Goal: Task Accomplishment & Management: Manage account settings

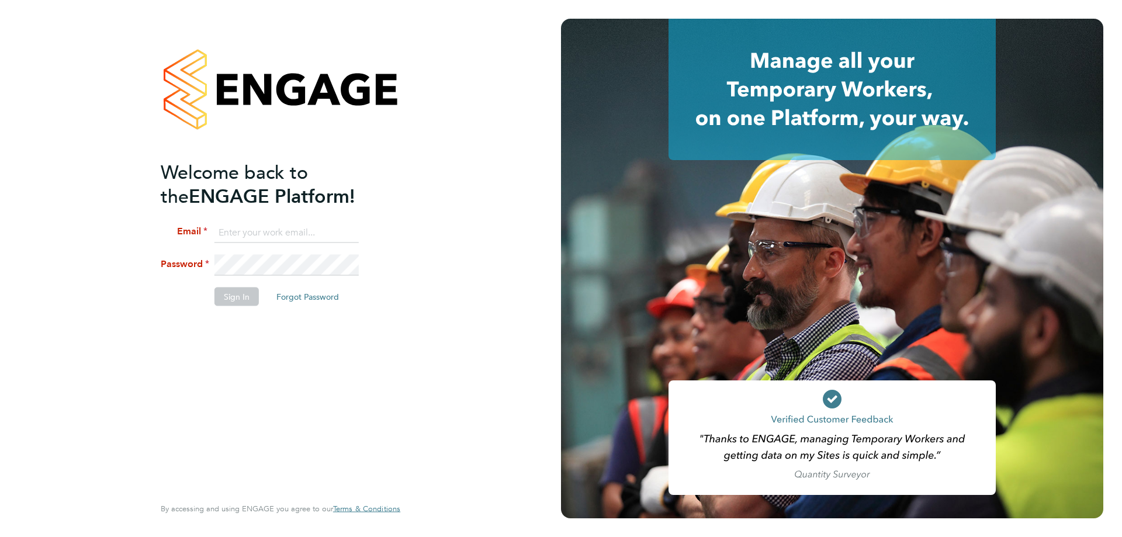
click at [306, 295] on button "Forgot Password" at bounding box center [307, 297] width 81 height 19
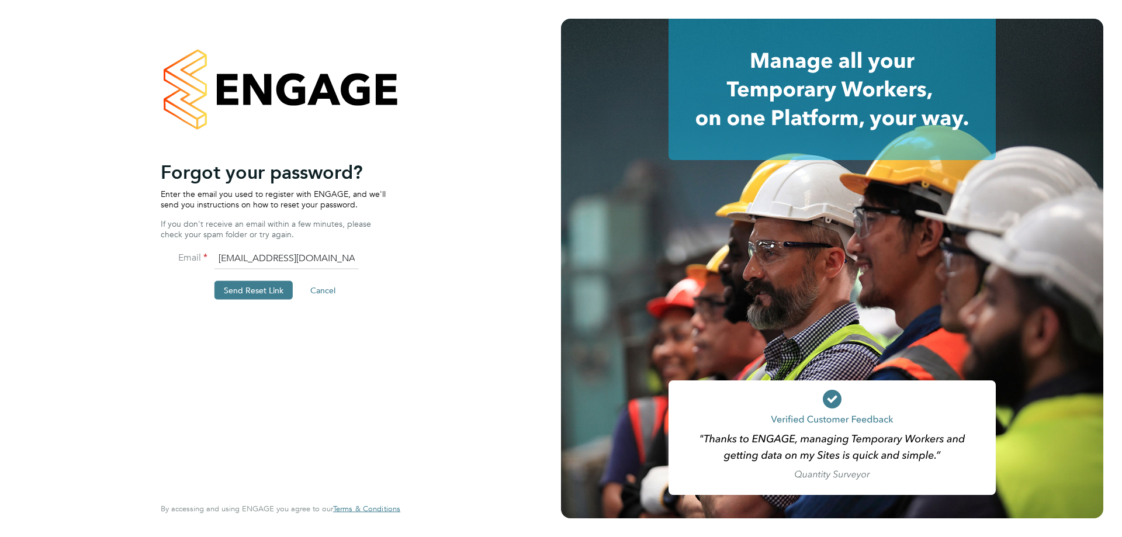
click at [264, 292] on button "Send Reset Link" at bounding box center [253, 290] width 78 height 19
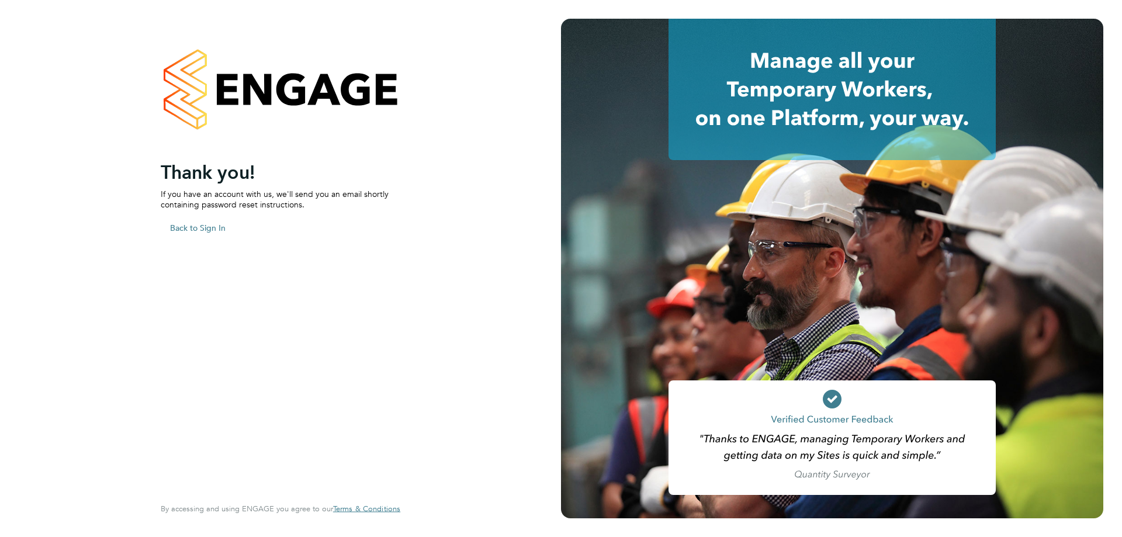
click at [205, 220] on button "Back to Sign In" at bounding box center [198, 227] width 74 height 19
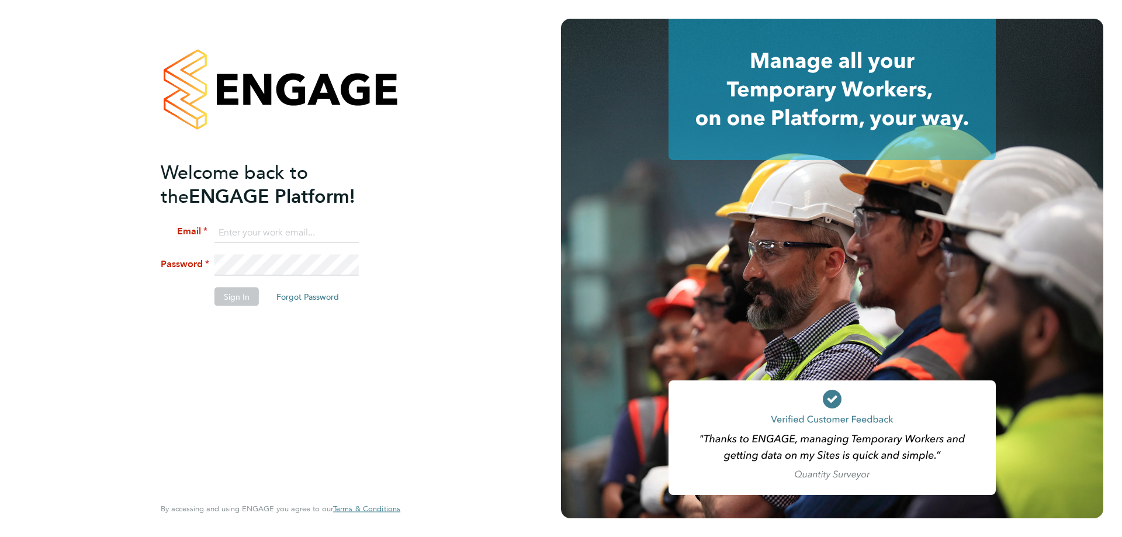
click at [309, 293] on button "Forgot Password" at bounding box center [307, 297] width 81 height 19
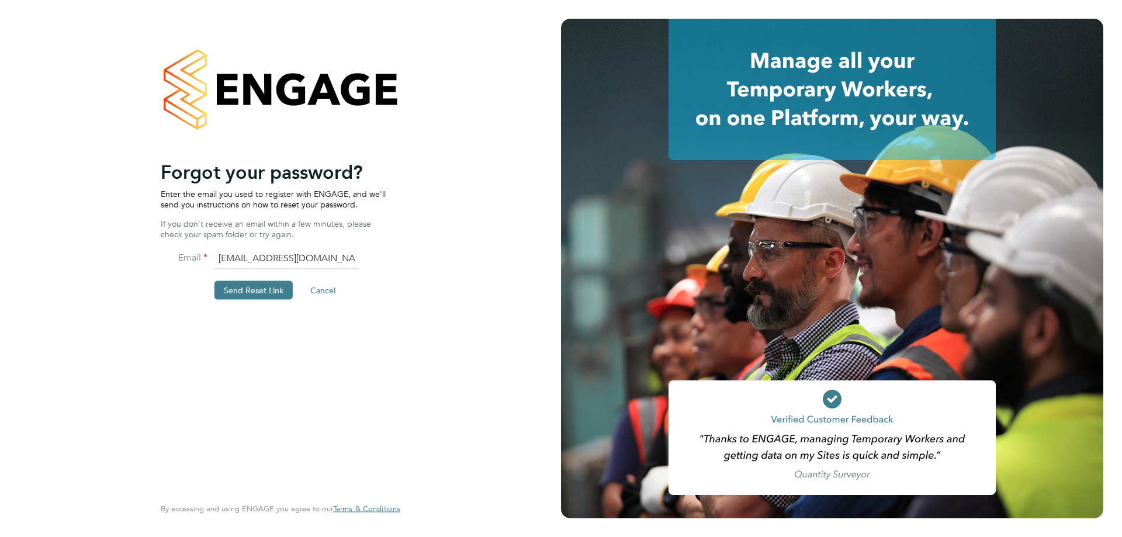
click at [245, 254] on input "[EMAIL_ADDRESS][DOMAIN_NAME][PERSON_NAME]" at bounding box center [286, 258] width 144 height 21
drag, startPoint x: 234, startPoint y: 254, endPoint x: 176, endPoint y: 251, distance: 58.5
click at [200, 252] on li "Email callum@f-mead.com" at bounding box center [275, 264] width 228 height 33
type input "C"
type input "Callum.pridmore@f-mead.com"
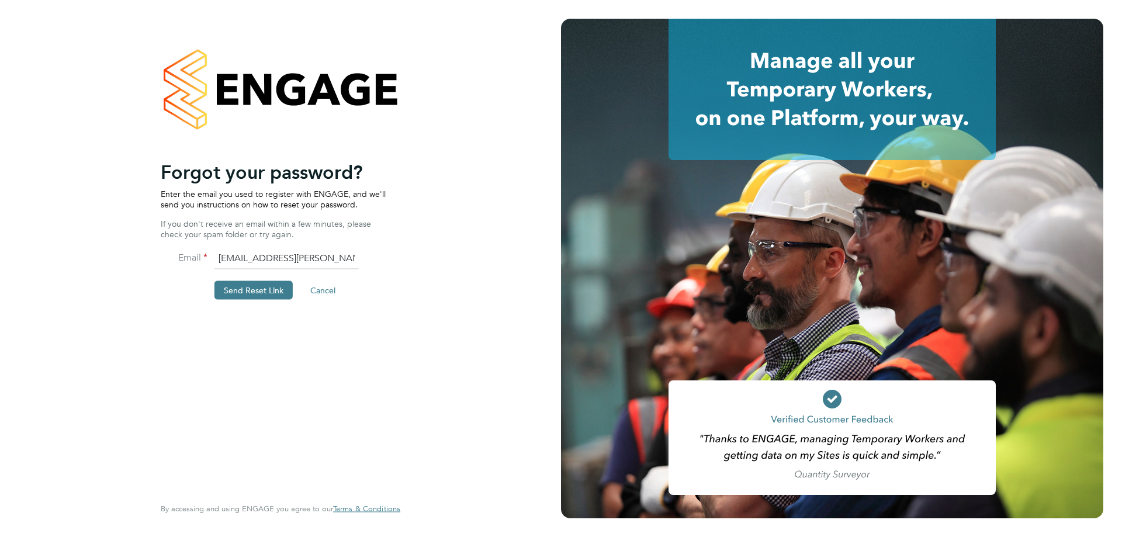
click at [254, 287] on button "Send Reset Link" at bounding box center [253, 290] width 78 height 19
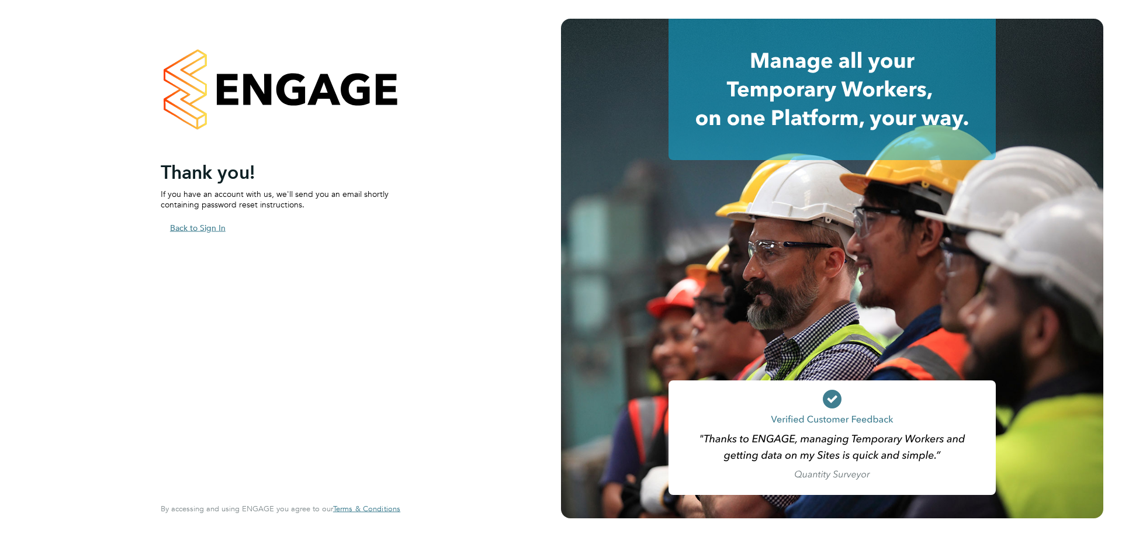
click at [190, 228] on button "Back to Sign In" at bounding box center [198, 227] width 74 height 19
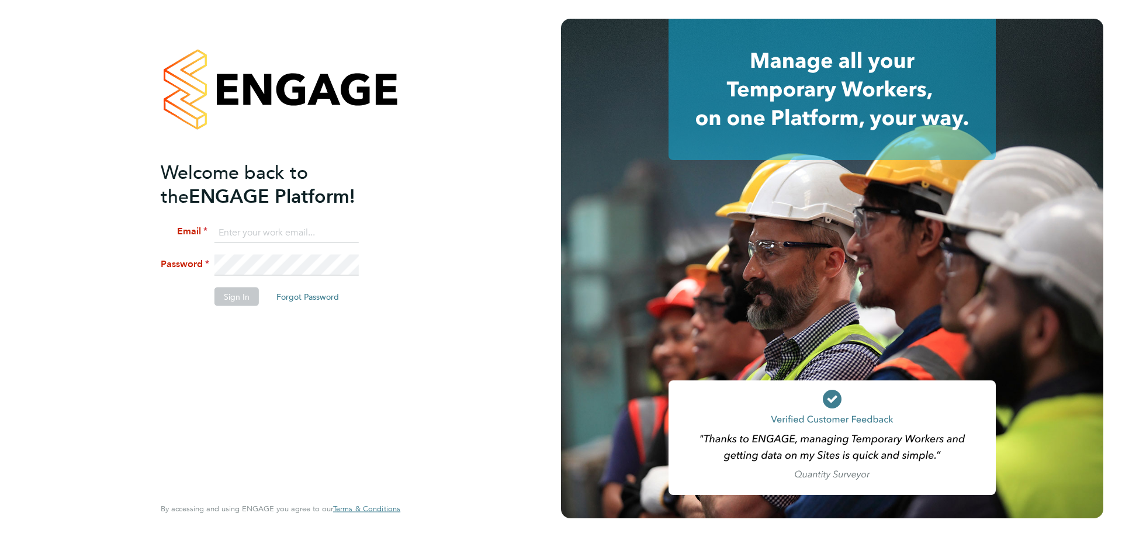
click at [303, 234] on input at bounding box center [286, 232] width 144 height 21
type input "Callum.pridmore@f-mead.com"
click at [236, 297] on button "Sign In" at bounding box center [236, 297] width 44 height 19
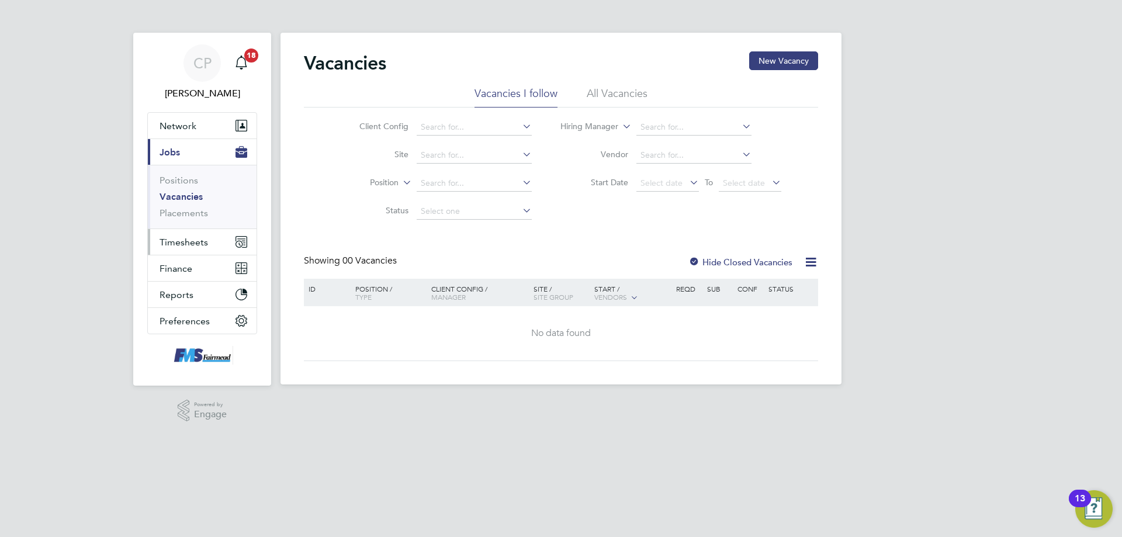
click at [182, 240] on span "Timesheets" at bounding box center [184, 242] width 49 height 11
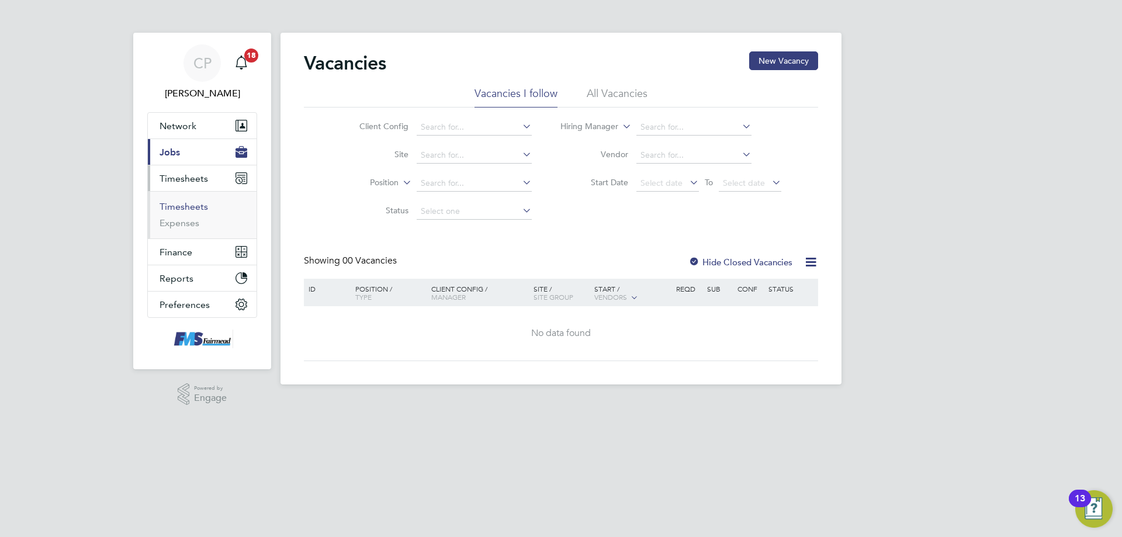
click at [184, 202] on link "Timesheets" at bounding box center [184, 206] width 49 height 11
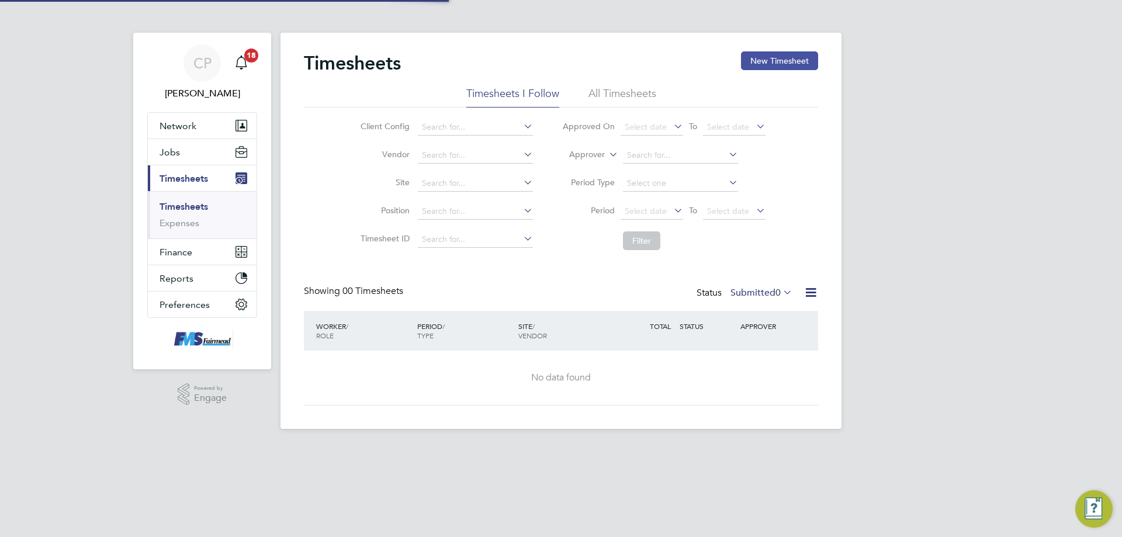
click at [777, 53] on button "New Timesheet" at bounding box center [779, 60] width 77 height 19
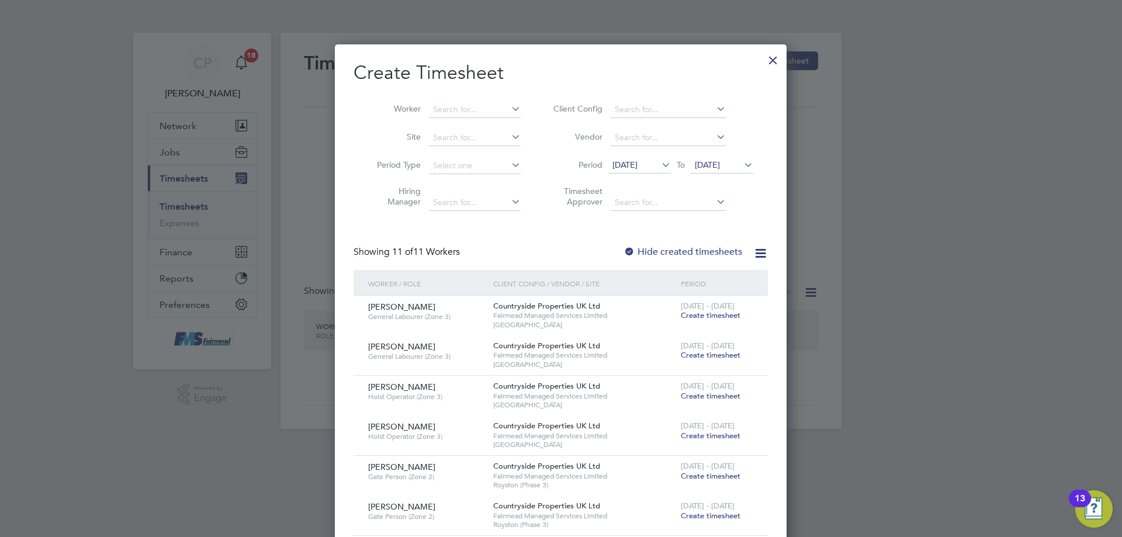
scroll to position [958, 452]
click at [486, 98] on li "Worker" at bounding box center [445, 110] width 182 height 28
click at [455, 108] on input at bounding box center [475, 110] width 92 height 16
click at [453, 124] on b "Ciprian" at bounding box center [447, 125] width 28 height 10
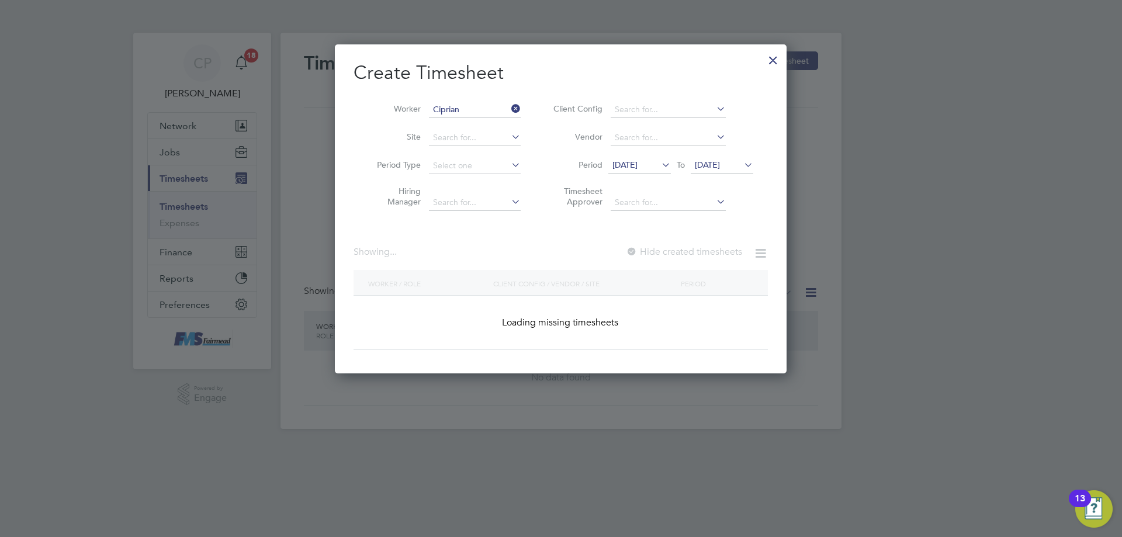
type input "[PERSON_NAME]"
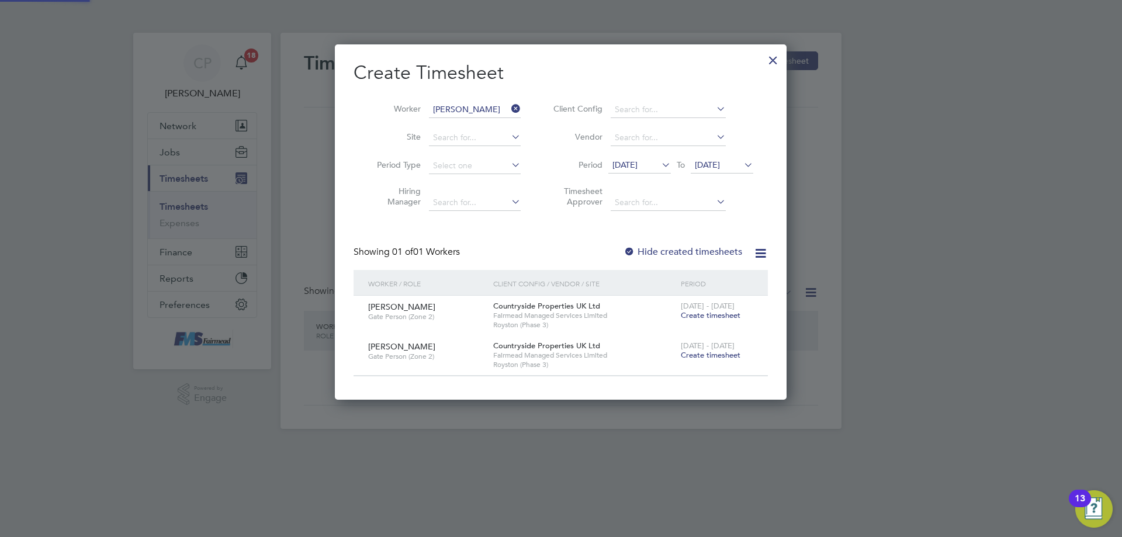
scroll to position [355, 452]
click at [638, 166] on span "[DATE]" at bounding box center [624, 165] width 25 height 11
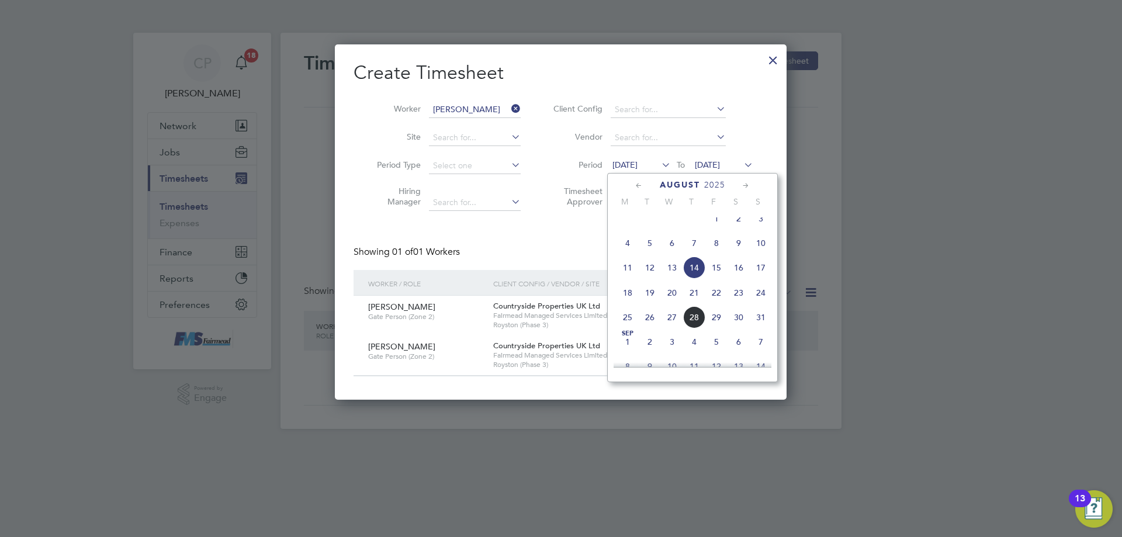
click at [624, 304] on span "18" at bounding box center [628, 293] width 22 height 22
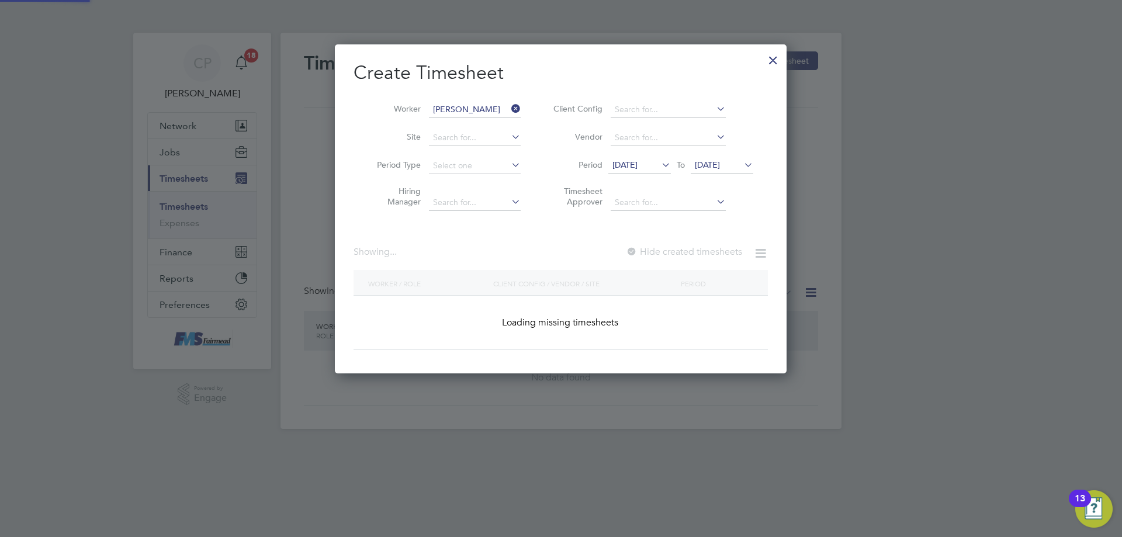
scroll to position [315, 452]
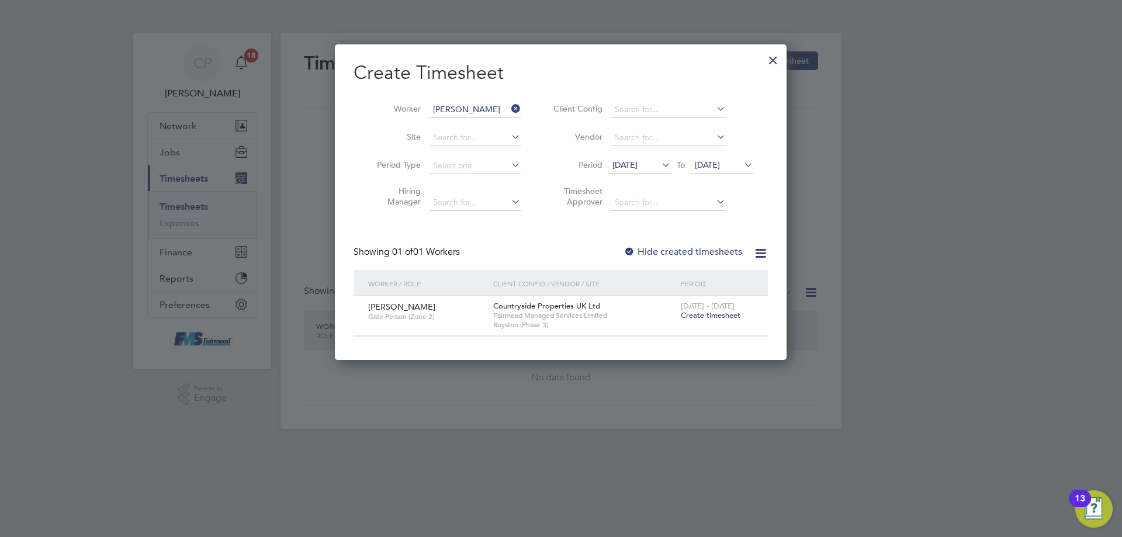
click at [701, 316] on span "Create timesheet" at bounding box center [711, 315] width 60 height 10
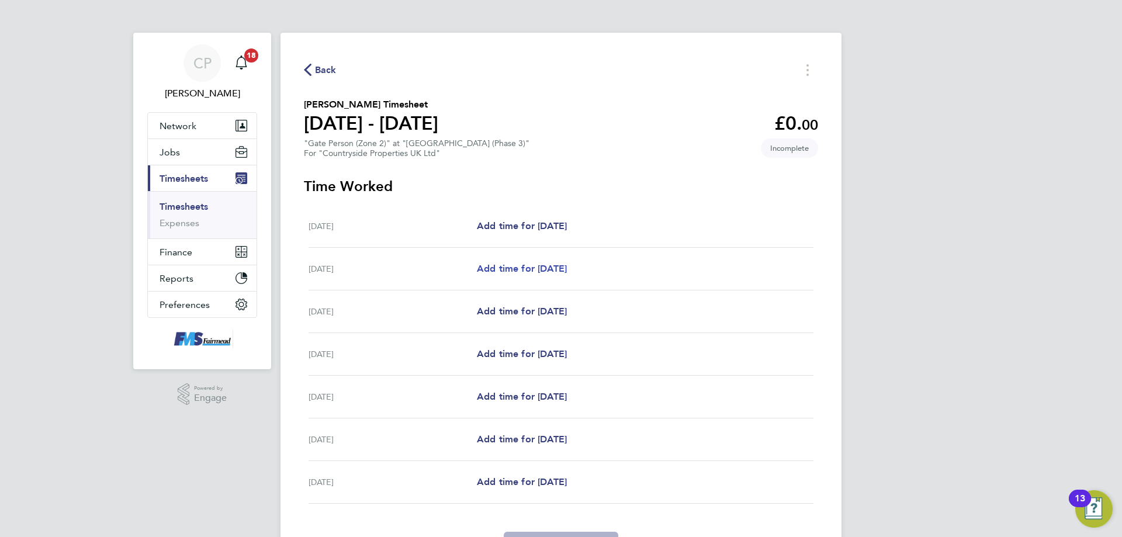
click at [550, 275] on link "Add time for [DATE]" at bounding box center [522, 269] width 90 height 14
select select "30"
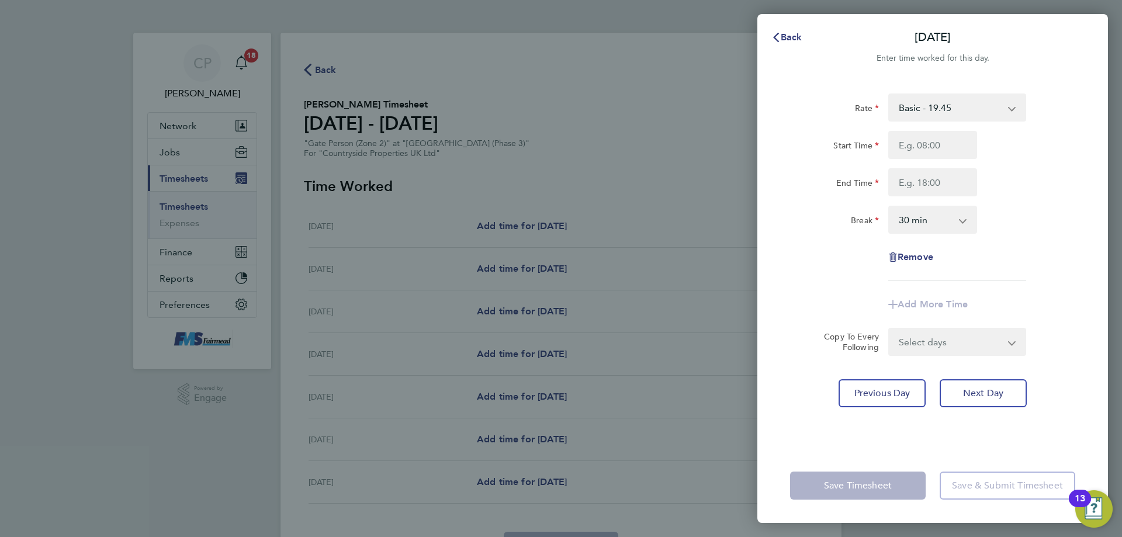
drag, startPoint x: 927, startPoint y: 164, endPoint x: 926, endPoint y: 146, distance: 18.7
click at [931, 157] on div "Start Time End Time" at bounding box center [932, 163] width 295 height 65
drag, startPoint x: 925, startPoint y: 144, endPoint x: 917, endPoint y: 167, distance: 24.2
click at [924, 144] on input "Start Time" at bounding box center [932, 145] width 89 height 28
type input "07:30"
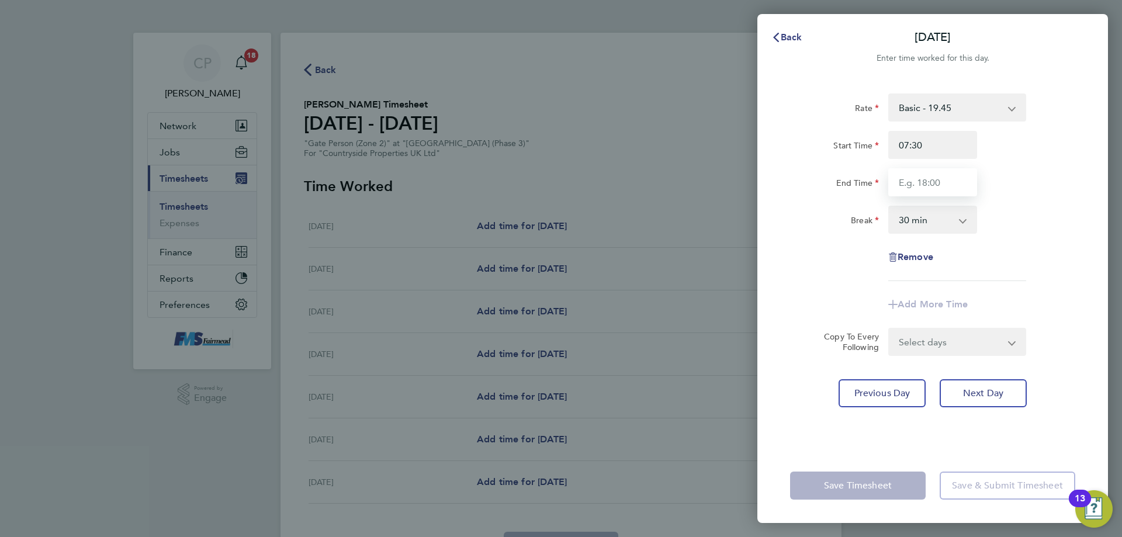
drag, startPoint x: 912, startPoint y: 186, endPoint x: 910, endPoint y: 201, distance: 14.7
click at [912, 186] on input "End Time" at bounding box center [932, 182] width 89 height 28
type input "17:00"
click at [1046, 205] on div "Rate Basic - 19.45 Start Time 07:30 End Time 17:00 Break 0 min 15 min 30 min 45…" at bounding box center [932, 188] width 285 height 188
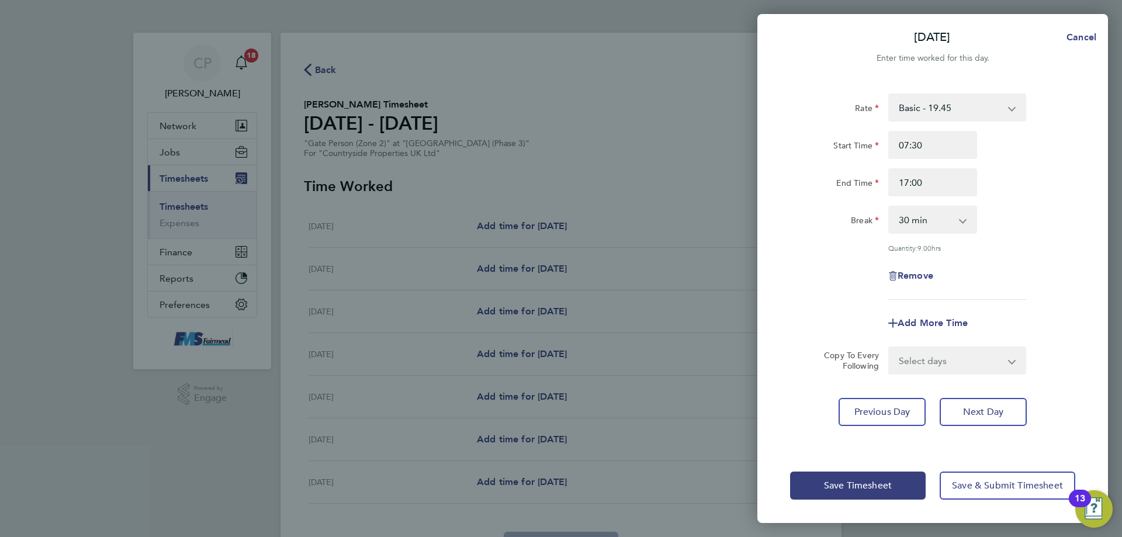
click at [916, 358] on select "Select days Day Weekday (Mon-Fri) Weekend (Sat-Sun) [DATE] [DATE] [DATE] [DATE]…" at bounding box center [950, 361] width 123 height 26
click at [798, 331] on div "Add More Time" at bounding box center [932, 323] width 295 height 28
click at [934, 363] on select "Select days Day Weekday (Mon-Fri) Weekend (Sat-Sun) [DATE] [DATE] [DATE] [DATE]…" at bounding box center [950, 361] width 123 height 26
select select "DAY"
click at [889, 348] on select "Select days Day Weekday (Mon-Fri) Weekend (Sat-Sun) [DATE] [DATE] [DATE] [DATE]…" at bounding box center [950, 361] width 123 height 26
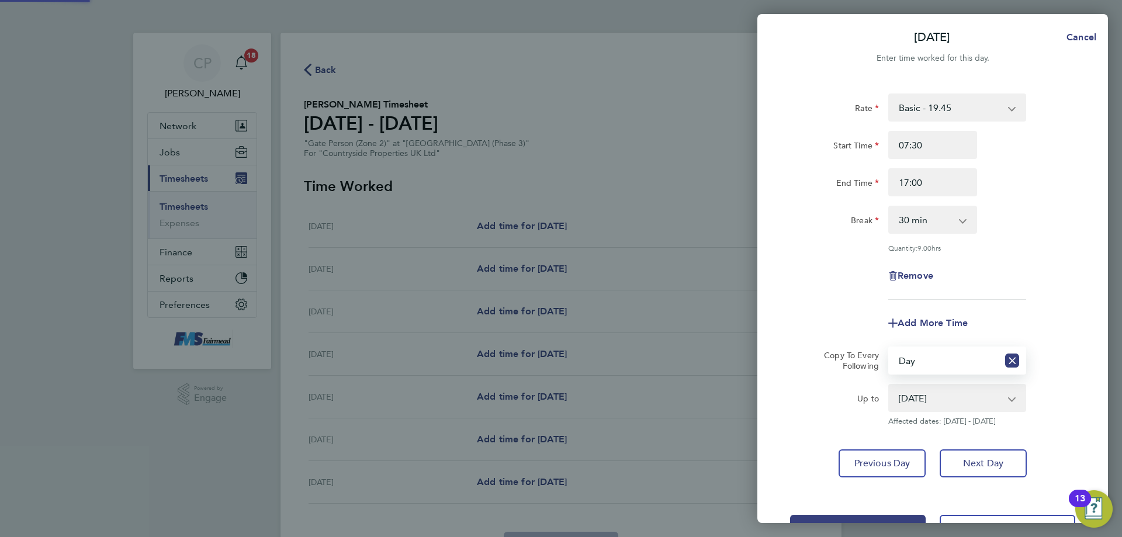
click at [907, 397] on select "[DATE] [DATE] [DATE] [DATE] [DATE]" at bounding box center [950, 398] width 122 height 26
click at [889, 385] on select "[DATE] [DATE] [DATE] [DATE] [DATE]" at bounding box center [950, 398] width 122 height 26
click at [932, 412] on div "[DATE] [DATE] [DATE] [DATE] [DATE] Affected dates: [DATE] - [DATE]" at bounding box center [957, 405] width 147 height 42
click at [931, 399] on select "[DATE] [DATE] [DATE] [DATE] [DATE]" at bounding box center [950, 398] width 122 height 26
select select "[DATE]"
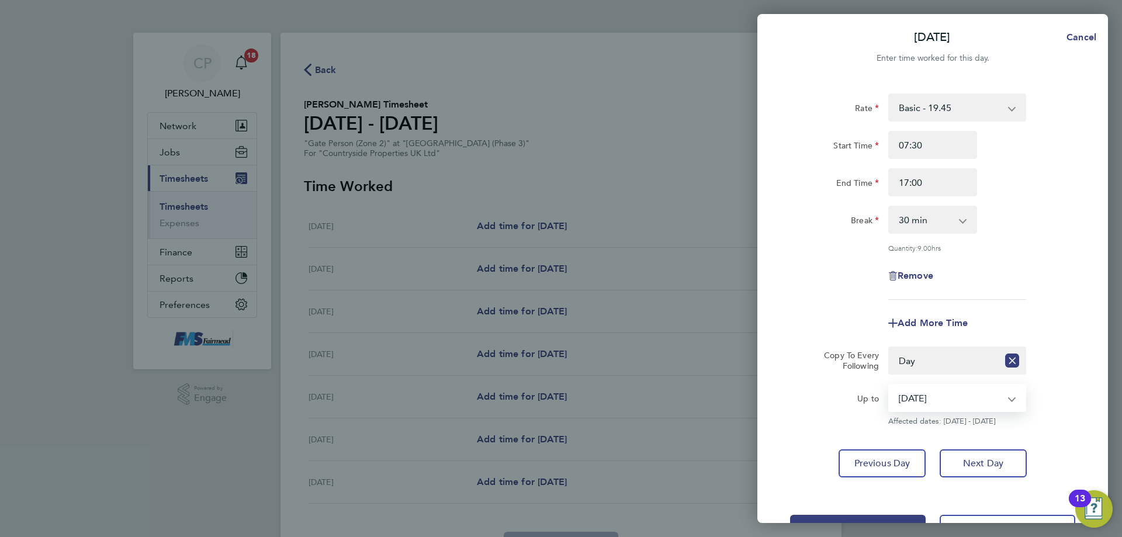
click at [889, 385] on select "[DATE] [DATE] [DATE] [DATE] [DATE]" at bounding box center [950, 398] width 122 height 26
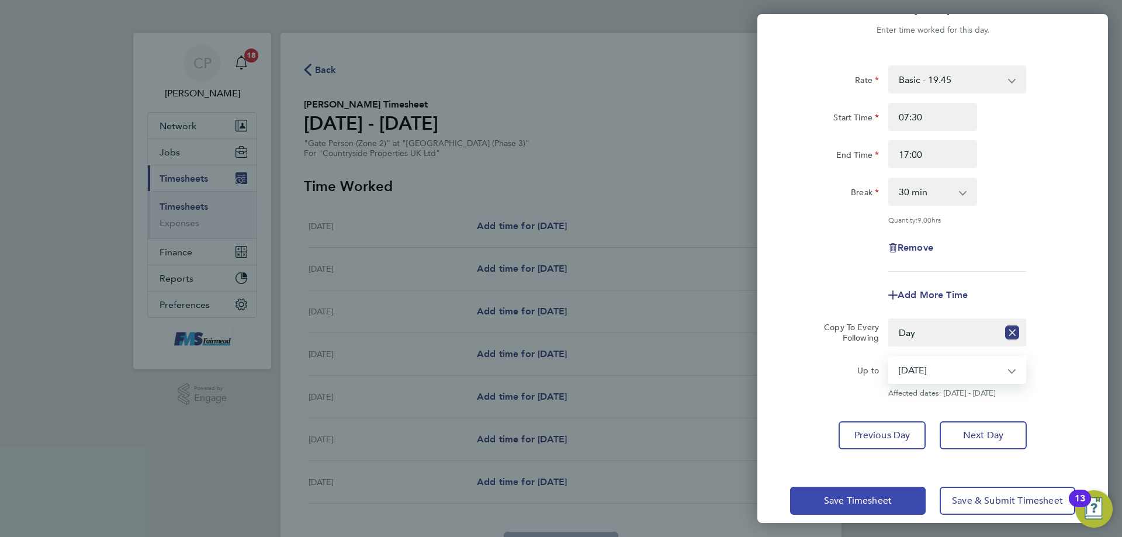
scroll to position [42, 0]
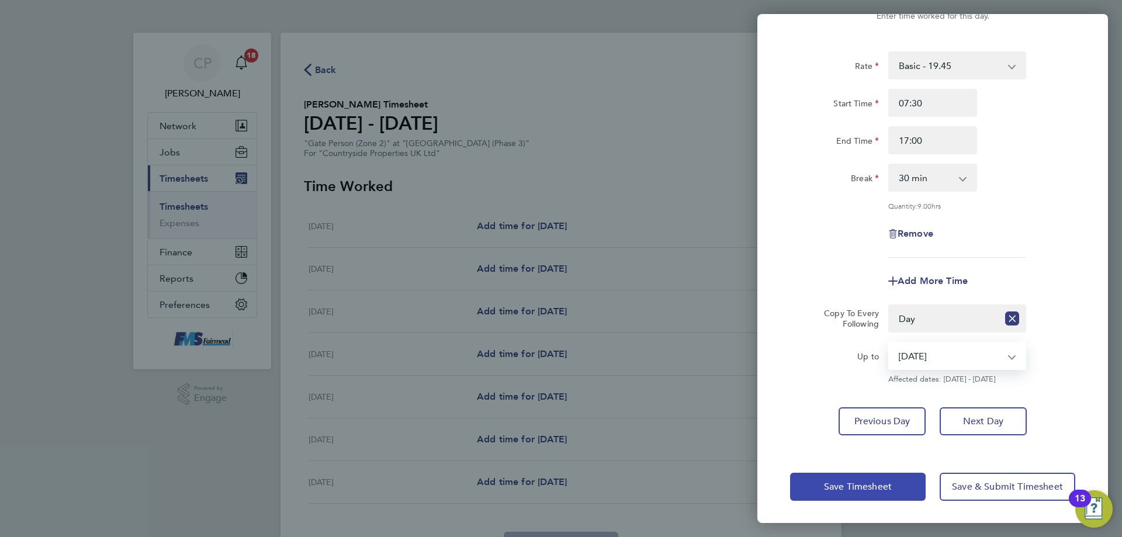
click at [848, 483] on span "Save Timesheet" at bounding box center [858, 487] width 68 height 12
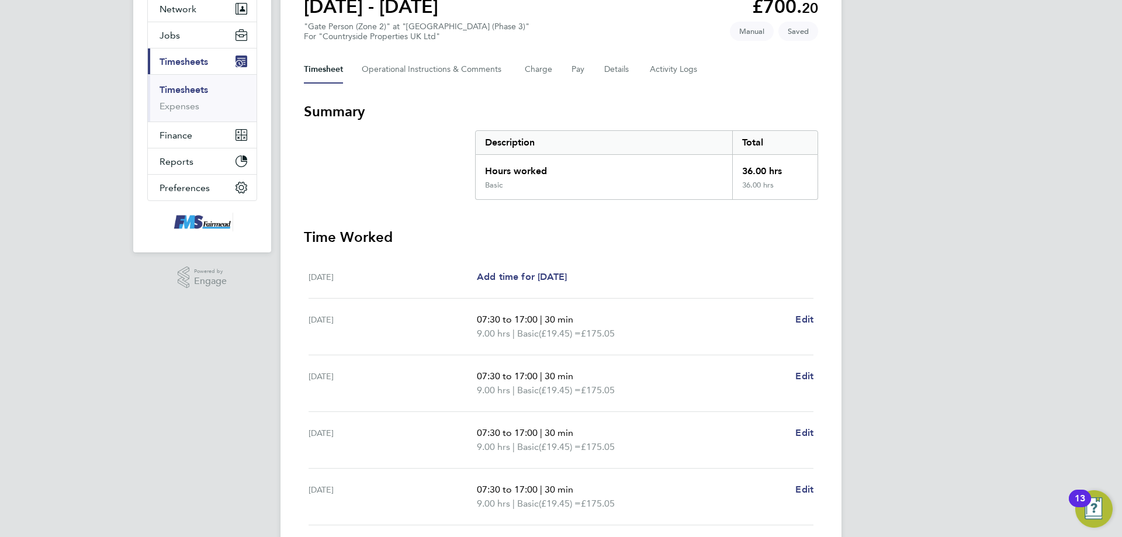
scroll to position [293, 0]
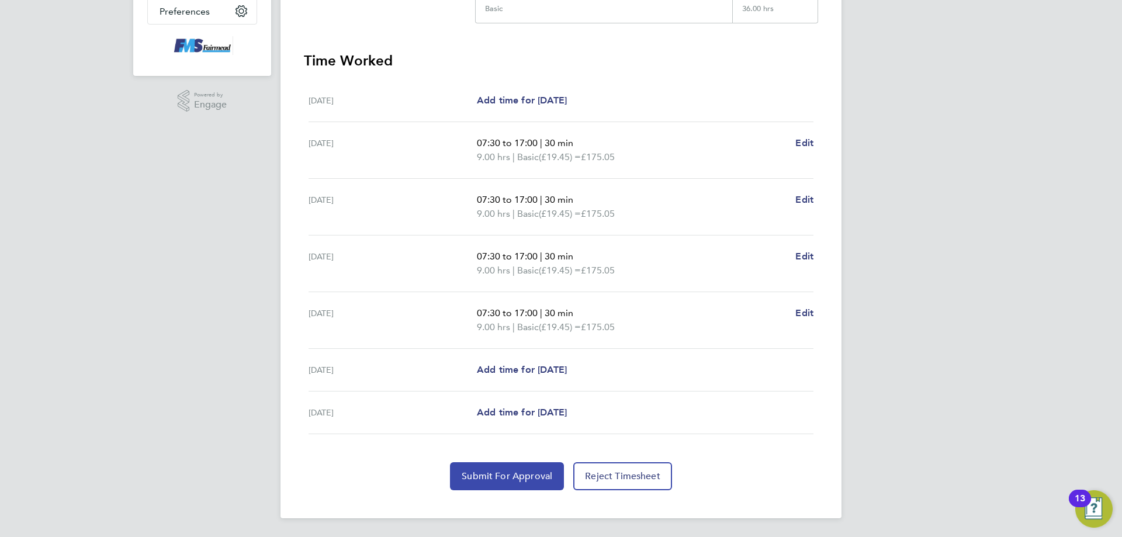
click at [515, 474] on span "Submit For Approval" at bounding box center [507, 476] width 91 height 12
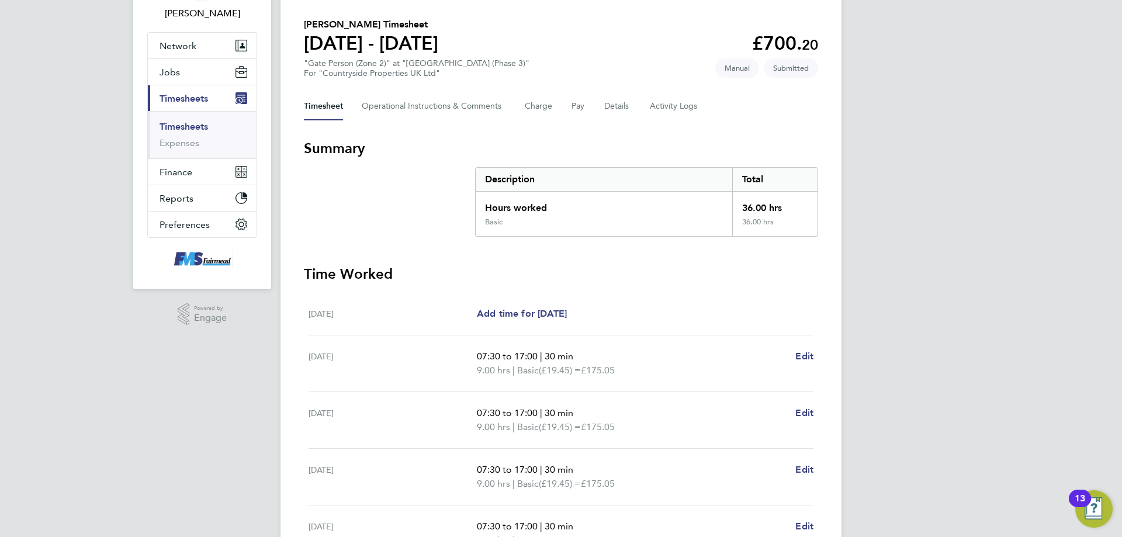
scroll to position [60, 0]
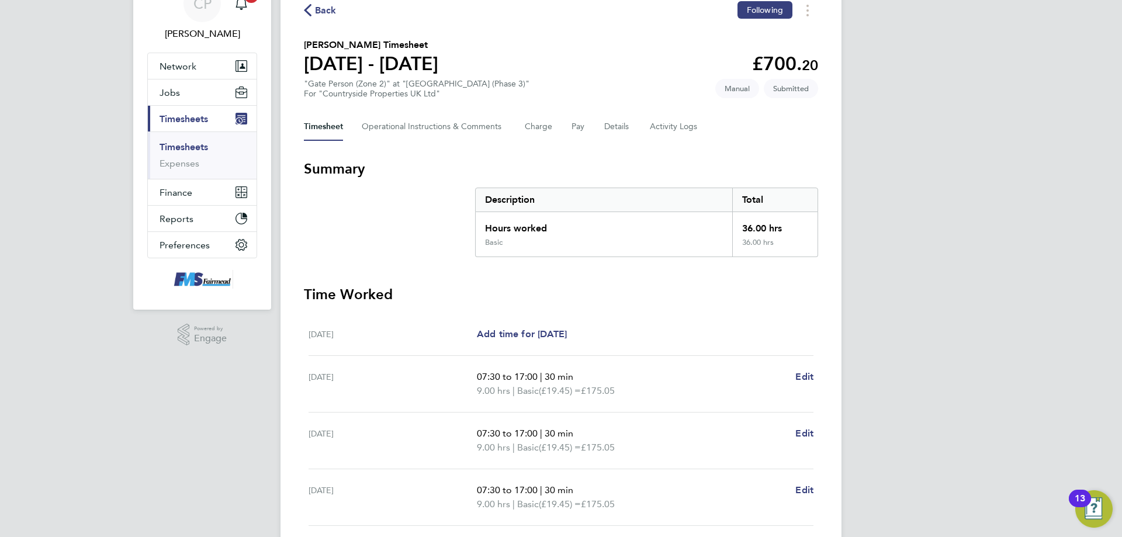
click at [165, 147] on link "Timesheets" at bounding box center [184, 146] width 49 height 11
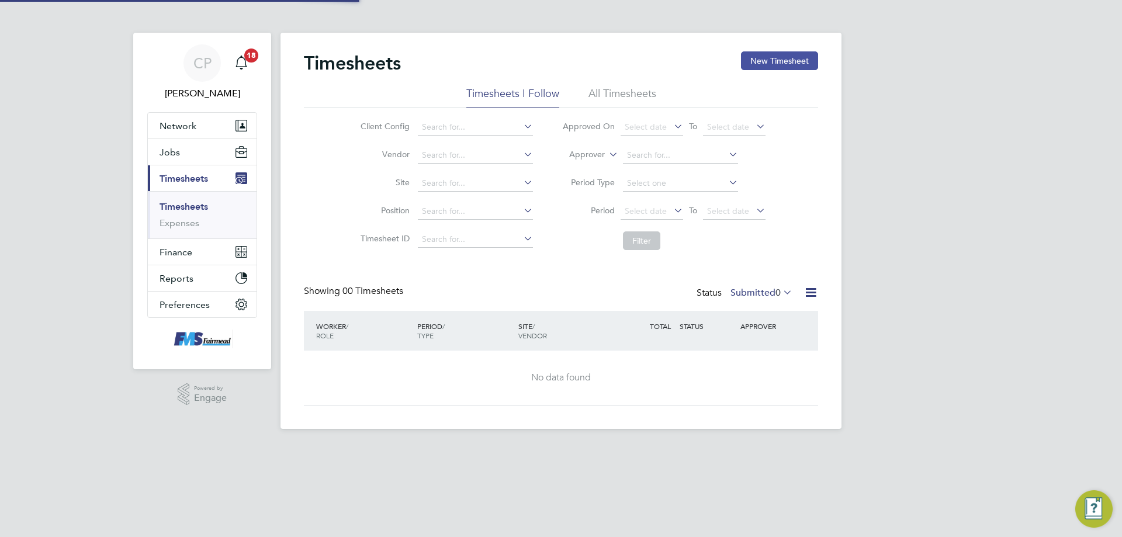
click at [790, 67] on button "New Timesheet" at bounding box center [779, 60] width 77 height 19
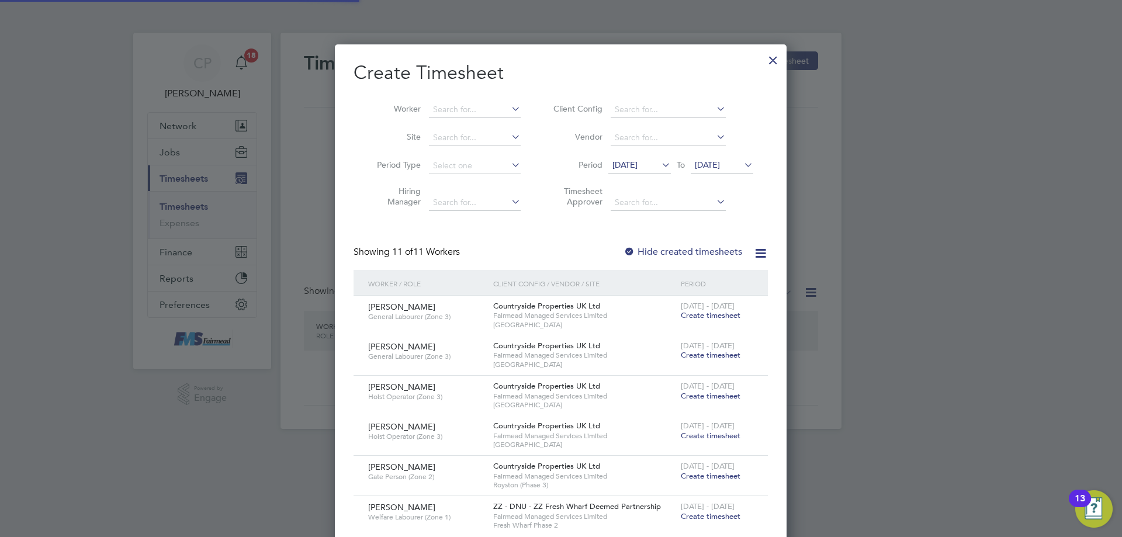
scroll to position [918, 452]
click at [467, 104] on input at bounding box center [475, 110] width 92 height 16
type input "[PERSON_NAME]"
click at [472, 120] on li "[PERSON_NAME]" at bounding box center [501, 125] width 147 height 16
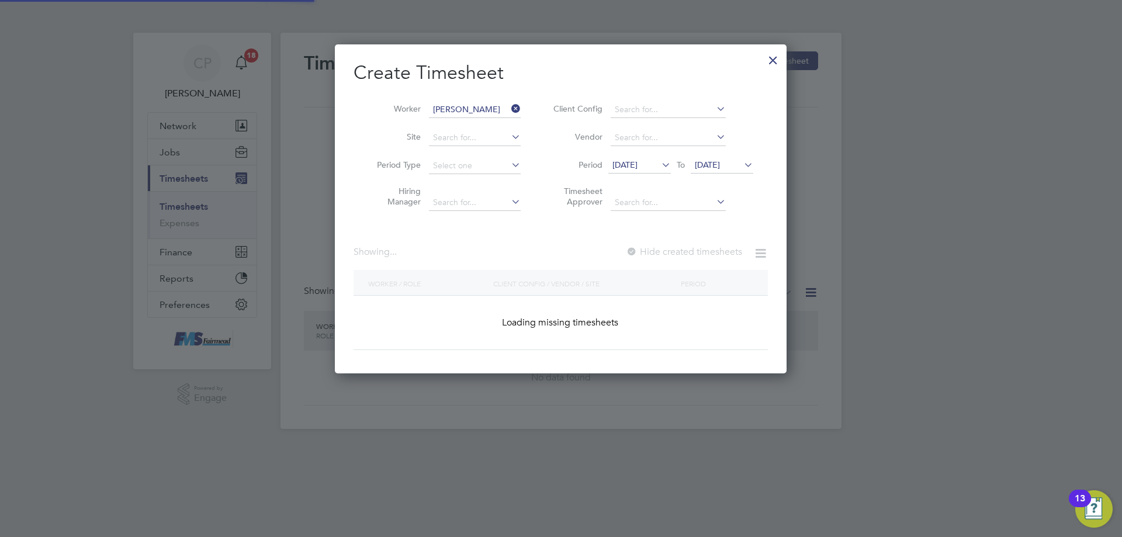
scroll to position [330, 452]
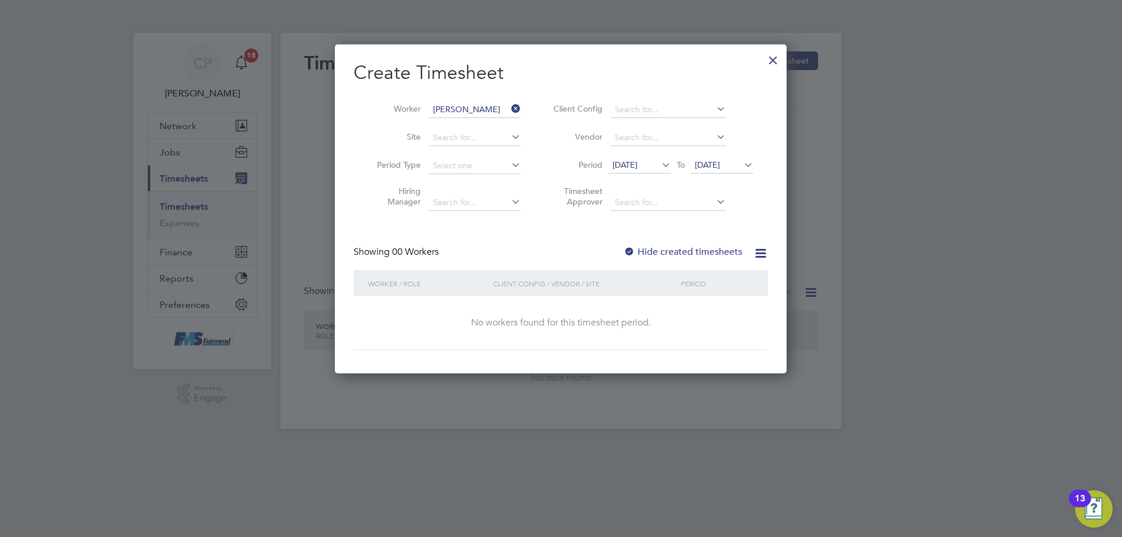
click at [633, 161] on span "[DATE]" at bounding box center [624, 165] width 25 height 11
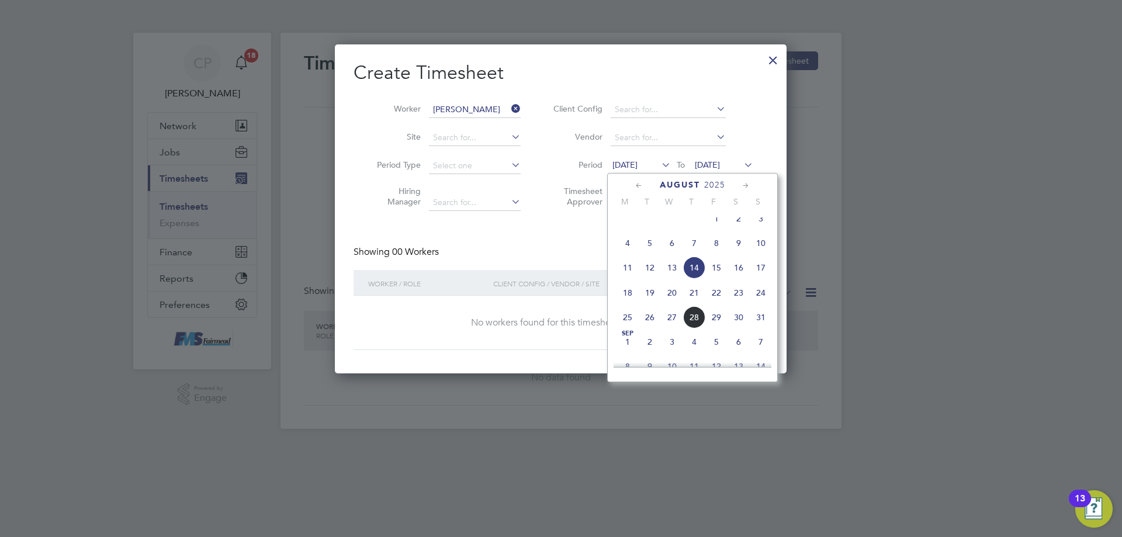
click at [619, 304] on span "18" at bounding box center [628, 293] width 22 height 22
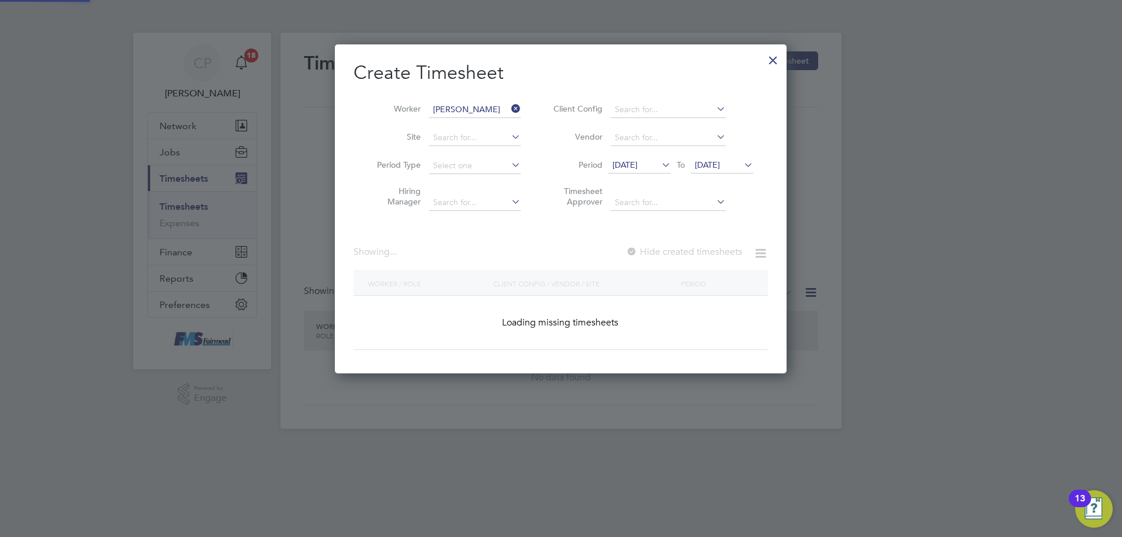
scroll to position [330, 452]
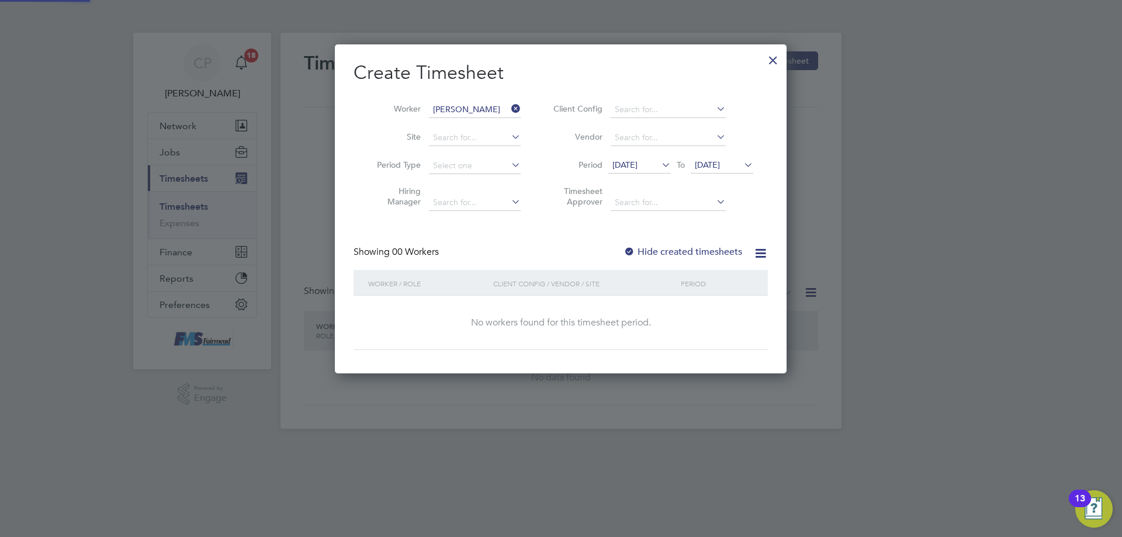
click at [715, 172] on span "[DATE]" at bounding box center [722, 166] width 63 height 16
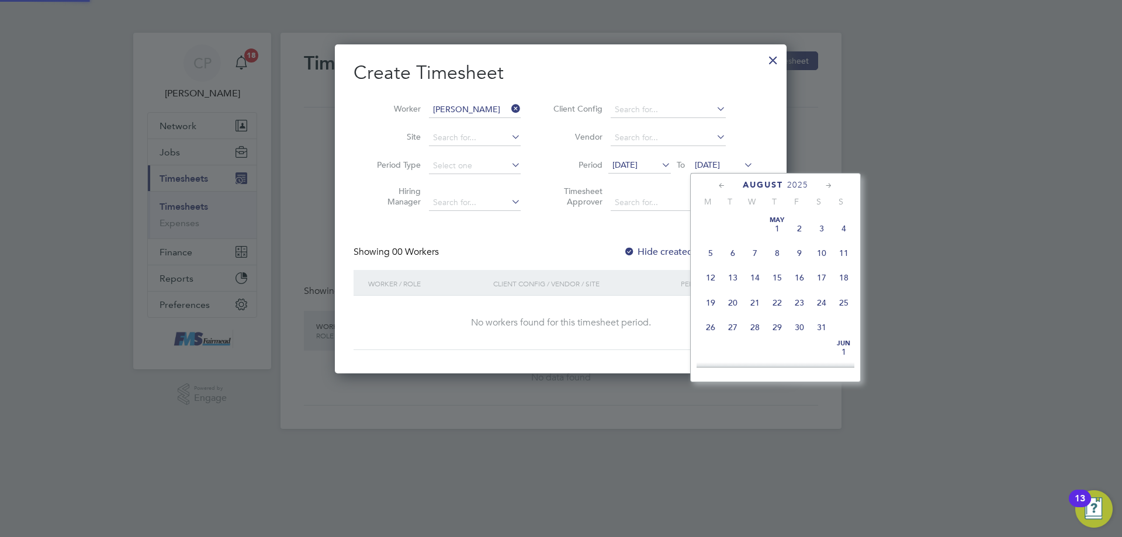
scroll to position [430, 0]
click at [845, 275] on span "24" at bounding box center [844, 267] width 22 height 22
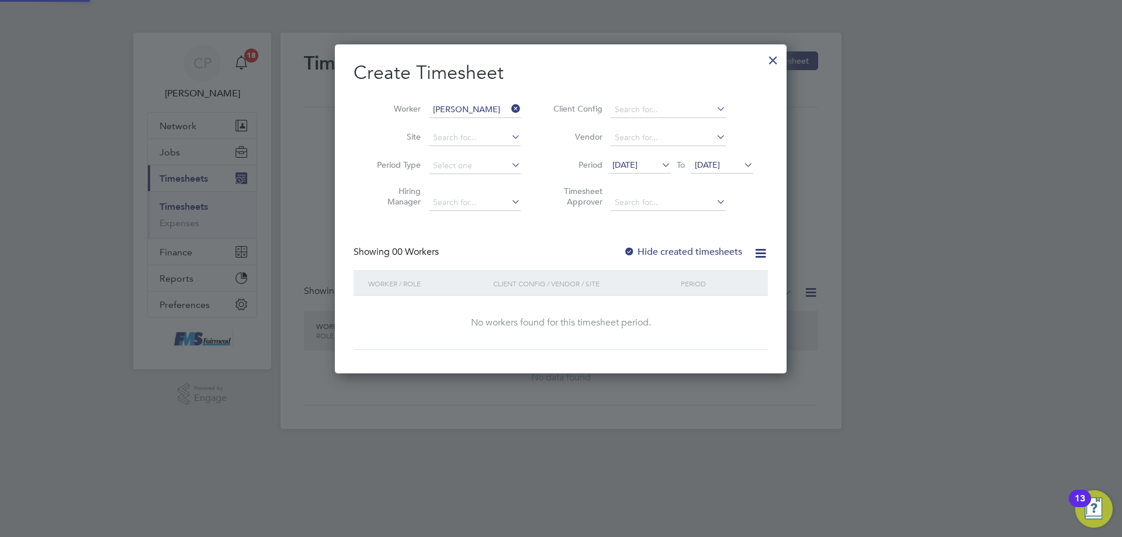
scroll to position [330, 452]
click at [637, 251] on label "Hide created timesheets" at bounding box center [683, 252] width 119 height 12
click at [659, 177] on li "Period [DATE] To [DATE]" at bounding box center [651, 166] width 233 height 28
click at [638, 166] on span "[DATE]" at bounding box center [624, 165] width 25 height 11
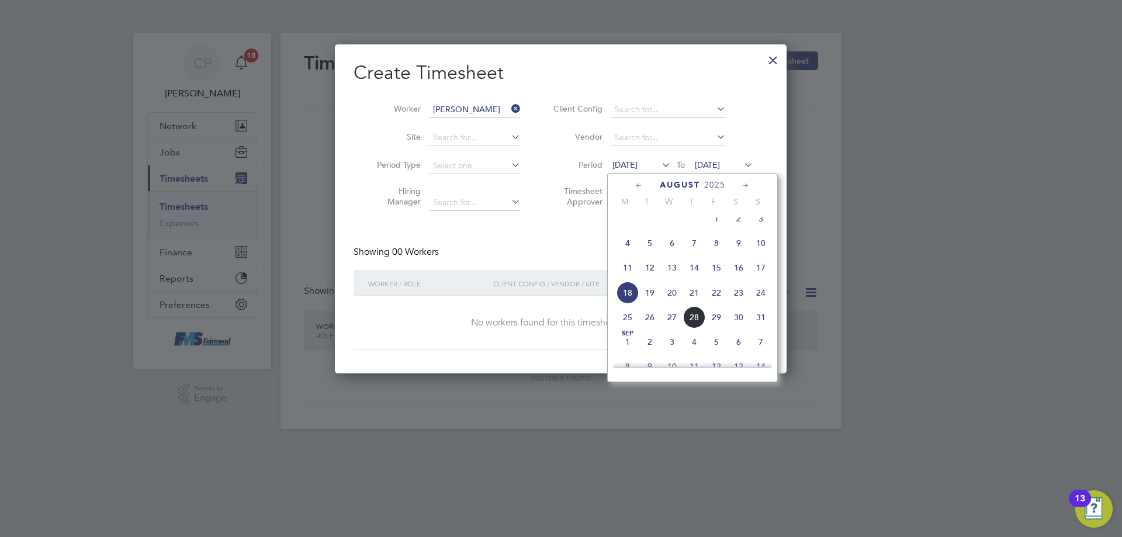
scroll to position [430, 0]
click at [754, 272] on span "24" at bounding box center [761, 267] width 22 height 22
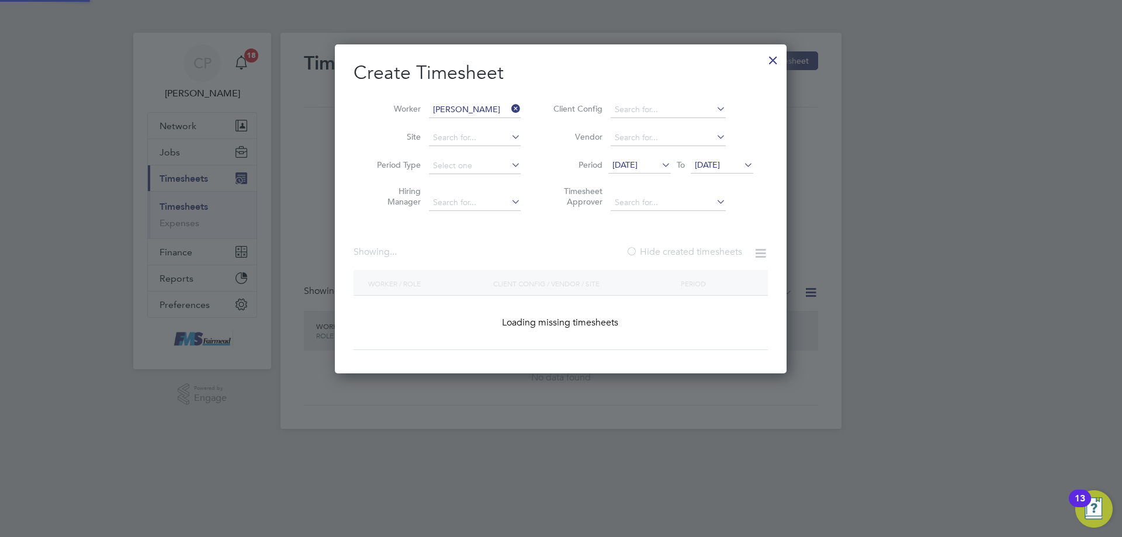
scroll to position [0, 0]
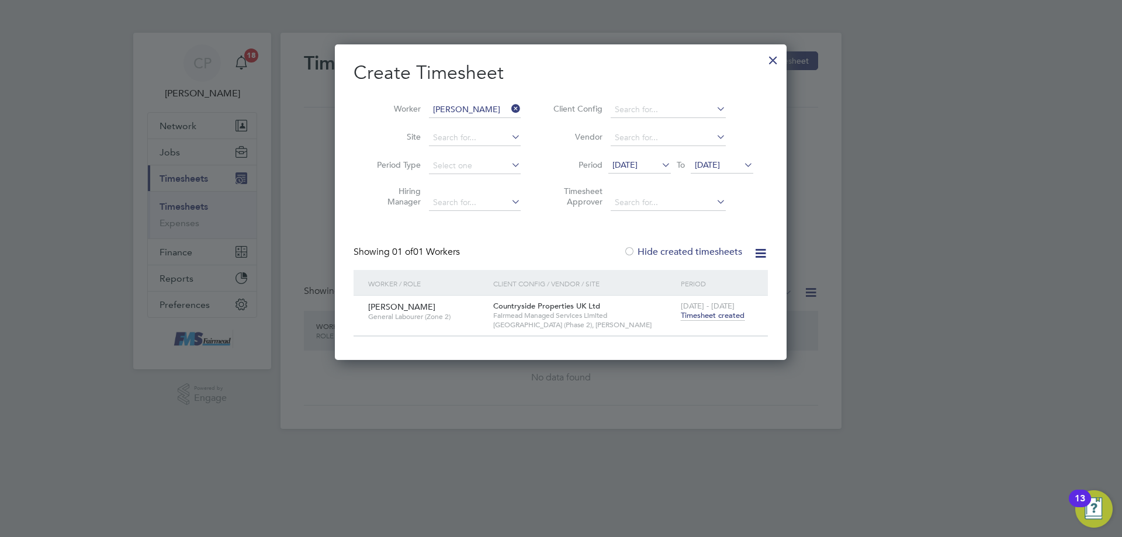
click at [698, 317] on span "Timesheet created" at bounding box center [713, 315] width 64 height 11
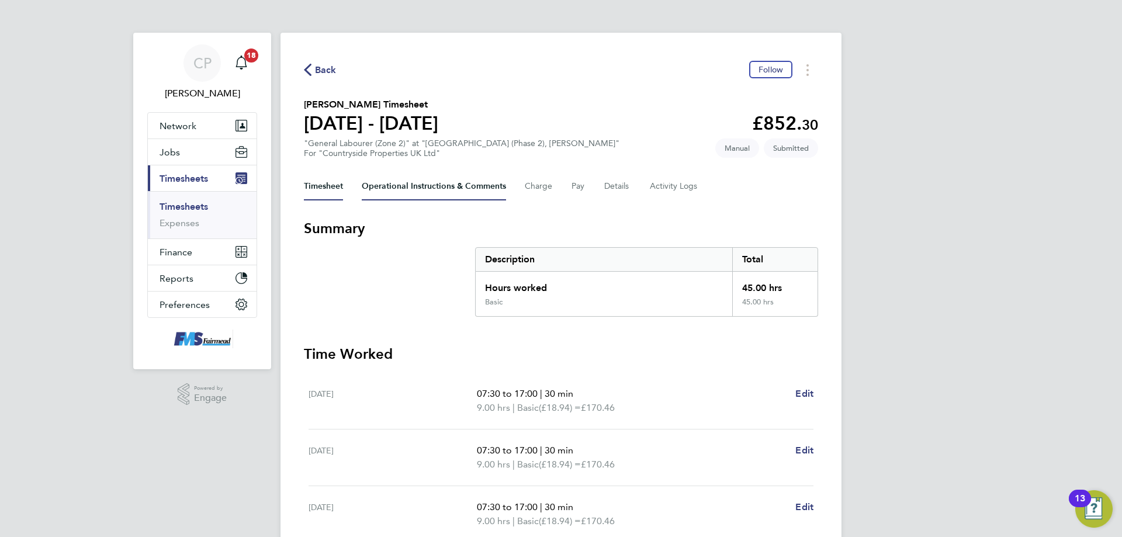
click at [396, 176] on Comments-tab "Operational Instructions & Comments" at bounding box center [434, 186] width 144 height 28
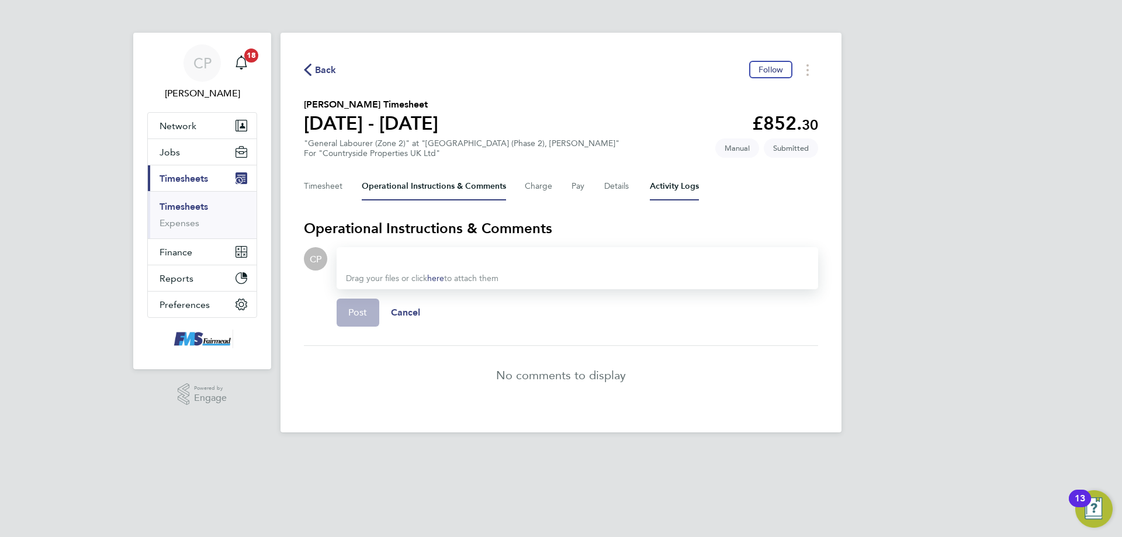
click at [677, 193] on Logs-tab "Activity Logs" at bounding box center [674, 186] width 49 height 28
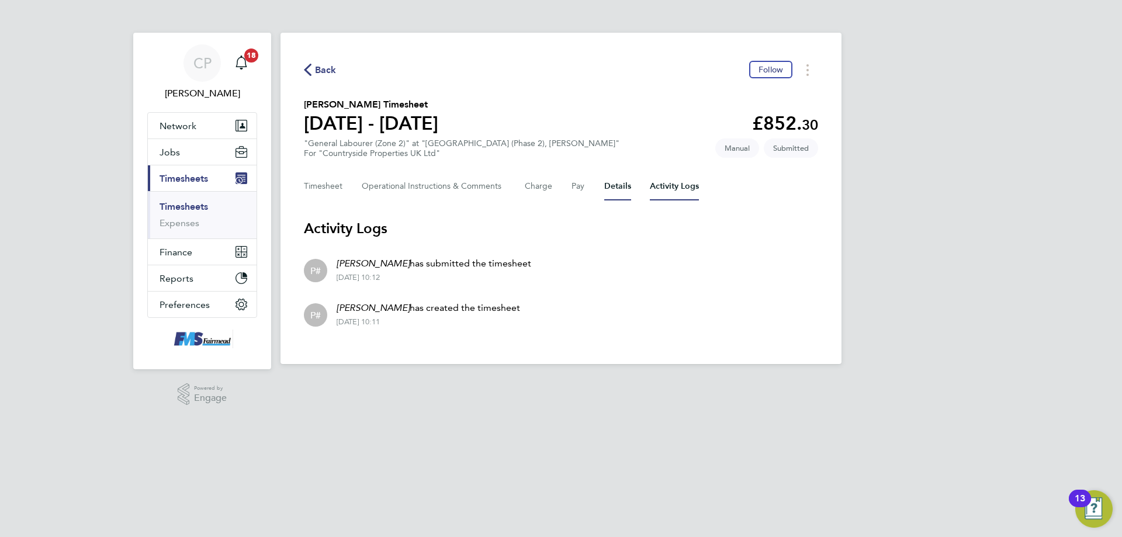
click at [614, 177] on button "Details" at bounding box center [617, 186] width 27 height 28
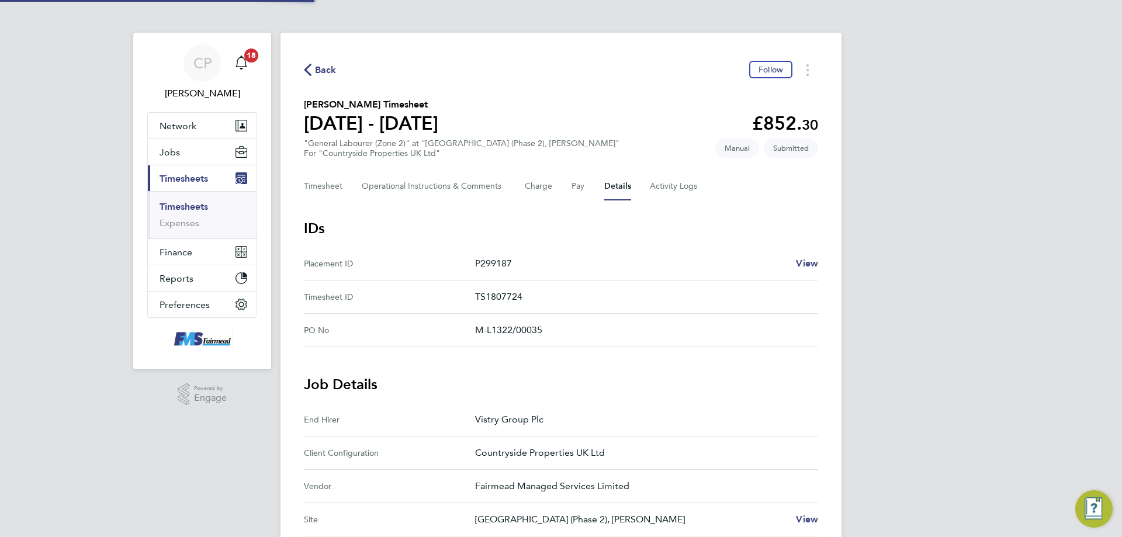
click at [594, 175] on div "Timesheet Operational Instructions & Comments Charge Pay Details Activity Logs" at bounding box center [561, 186] width 514 height 28
click at [610, 199] on button "Details" at bounding box center [617, 186] width 27 height 28
click at [593, 191] on div "Timesheet Operational Instructions & Comments Charge Pay Details Activity Logs" at bounding box center [561, 186] width 514 height 28
drag, startPoint x: 283, startPoint y: 206, endPoint x: 325, endPoint y: 200, distance: 42.5
click at [289, 206] on div "Back Follow [PERSON_NAME] Timesheet [DATE] - [DATE] £852. 30 "General Labourer …" at bounding box center [561, 449] width 561 height 832
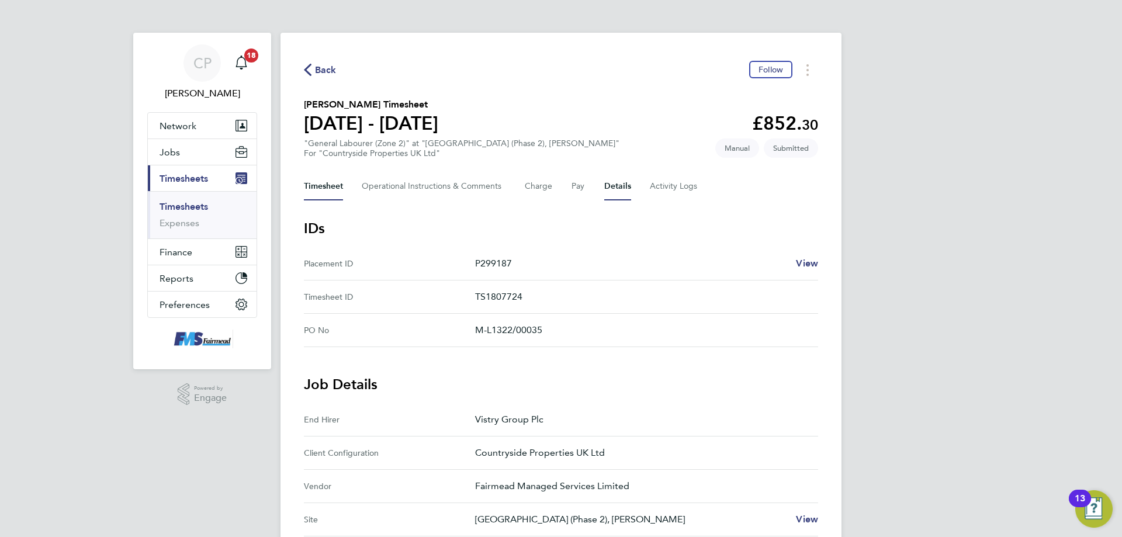
click at [334, 196] on button "Timesheet" at bounding box center [323, 186] width 39 height 28
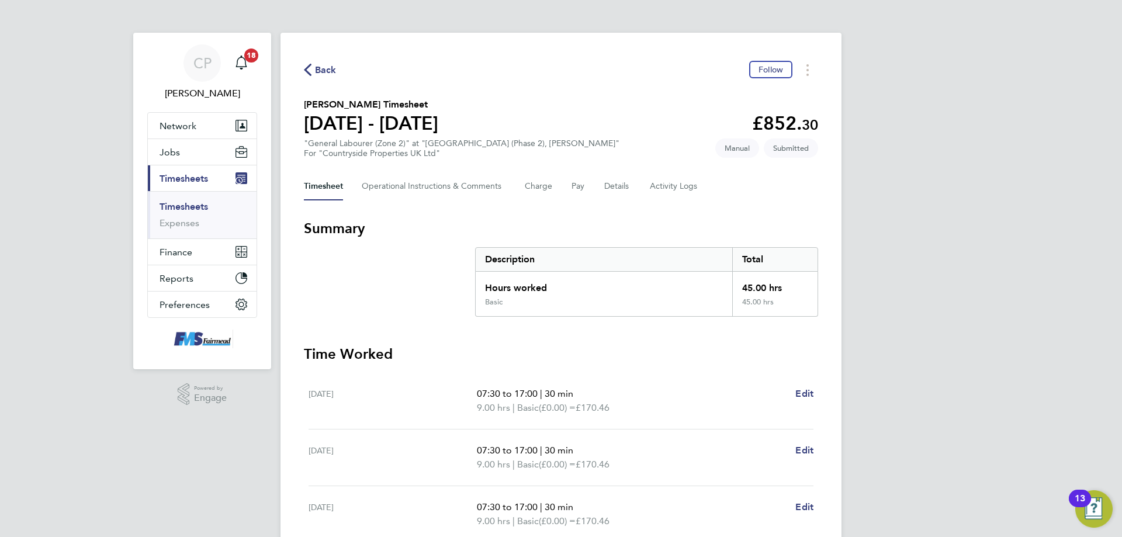
click at [341, 175] on button "Timesheet" at bounding box center [323, 186] width 39 height 28
click at [255, 60] on span "18" at bounding box center [251, 56] width 14 height 14
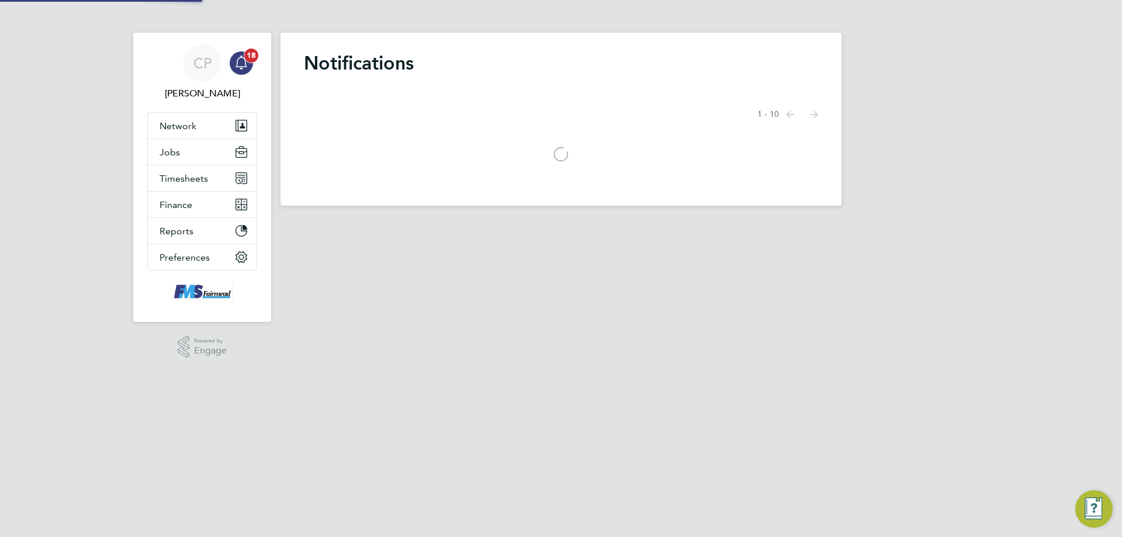
click at [247, 63] on icon "Main navigation" at bounding box center [241, 63] width 14 height 14
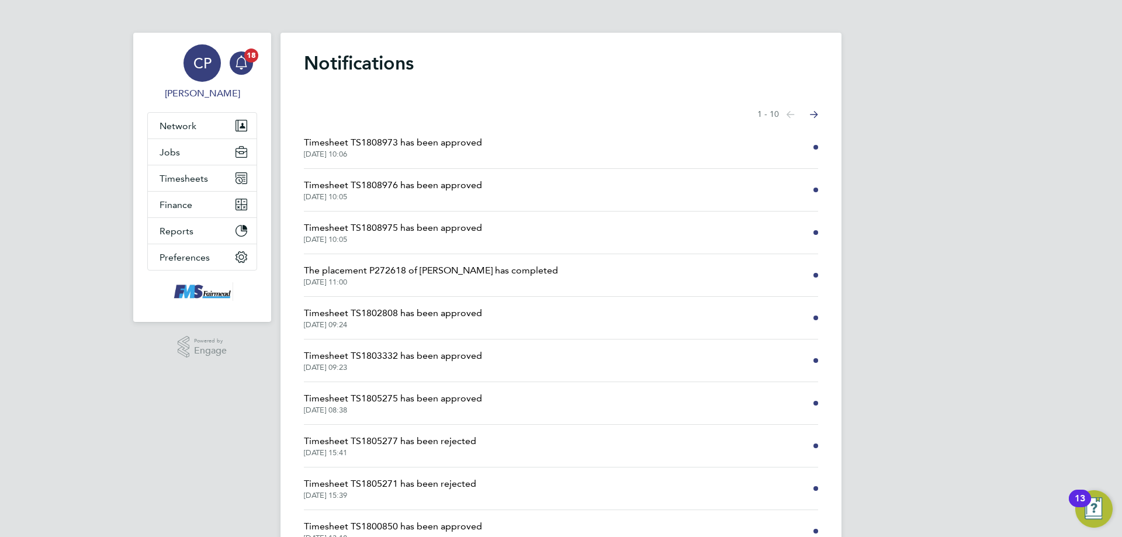
click at [204, 72] on div "CP" at bounding box center [201, 62] width 37 height 37
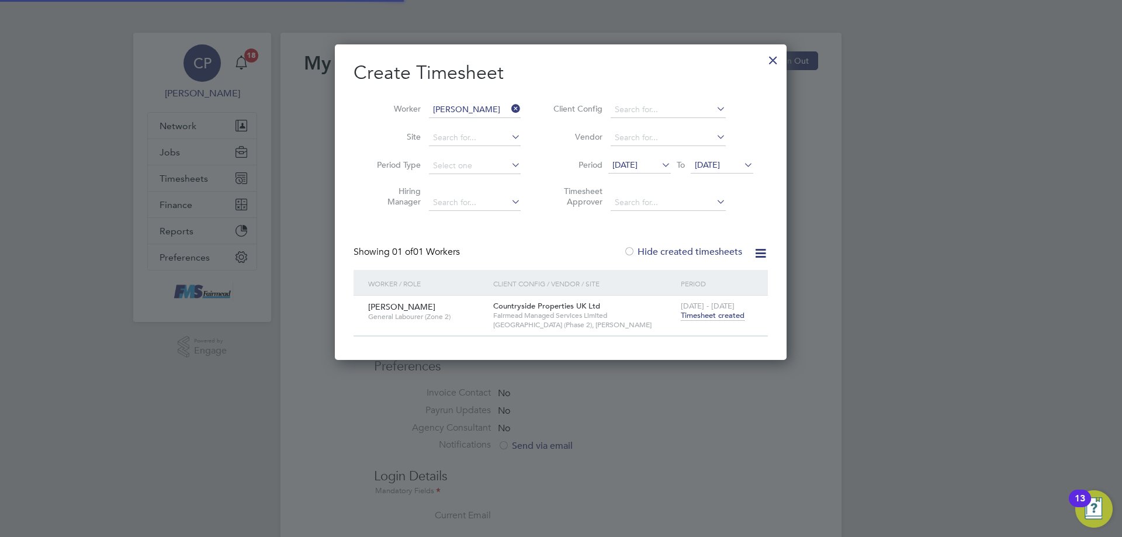
scroll to position [315, 452]
type input "[PERSON_NAME][EMAIL_ADDRESS][DOMAIN_NAME][PERSON_NAME]"
drag, startPoint x: 510, startPoint y: 114, endPoint x: 514, endPoint y: 110, distance: 6.2
click at [509, 113] on icon at bounding box center [509, 109] width 0 height 16
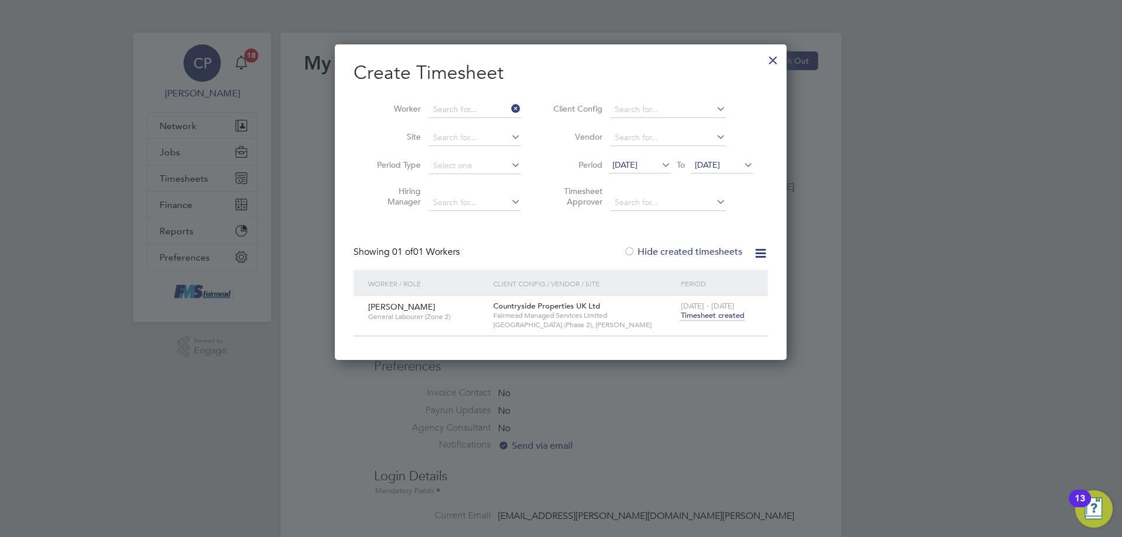
click at [509, 110] on icon at bounding box center [509, 109] width 0 height 16
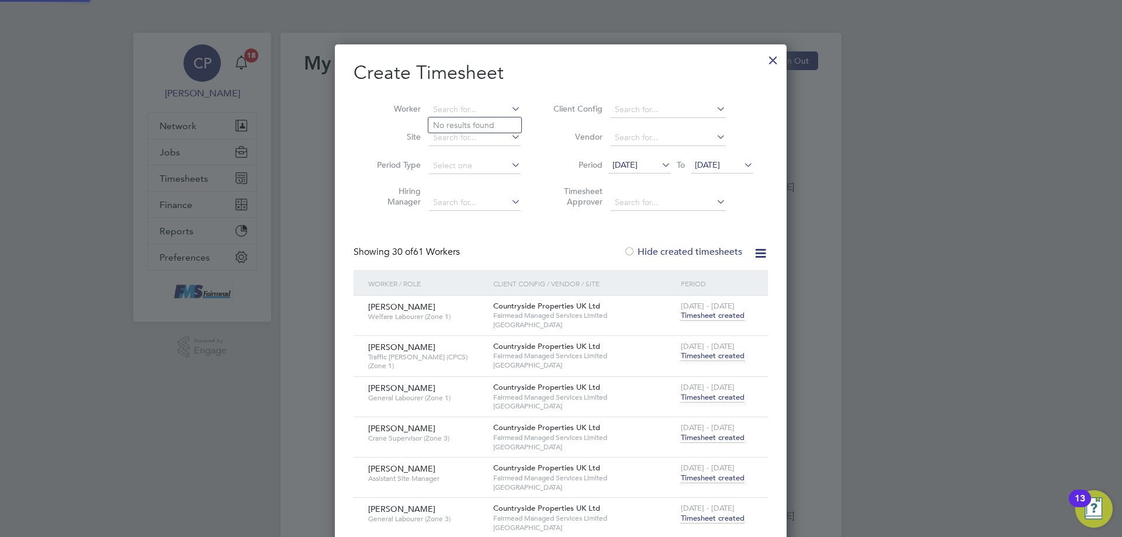
scroll to position [1521, 452]
click at [771, 64] on div at bounding box center [773, 57] width 21 height 21
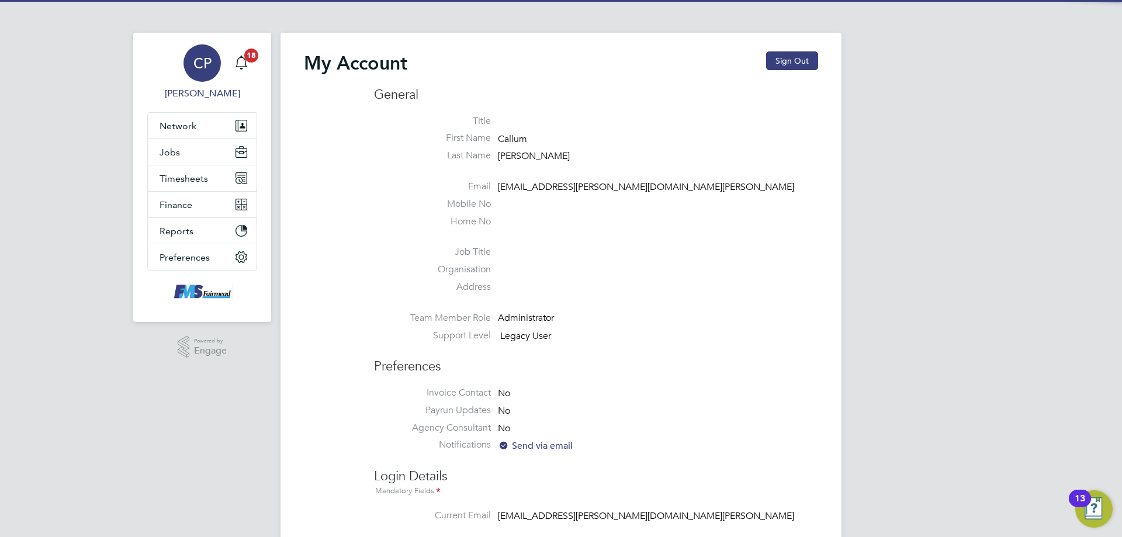
scroll to position [0, 0]
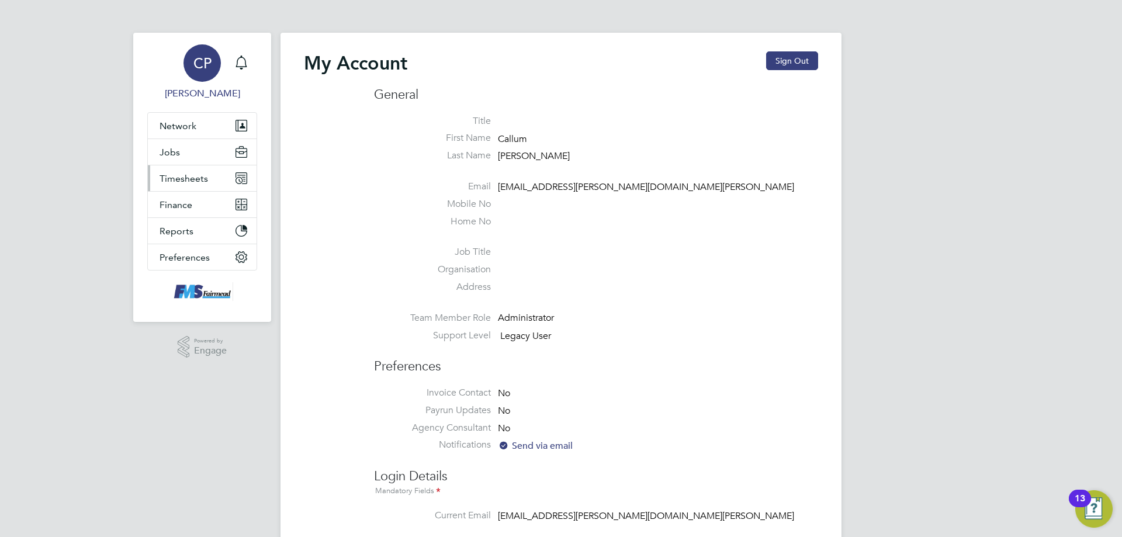
click at [174, 171] on button "Timesheets" at bounding box center [202, 178] width 109 height 26
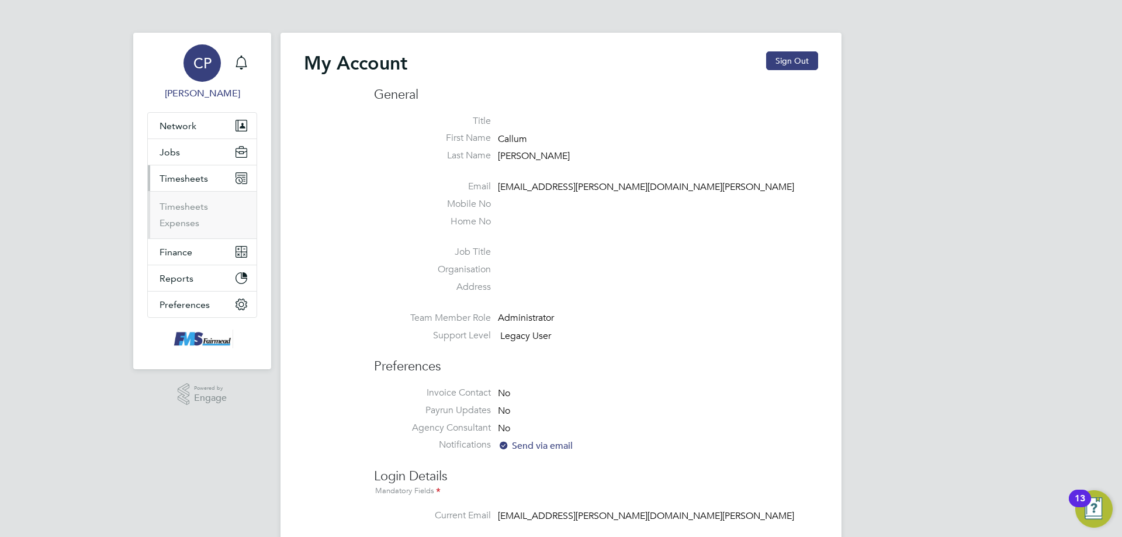
click at [174, 183] on span "Timesheets" at bounding box center [184, 178] width 49 height 11
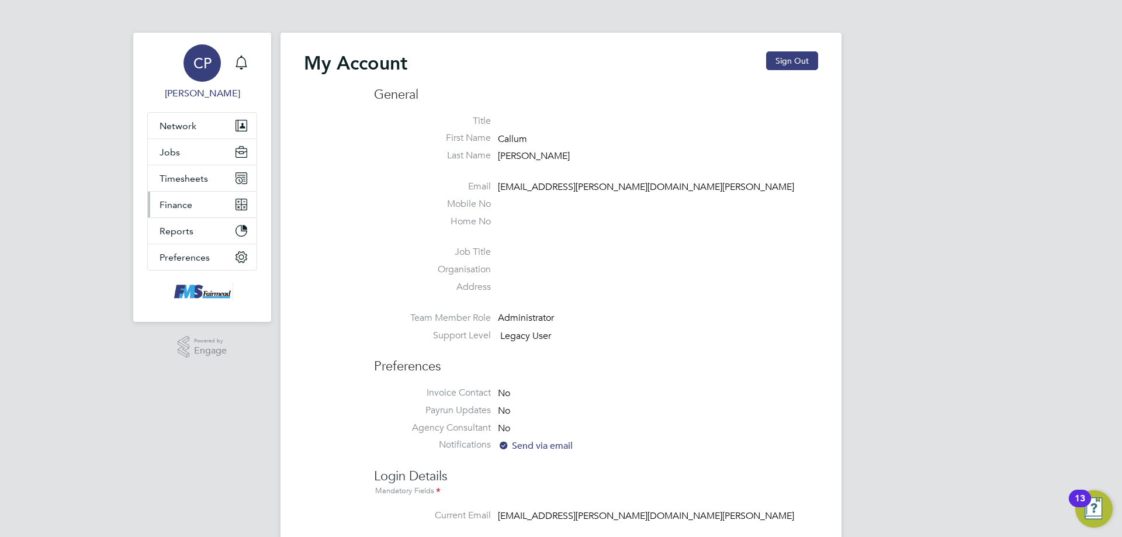
click at [181, 207] on span "Finance" at bounding box center [176, 204] width 33 height 11
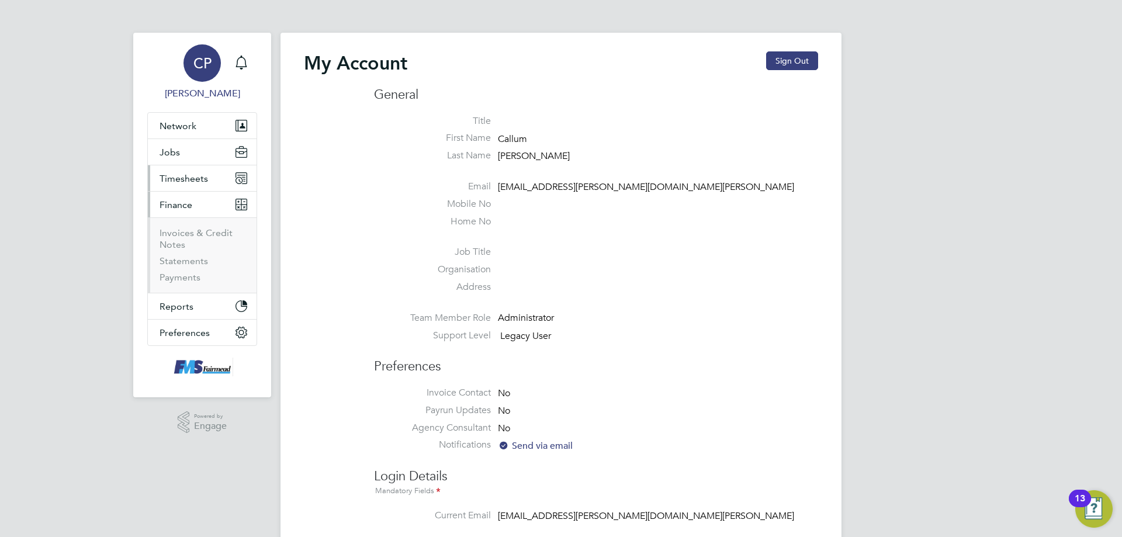
click at [182, 182] on span "Timesheets" at bounding box center [184, 178] width 49 height 11
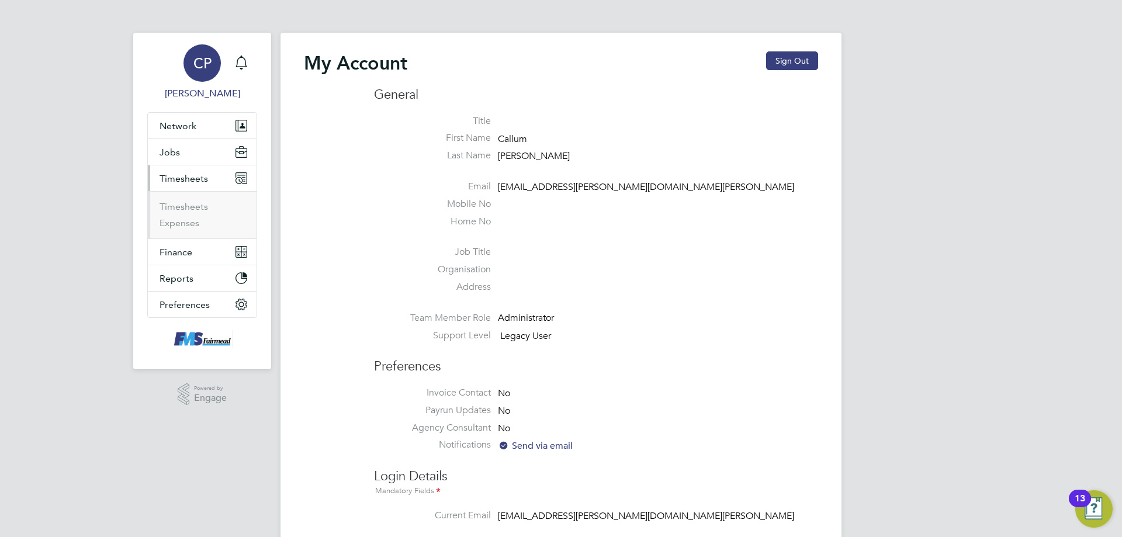
click at [179, 198] on ul "Timesheets Expenses" at bounding box center [202, 214] width 109 height 47
click at [166, 203] on link "Timesheets" at bounding box center [184, 206] width 49 height 11
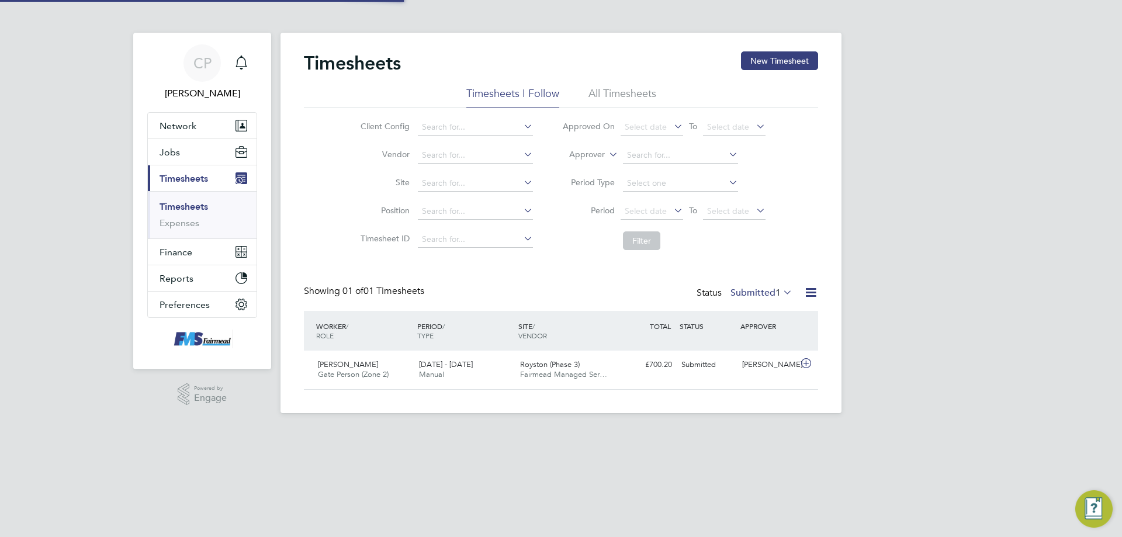
scroll to position [30, 102]
click at [792, 57] on button "New Timesheet" at bounding box center [779, 60] width 77 height 19
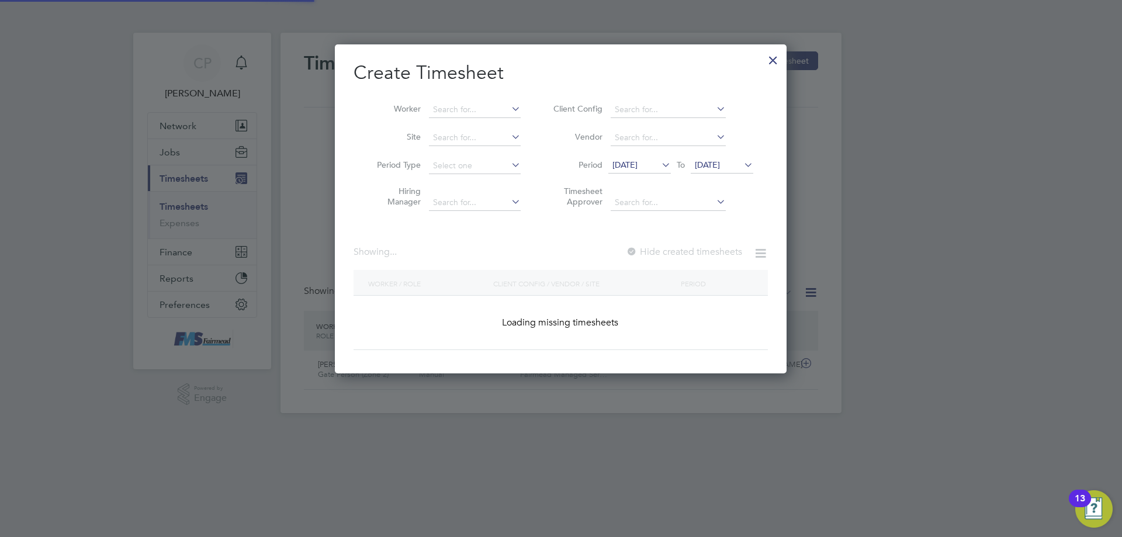
scroll to position [918, 452]
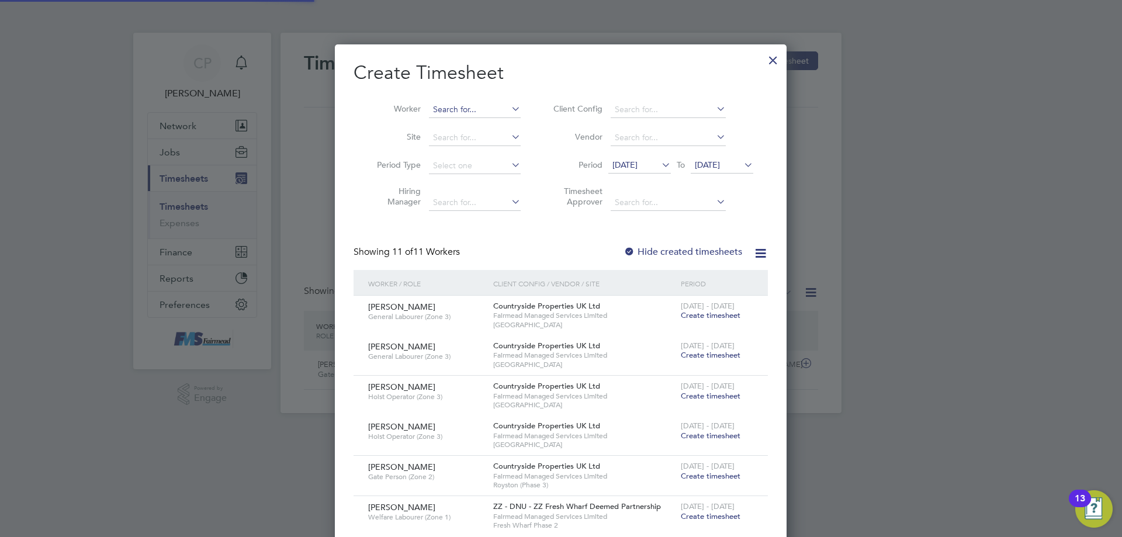
click at [446, 109] on input at bounding box center [475, 110] width 92 height 16
type input "[PERSON_NAME]"
click at [503, 126] on b "[PERSON_NAME]" at bounding box center [537, 125] width 68 height 10
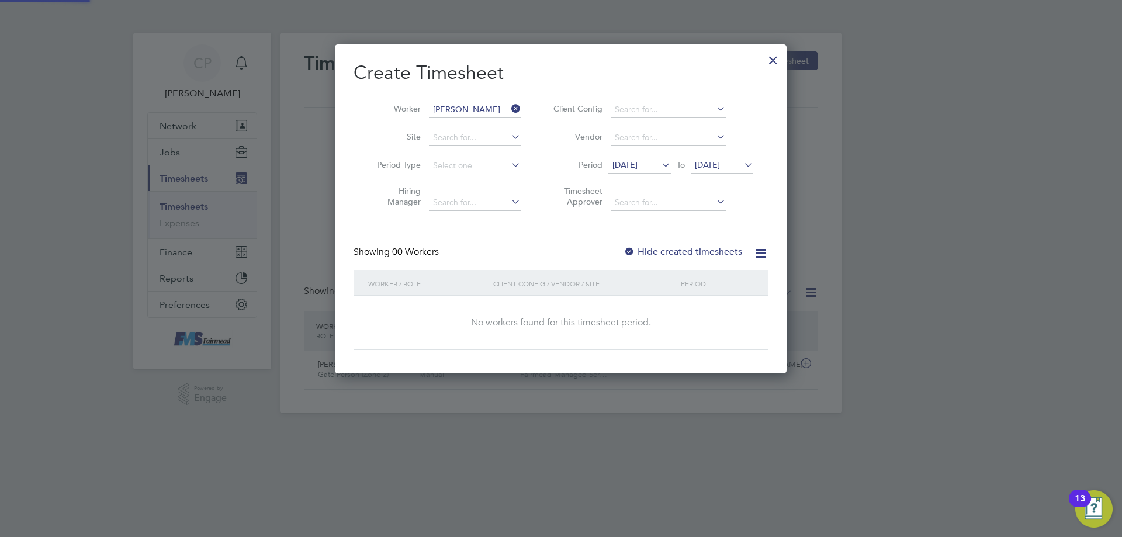
scroll to position [330, 452]
click at [638, 160] on span "[DATE]" at bounding box center [624, 165] width 25 height 11
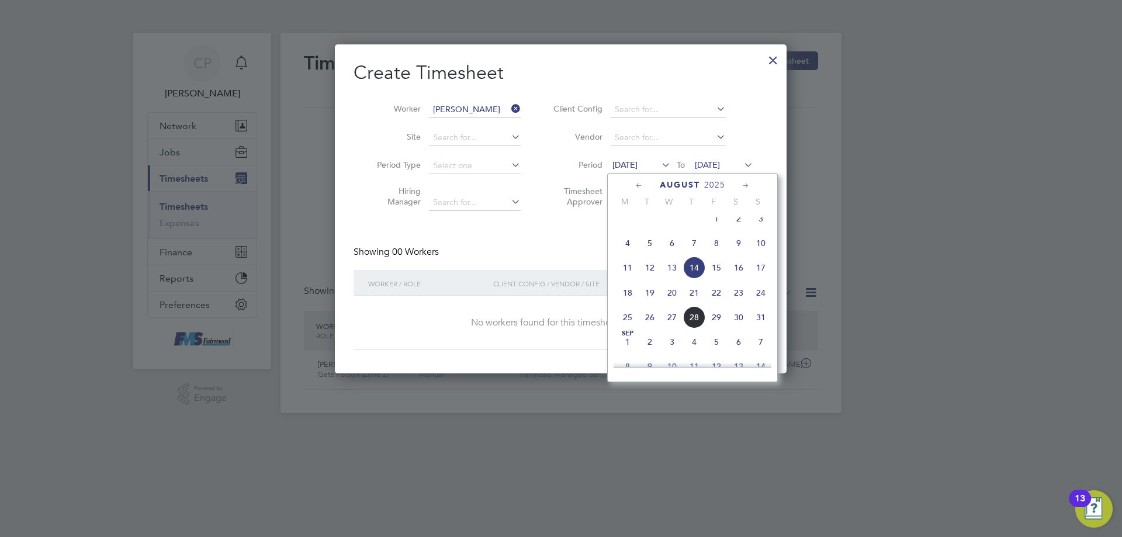
click at [631, 304] on span "18" at bounding box center [628, 293] width 22 height 22
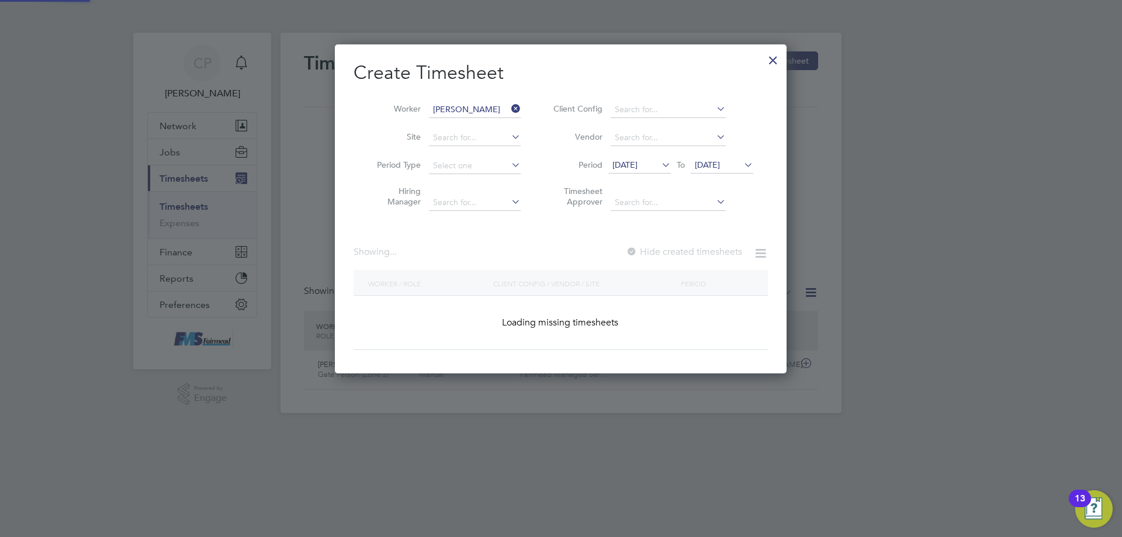
scroll to position [330, 452]
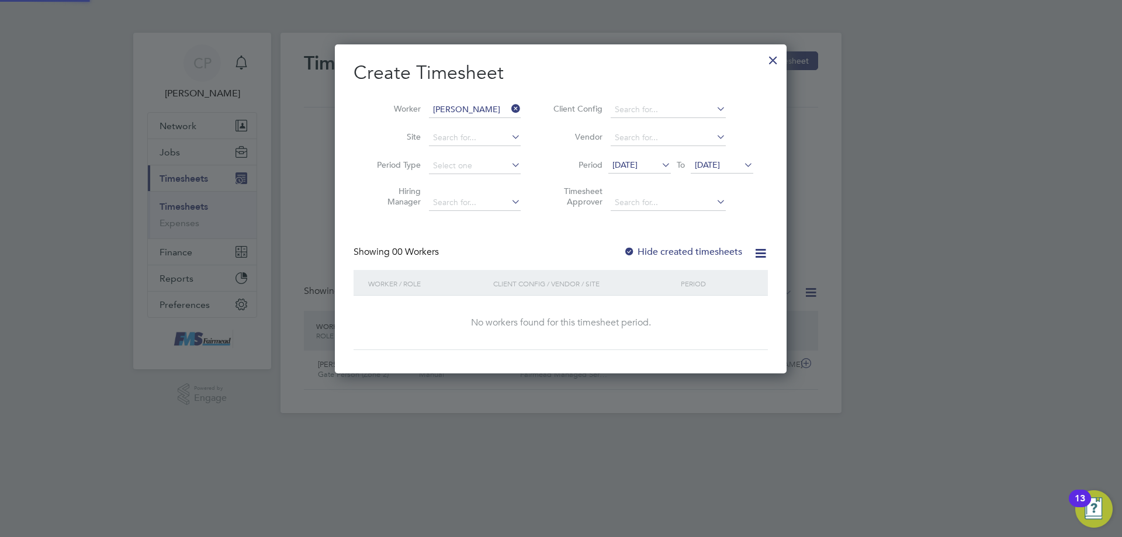
click at [718, 164] on span "[DATE]" at bounding box center [707, 165] width 25 height 11
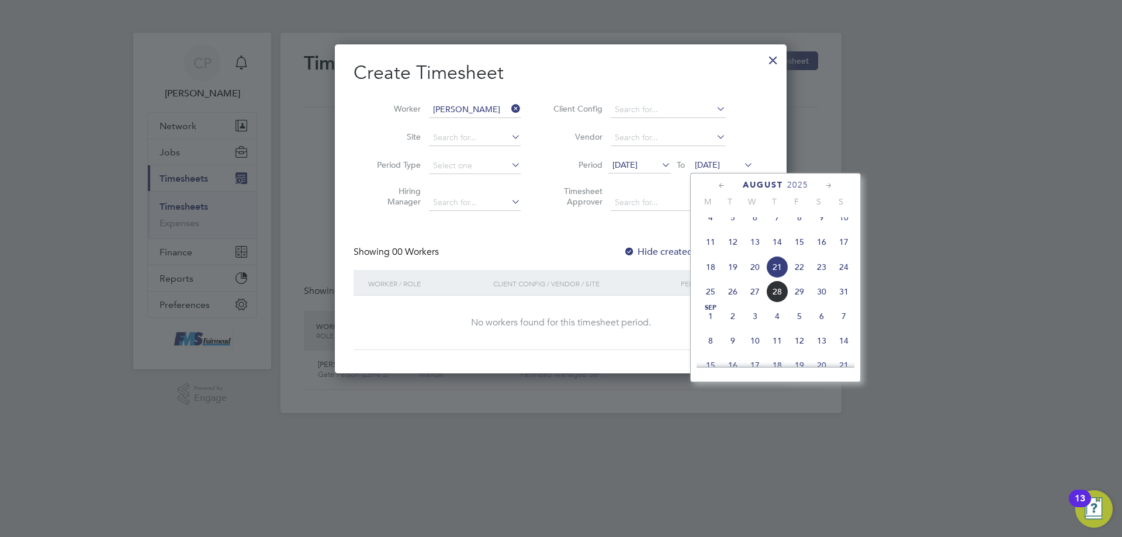
click at [840, 278] on span "24" at bounding box center [844, 267] width 22 height 22
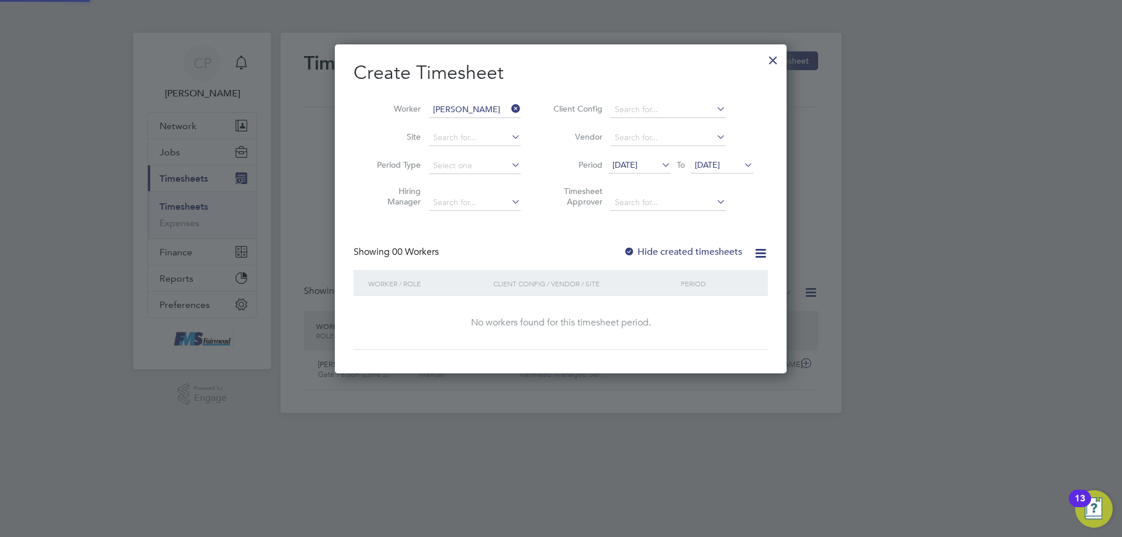
scroll to position [330, 452]
click at [639, 249] on label "Hide created timesheets" at bounding box center [683, 252] width 119 height 12
click at [653, 252] on label "Hide created timesheets" at bounding box center [683, 252] width 119 height 12
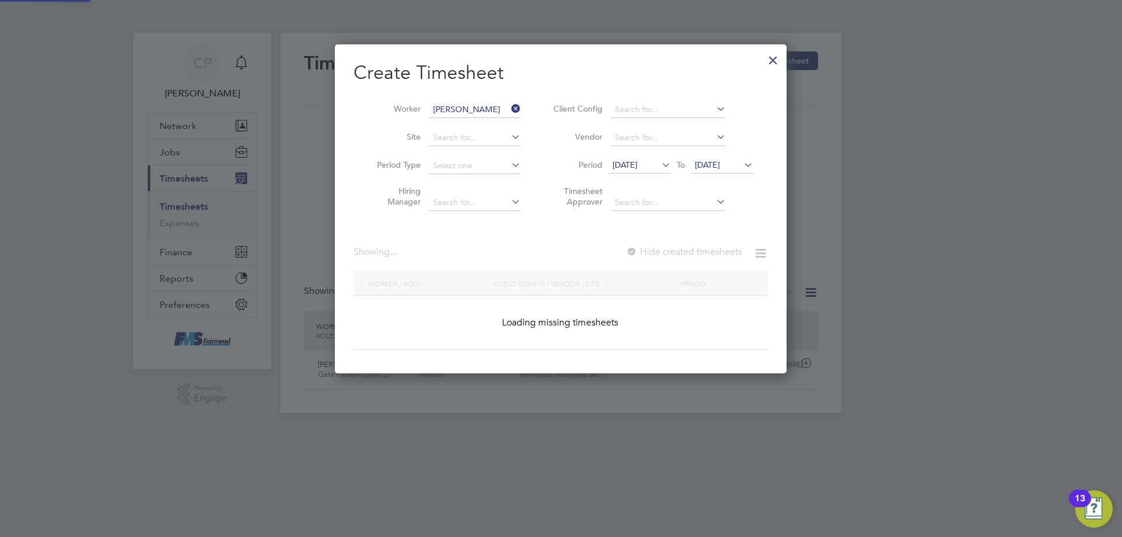
scroll to position [315, 452]
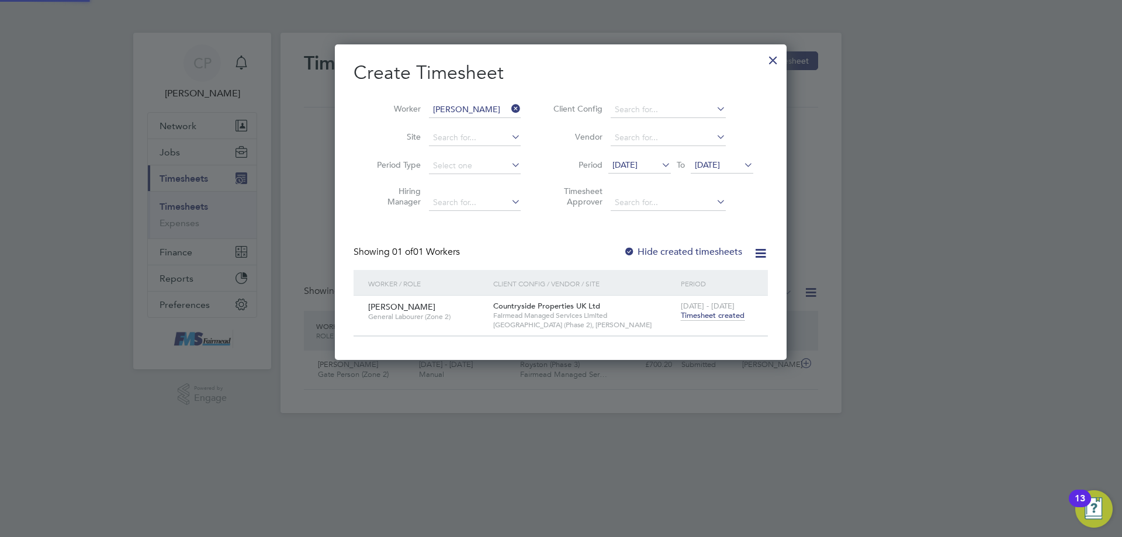
click at [640, 247] on label "Hide created timesheets" at bounding box center [683, 252] width 119 height 12
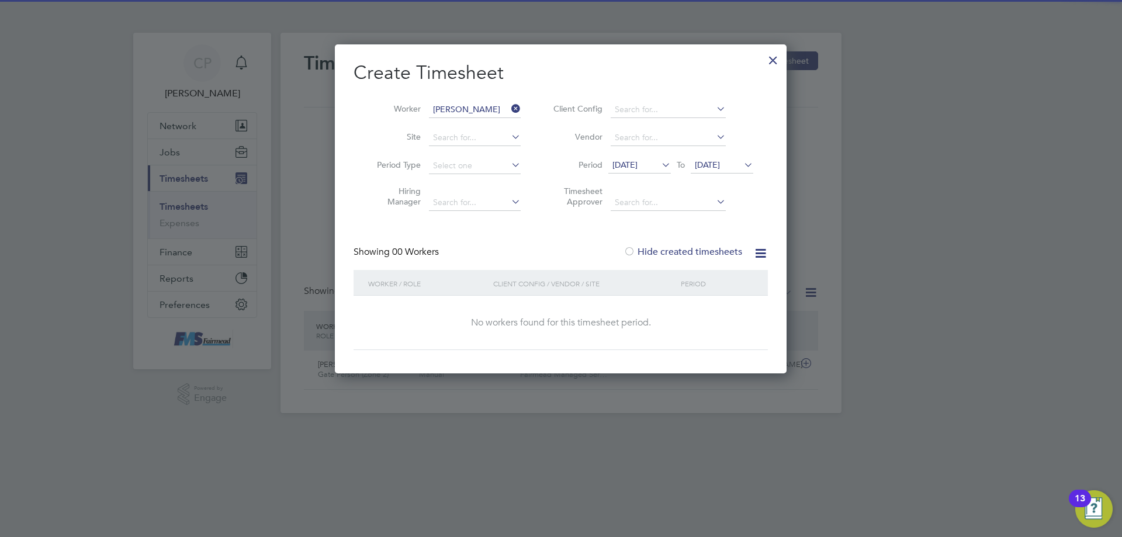
click at [635, 250] on div at bounding box center [630, 253] width 12 height 12
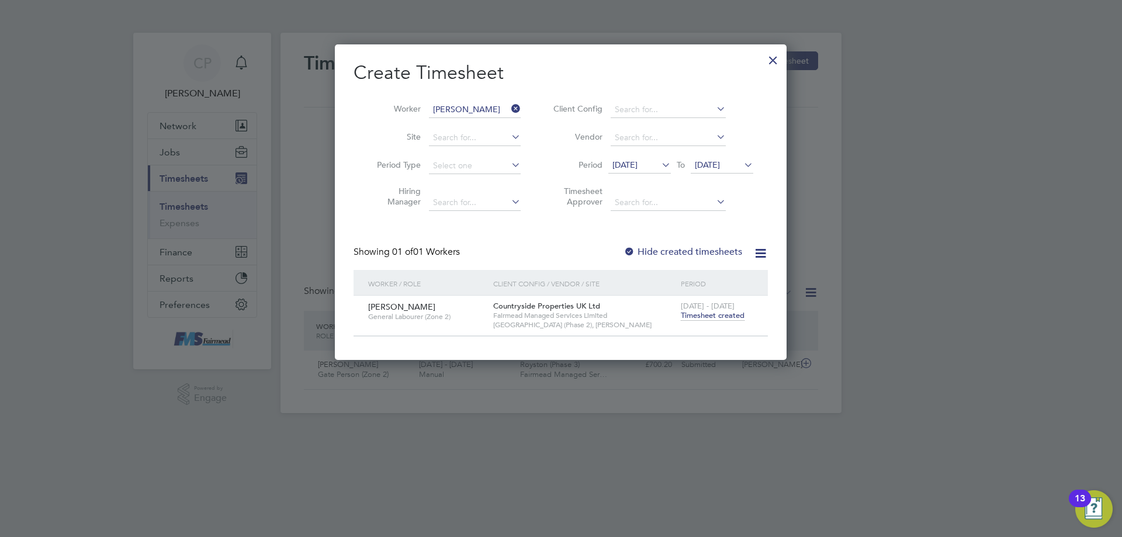
click at [703, 317] on span "Timesheet created" at bounding box center [713, 315] width 64 height 11
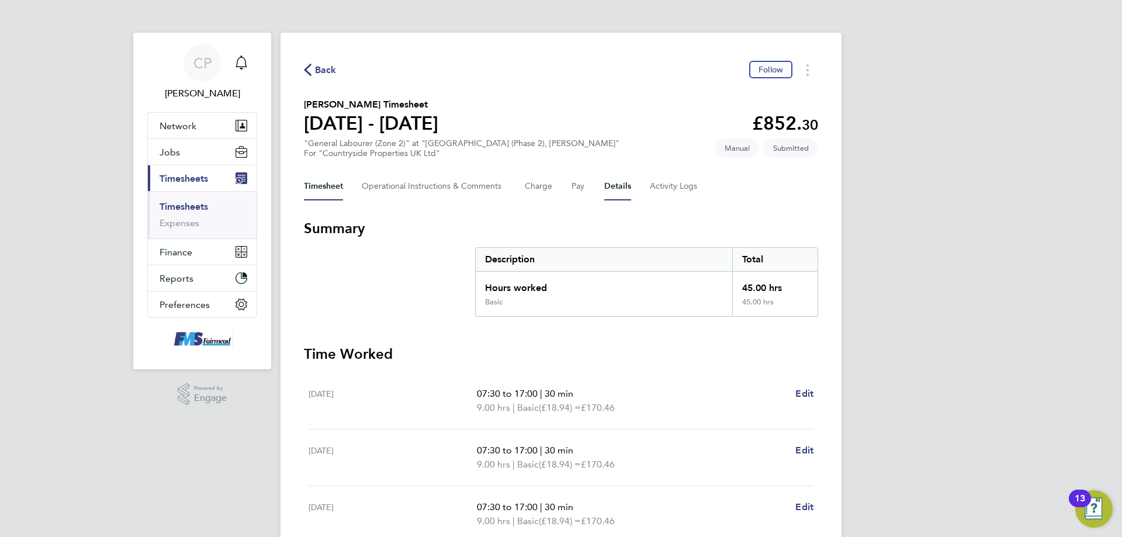
drag, startPoint x: 603, startPoint y: 192, endPoint x: 610, endPoint y: 191, distance: 7.0
click at [604, 191] on div "Timesheet Operational Instructions & Comments Charge Pay Details Activity Logs" at bounding box center [561, 186] width 514 height 28
click at [635, 192] on div "Timesheet Operational Instructions & Comments Charge Pay Details Activity Logs" at bounding box center [561, 186] width 514 height 28
click at [629, 191] on button "Details" at bounding box center [617, 186] width 27 height 28
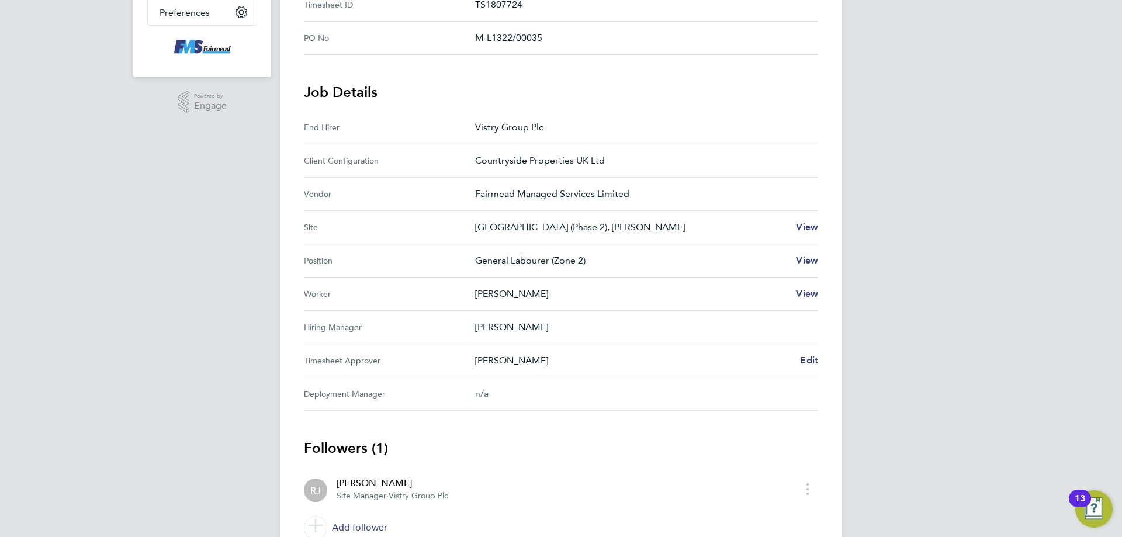
click at [818, 365] on div "Back Follow [PERSON_NAME] Timesheet [DATE] - [DATE] £852. 30 "General Labourer …" at bounding box center [561, 157] width 561 height 832
click at [811, 362] on span "Edit" at bounding box center [809, 360] width 18 height 11
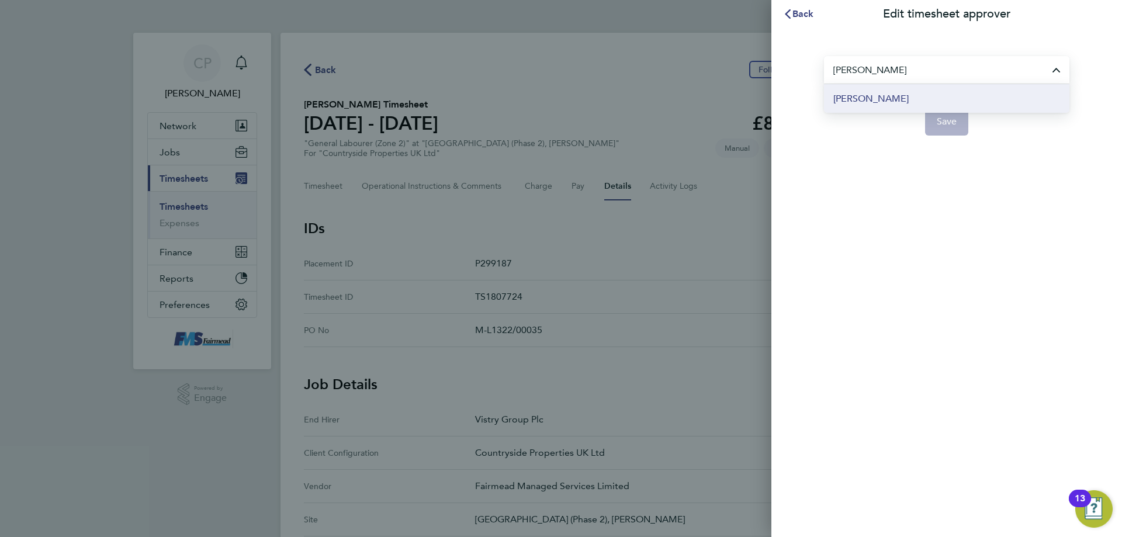
click at [861, 102] on span "[PERSON_NAME]" at bounding box center [870, 99] width 75 height 14
type input "[PERSON_NAME]"
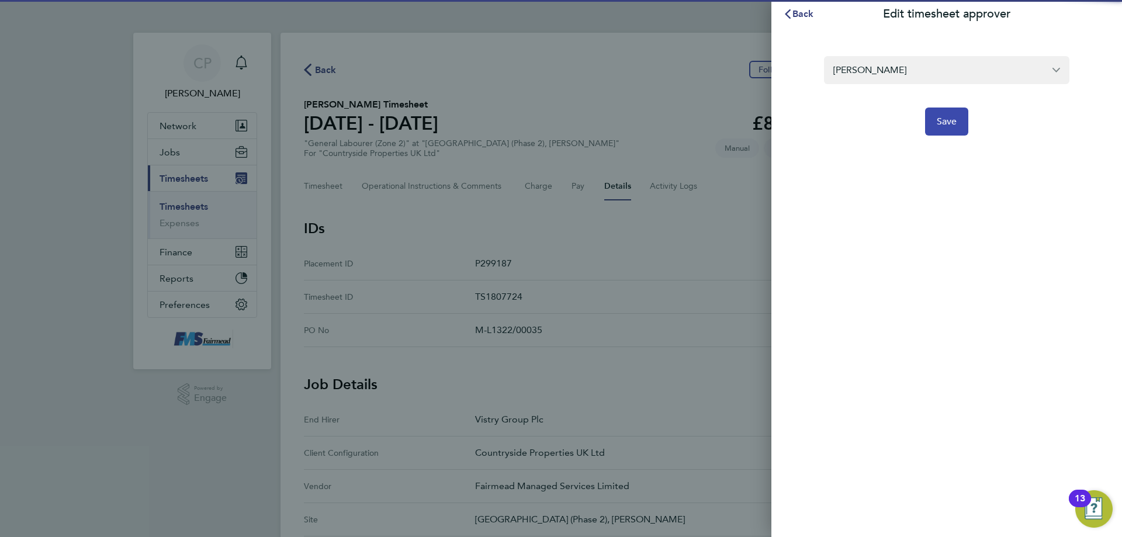
click at [945, 118] on span "Save" at bounding box center [947, 122] width 20 height 12
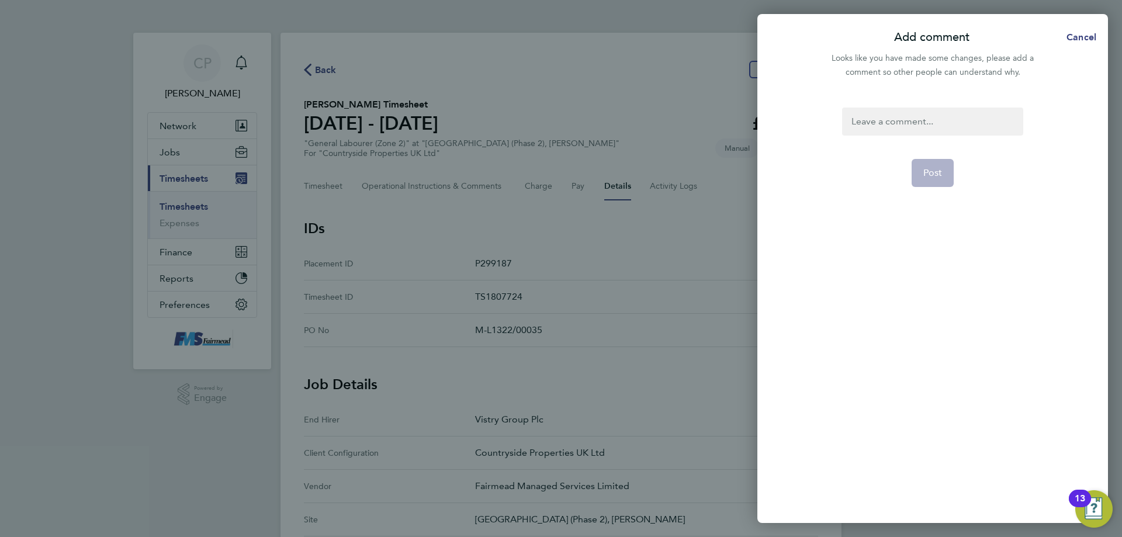
click at [884, 128] on div at bounding box center [932, 122] width 181 height 28
click at [888, 118] on div at bounding box center [932, 122] width 181 height 28
click at [924, 160] on button "Post" at bounding box center [933, 173] width 43 height 28
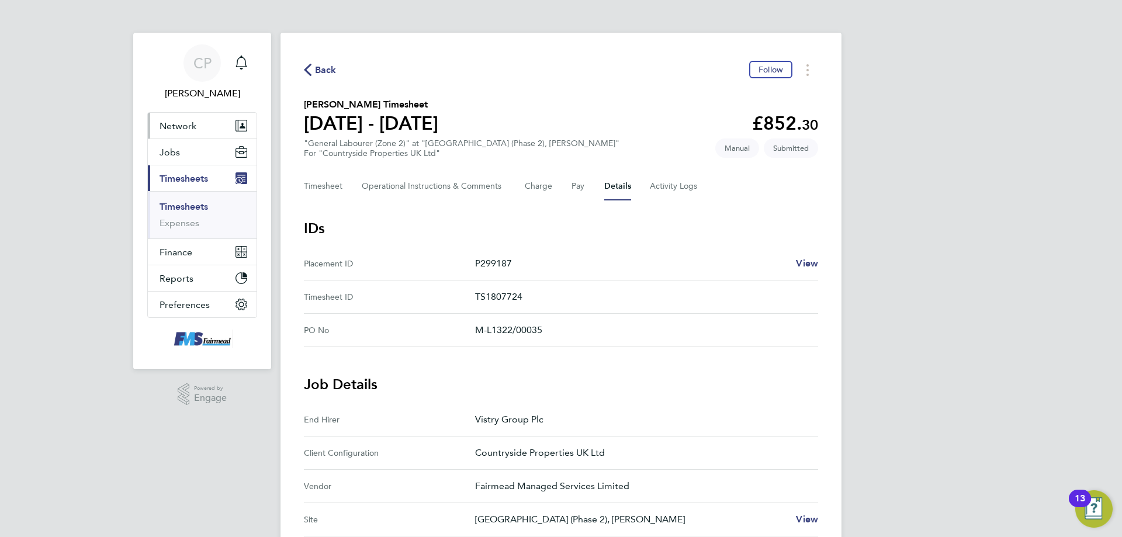
click at [185, 134] on button "Network" at bounding box center [202, 126] width 109 height 26
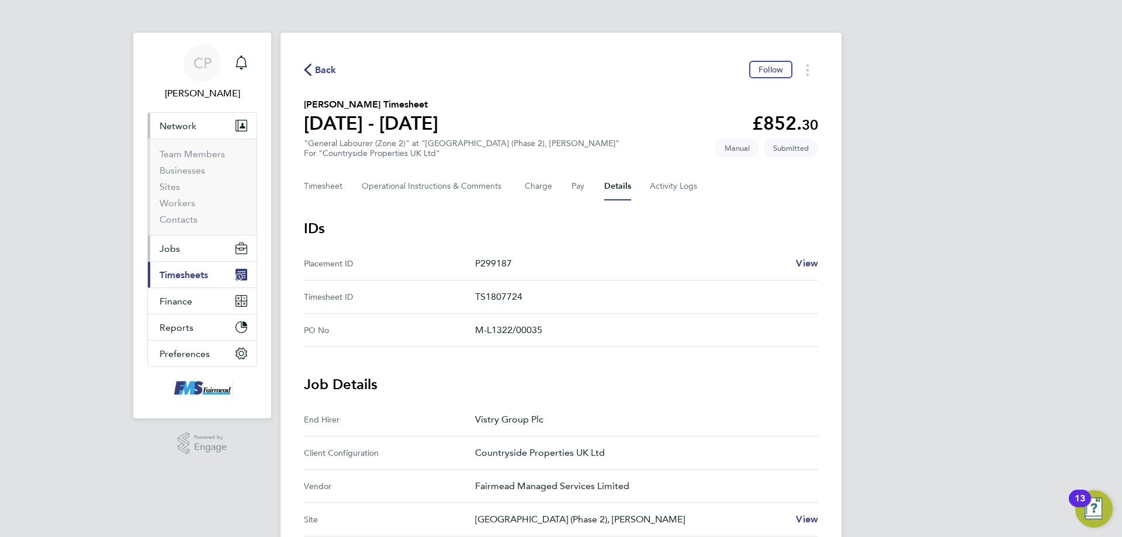
click at [166, 246] on span "Jobs" at bounding box center [170, 248] width 20 height 11
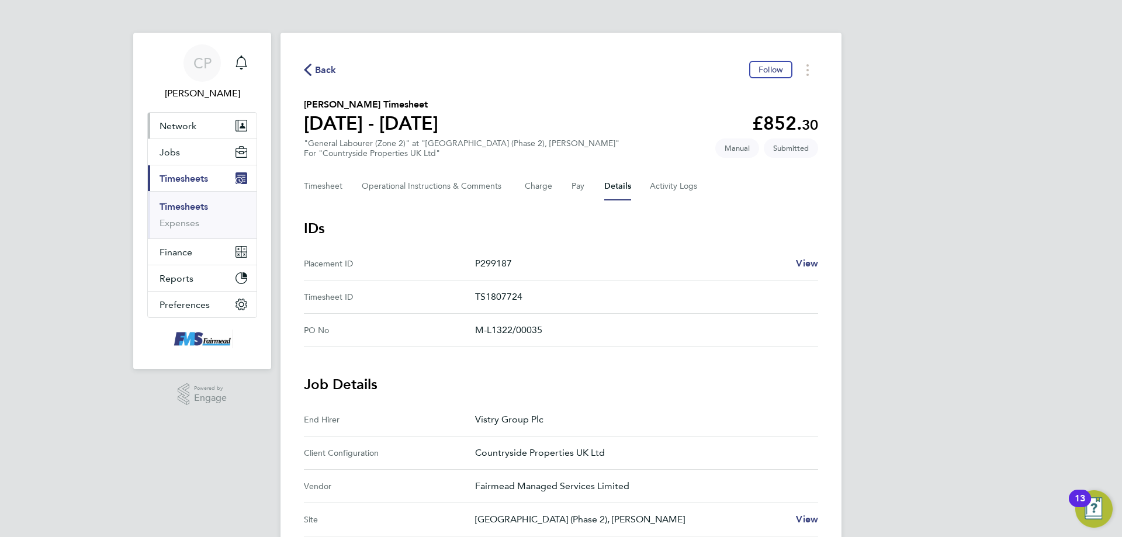
click at [179, 135] on button "Network" at bounding box center [202, 126] width 109 height 26
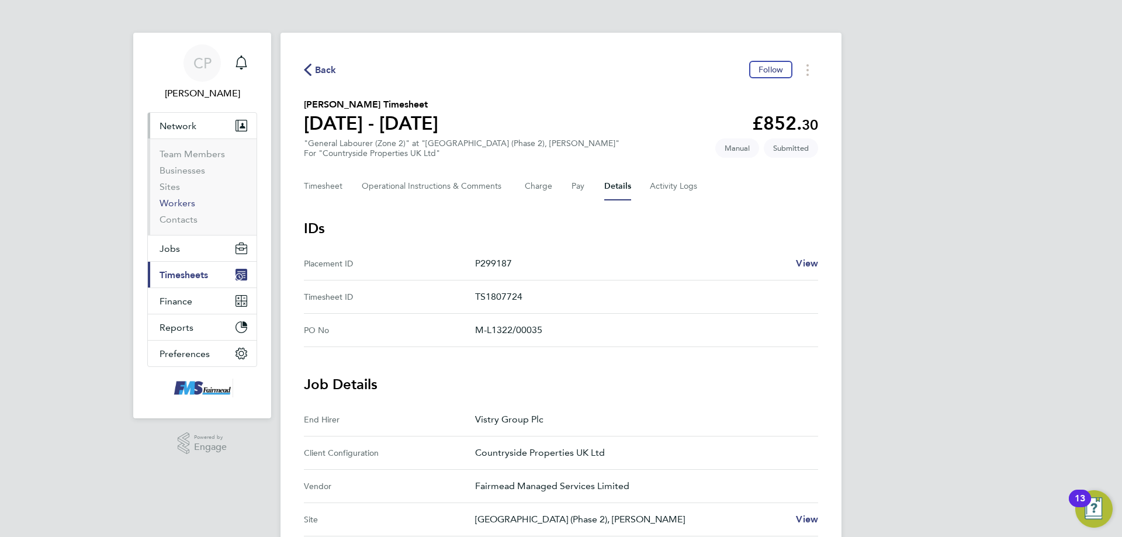
click at [169, 203] on link "Workers" at bounding box center [178, 203] width 36 height 11
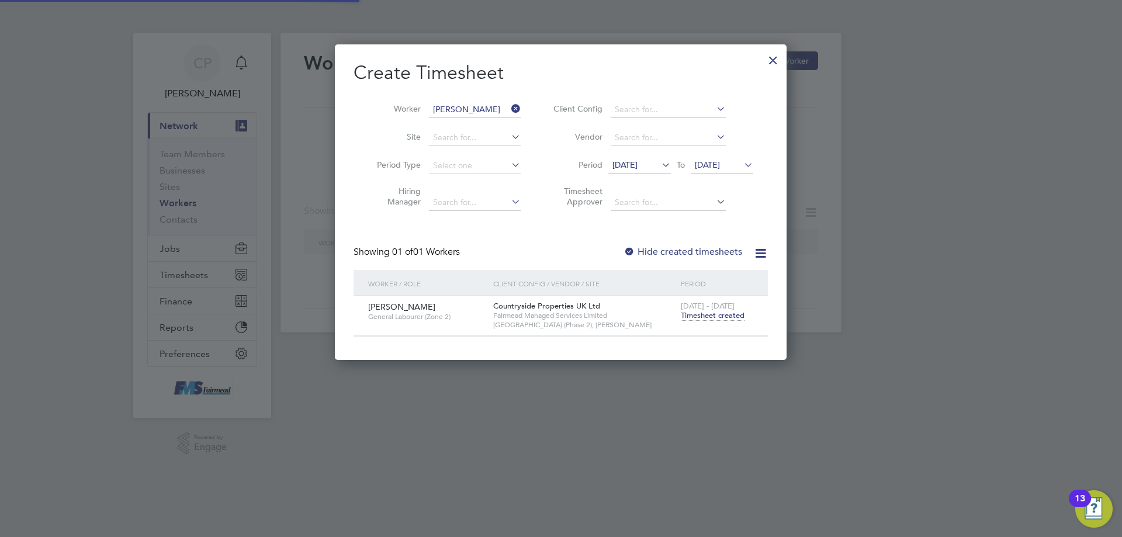
scroll to position [315, 452]
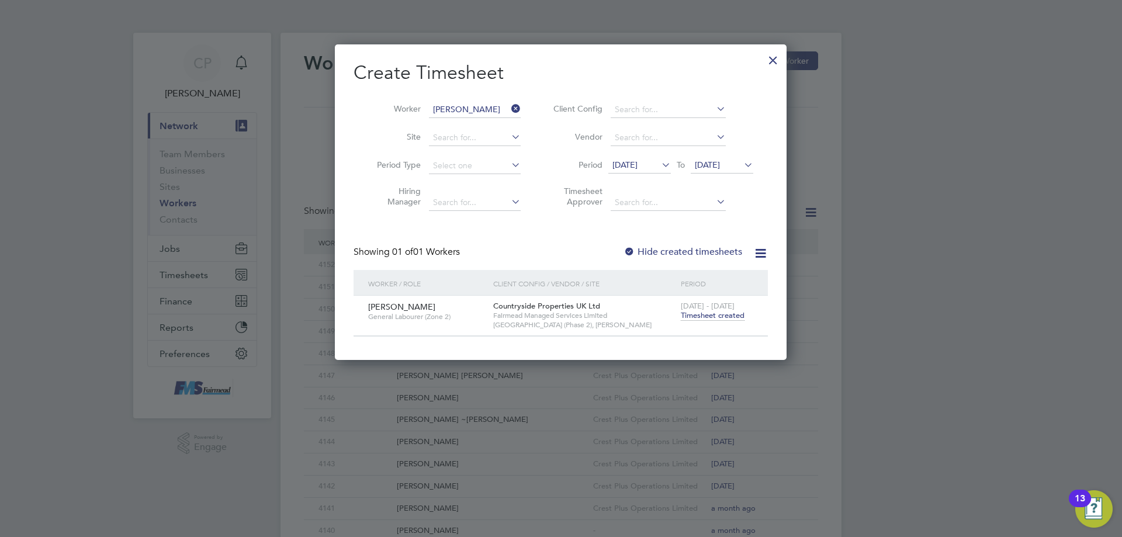
click at [509, 106] on icon at bounding box center [509, 109] width 0 height 16
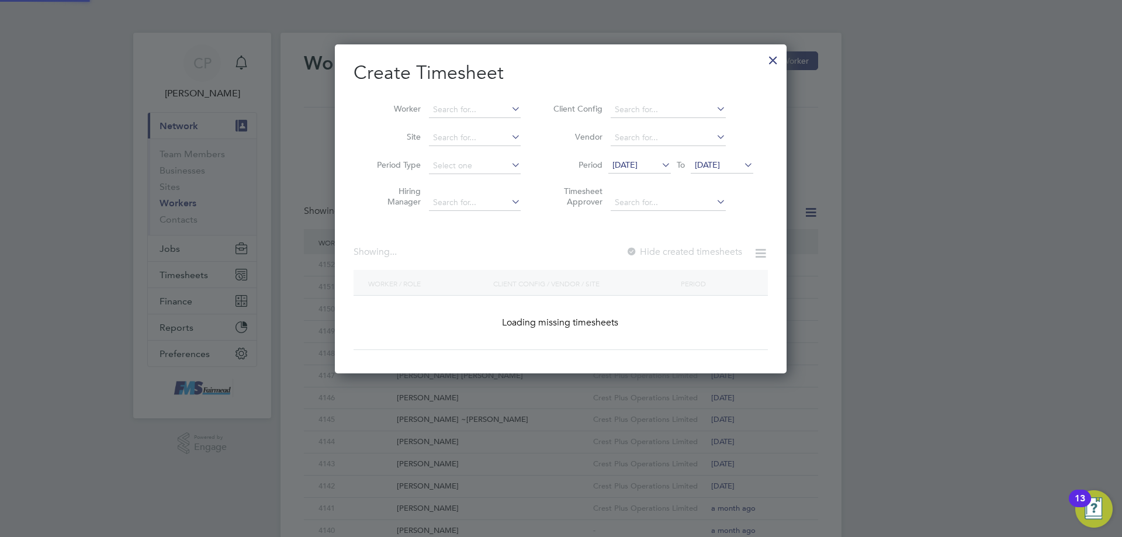
scroll to position [679, 452]
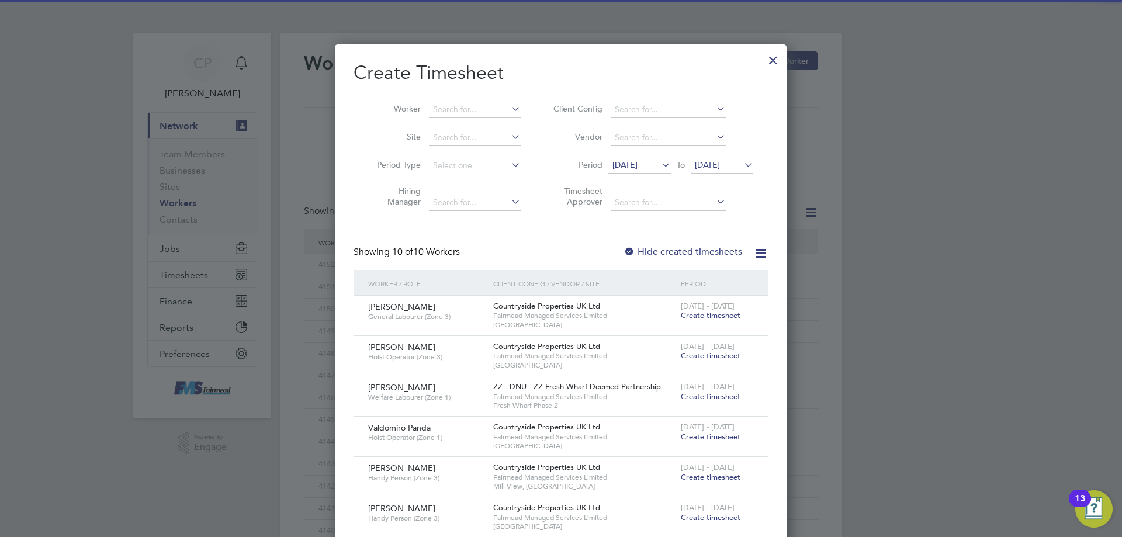
click at [771, 60] on div at bounding box center [773, 57] width 21 height 21
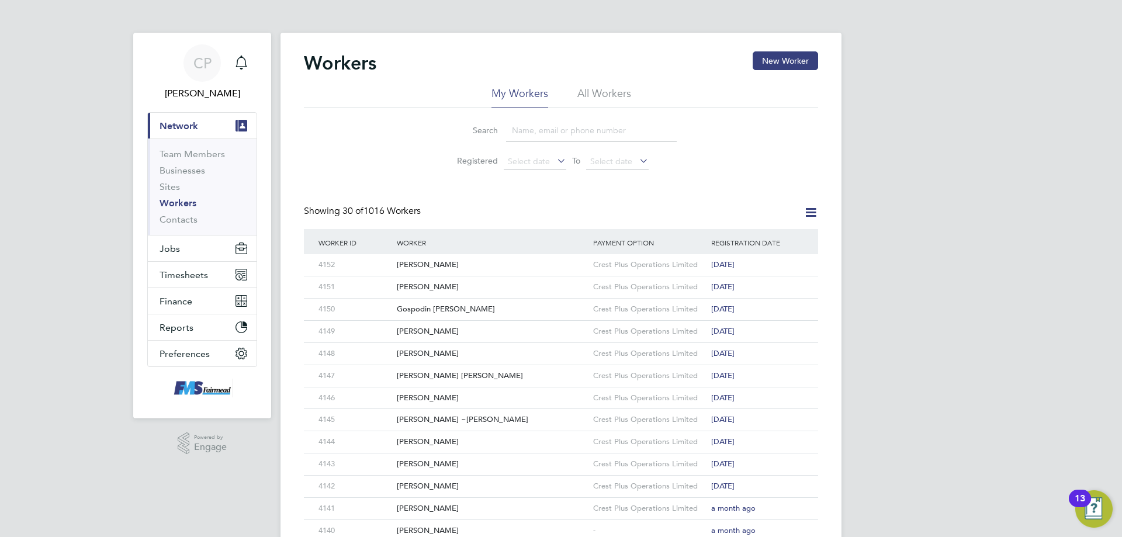
click at [771, 61] on button "New Worker" at bounding box center [785, 60] width 65 height 19
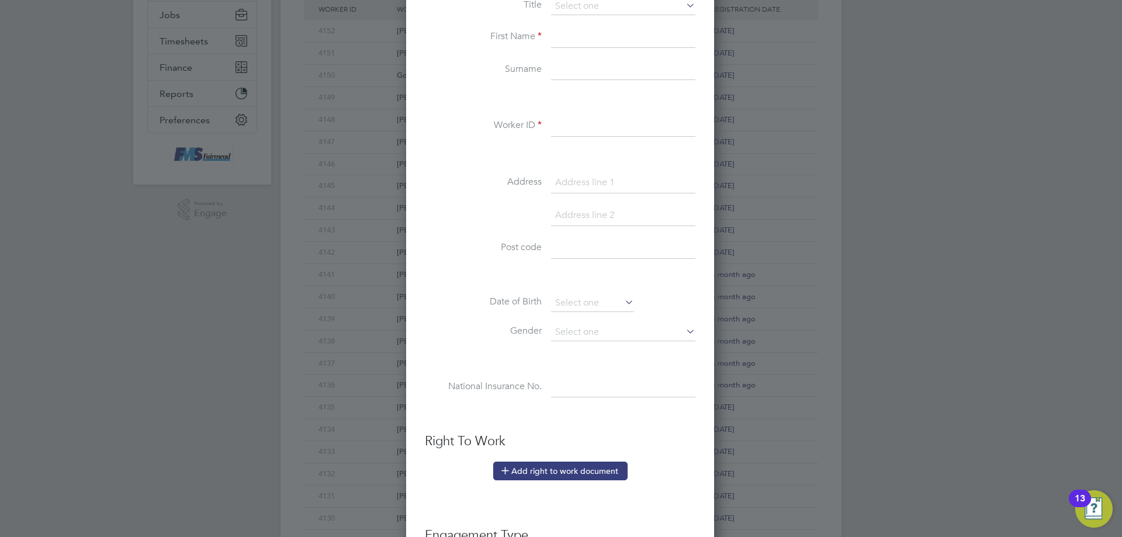
scroll to position [501, 0]
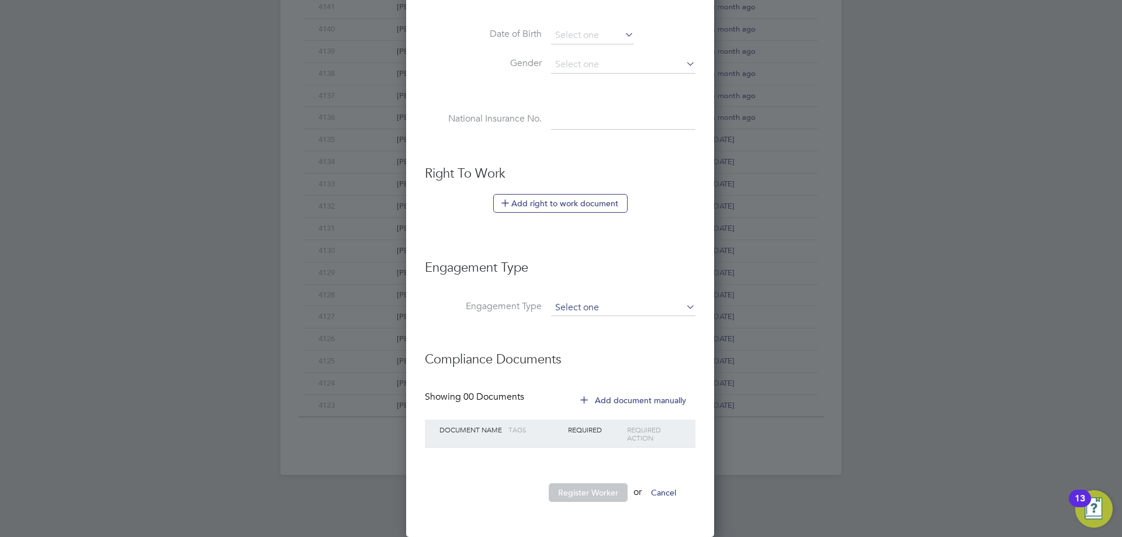
click at [605, 309] on input at bounding box center [623, 308] width 144 height 16
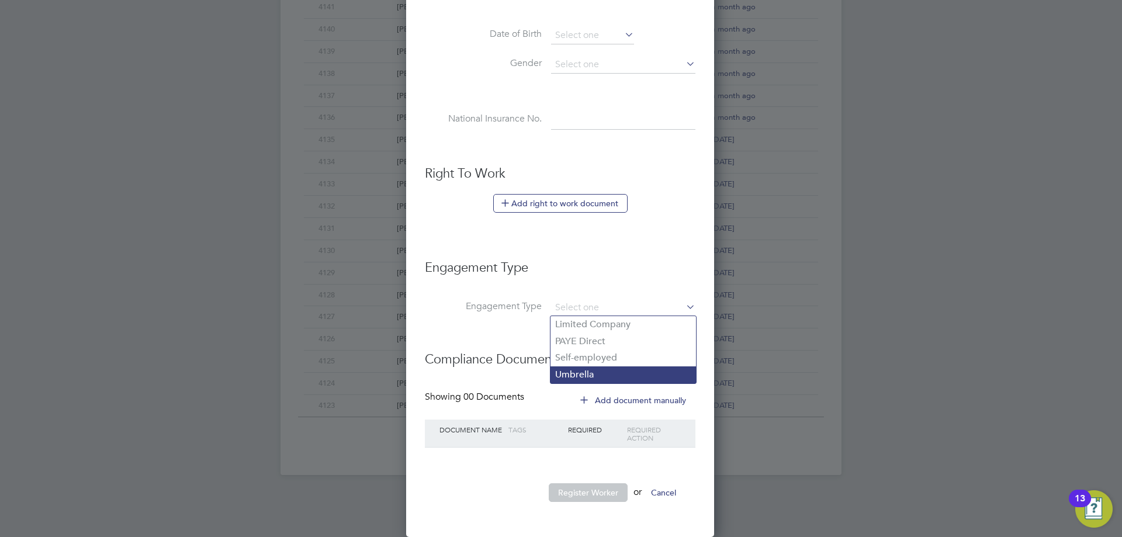
click at [601, 375] on li "Umbrella" at bounding box center [623, 374] width 146 height 17
type input "Umbrella"
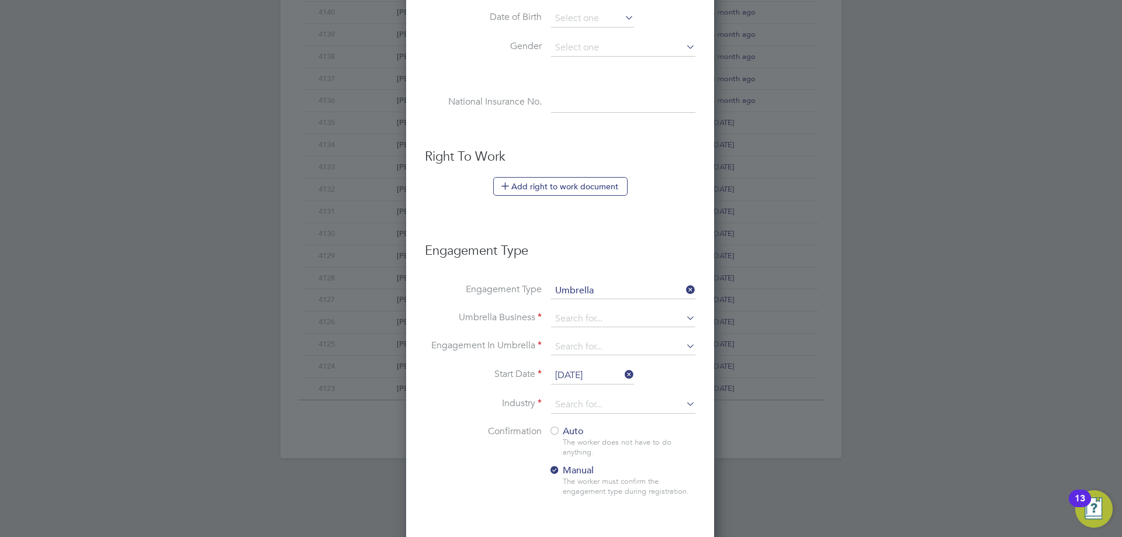
scroll to position [618, 0]
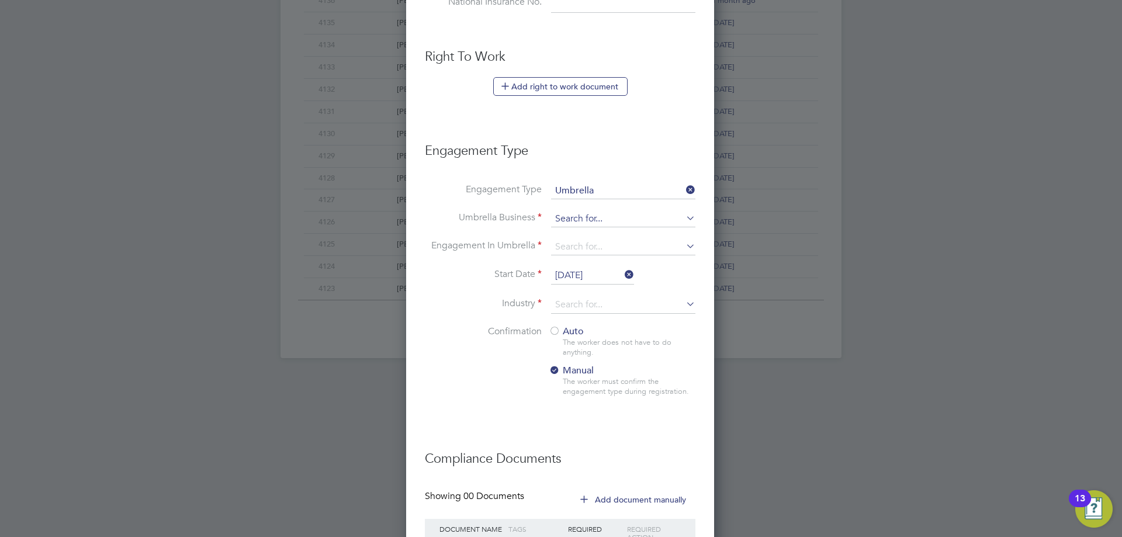
click at [582, 214] on input at bounding box center [623, 219] width 144 height 16
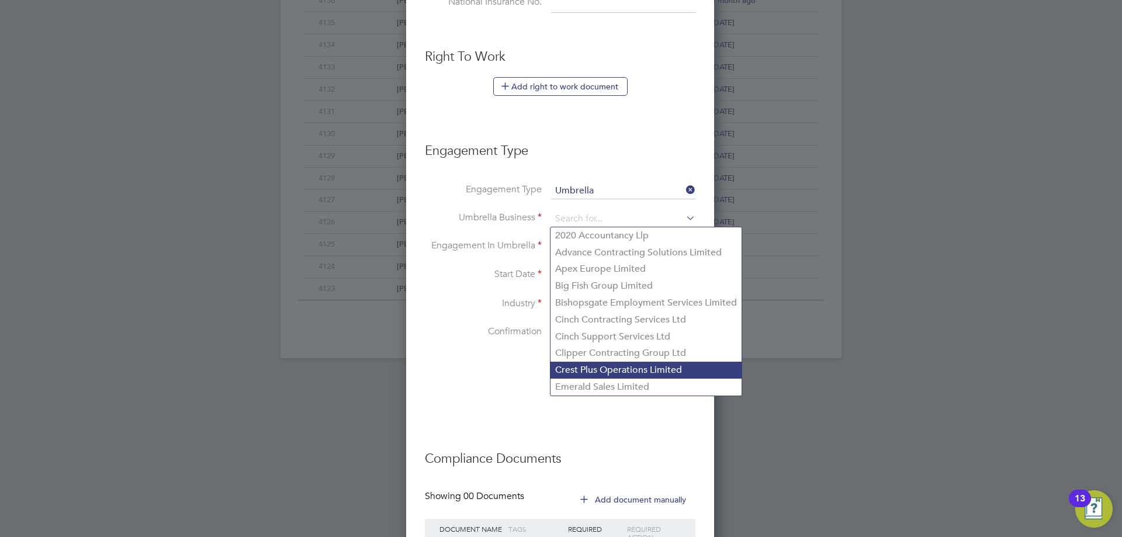
click at [612, 369] on li "Crest Plus Operations Limited" at bounding box center [645, 370] width 191 height 17
type input "Crest Plus Operations Limited"
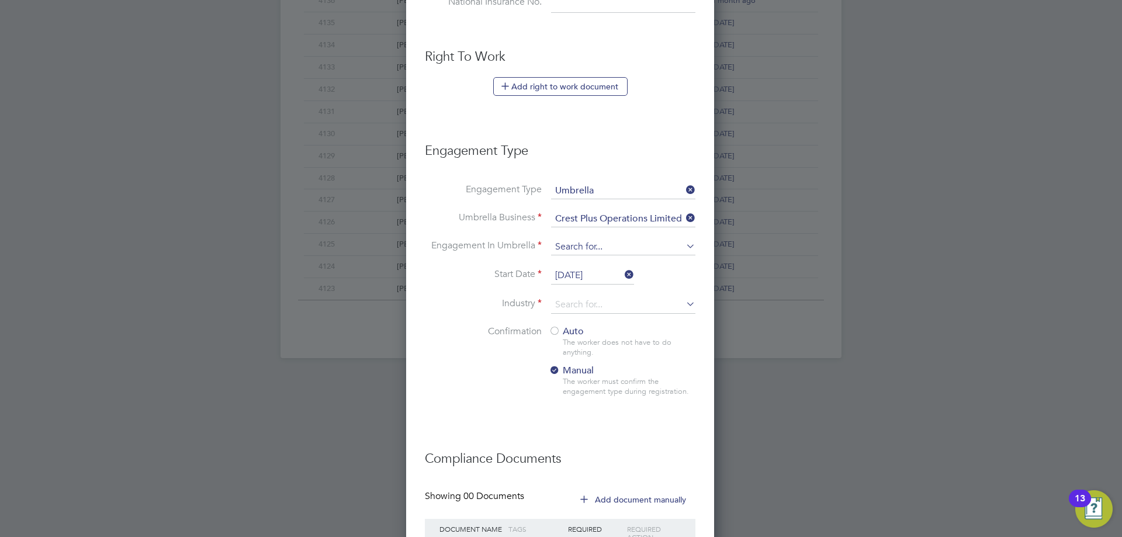
click at [586, 245] on input at bounding box center [623, 247] width 144 height 16
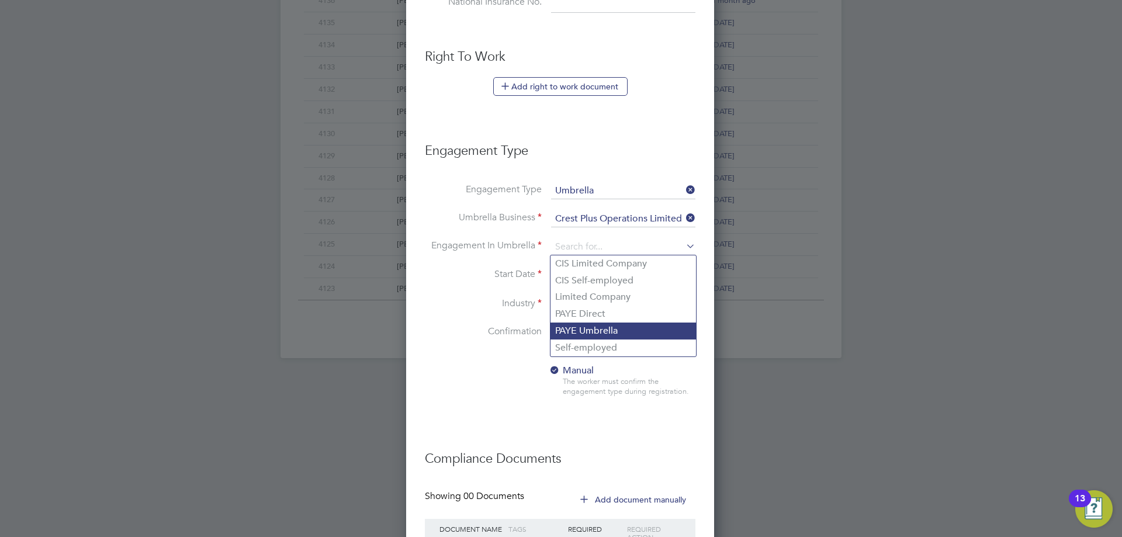
click at [587, 327] on li "PAYE Umbrella" at bounding box center [623, 331] width 146 height 17
type input "PAYE Umbrella"
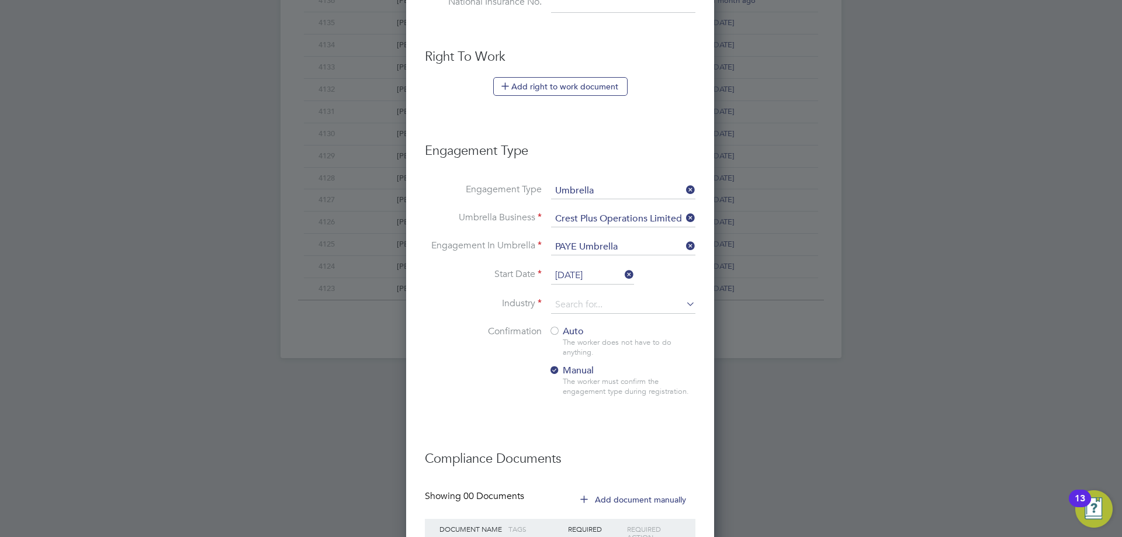
click at [608, 278] on input "[DATE]" at bounding box center [592, 276] width 83 height 18
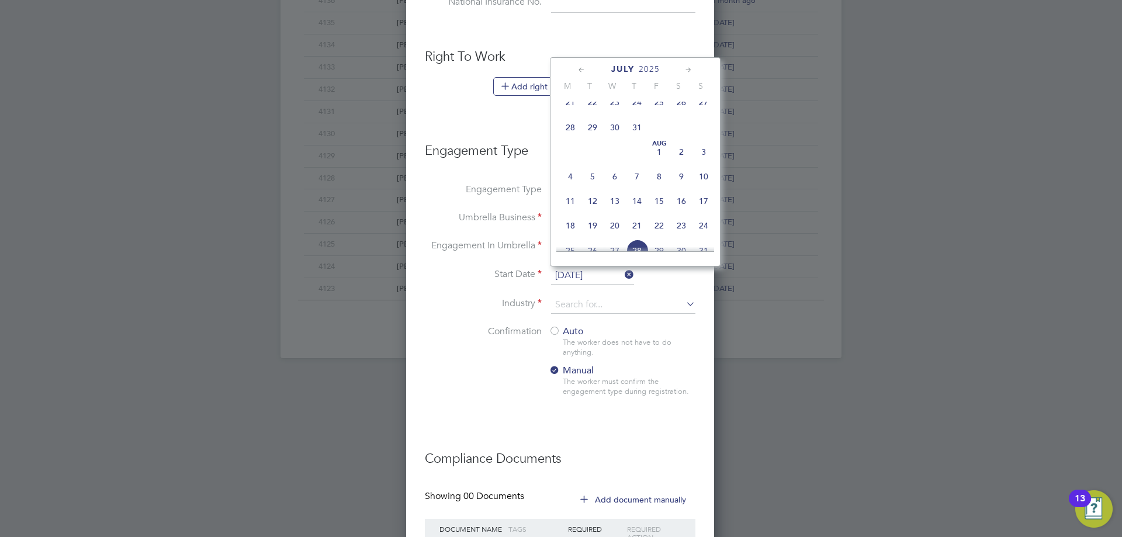
scroll to position [338, 0]
click at [641, 204] on span "7" at bounding box center [637, 193] width 22 height 22
type input "[DATE]"
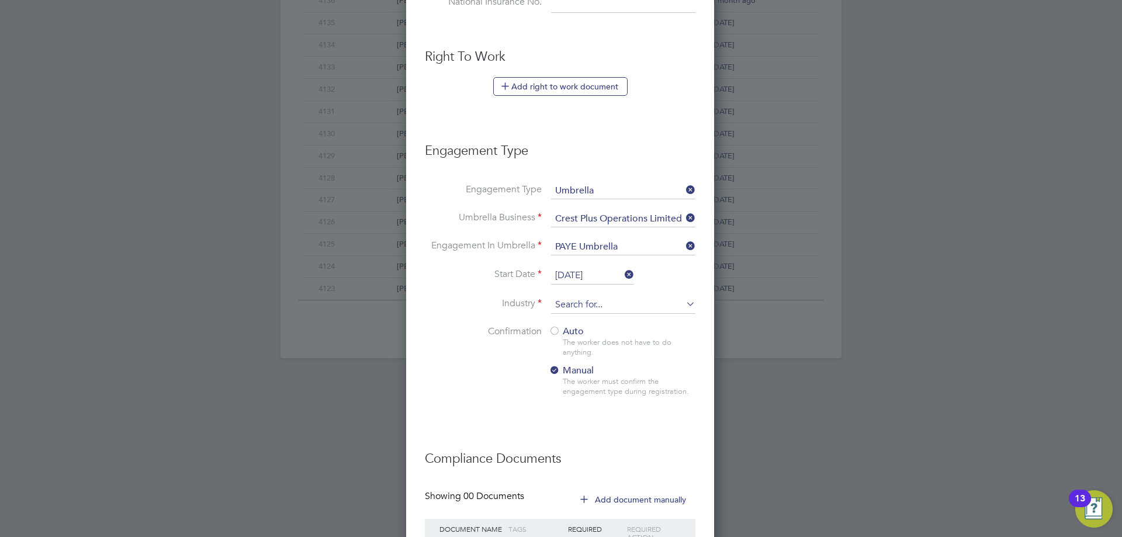
click at [577, 305] on input at bounding box center [623, 305] width 144 height 18
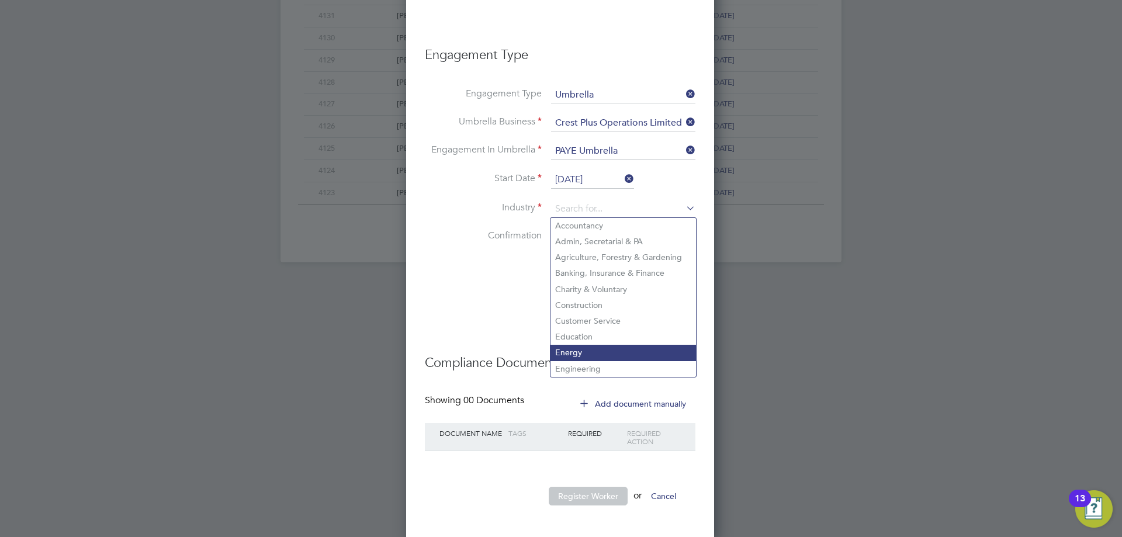
scroll to position [718, 0]
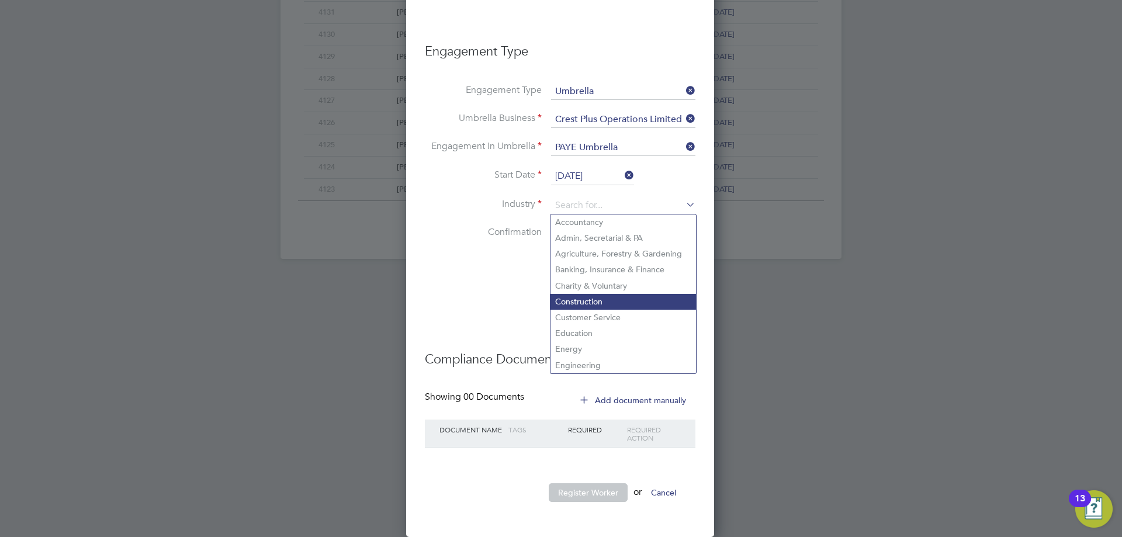
click at [579, 295] on li "Construction" at bounding box center [623, 302] width 146 height 16
type input "Construction"
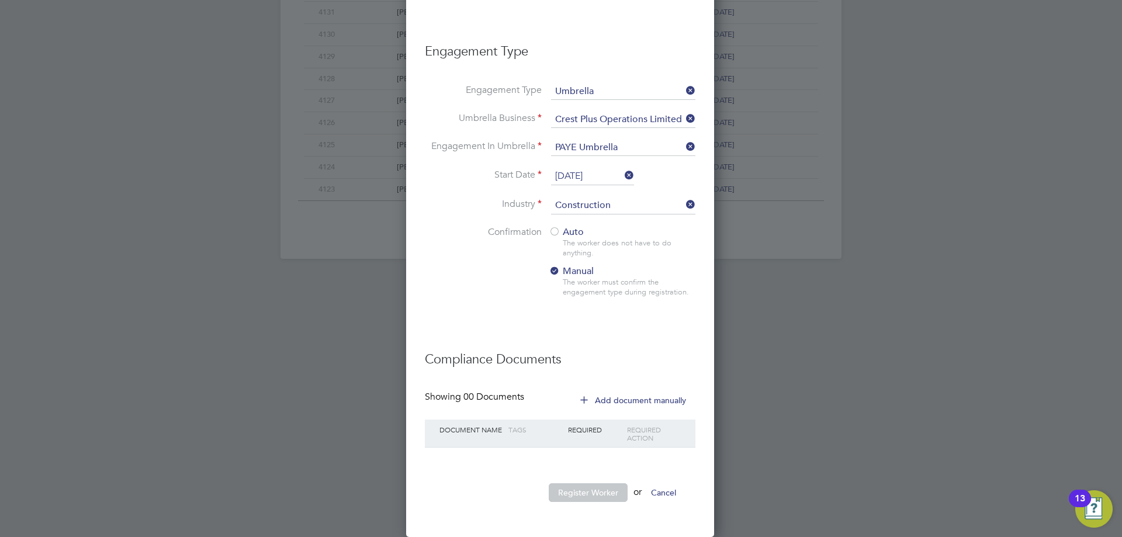
click at [559, 229] on div at bounding box center [555, 233] width 12 height 12
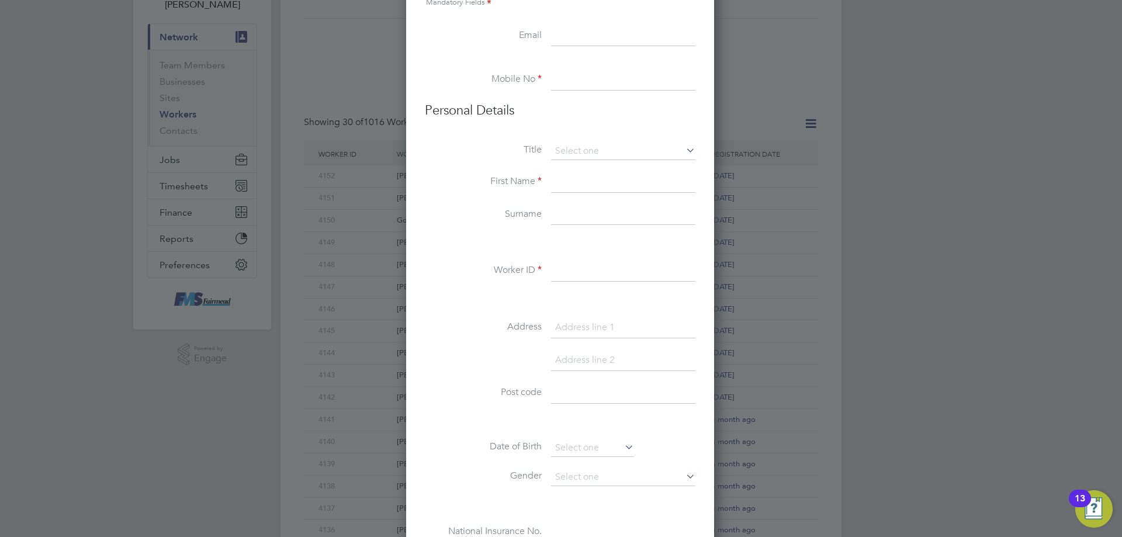
scroll to position [0, 0]
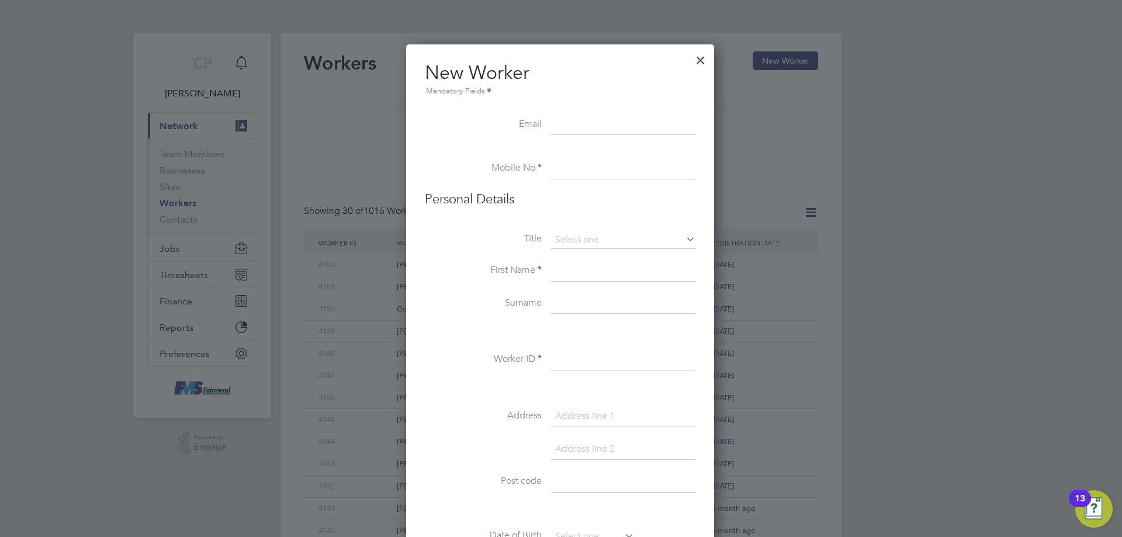
drag, startPoint x: 583, startPoint y: 124, endPoint x: 568, endPoint y: 124, distance: 14.6
click at [582, 124] on input at bounding box center [623, 125] width 144 height 21
click at [552, 129] on input at bounding box center [623, 125] width 144 height 21
paste input "[EMAIL_ADDRESS][DOMAIN_NAME]"
type input "[EMAIL_ADDRESS][DOMAIN_NAME]"
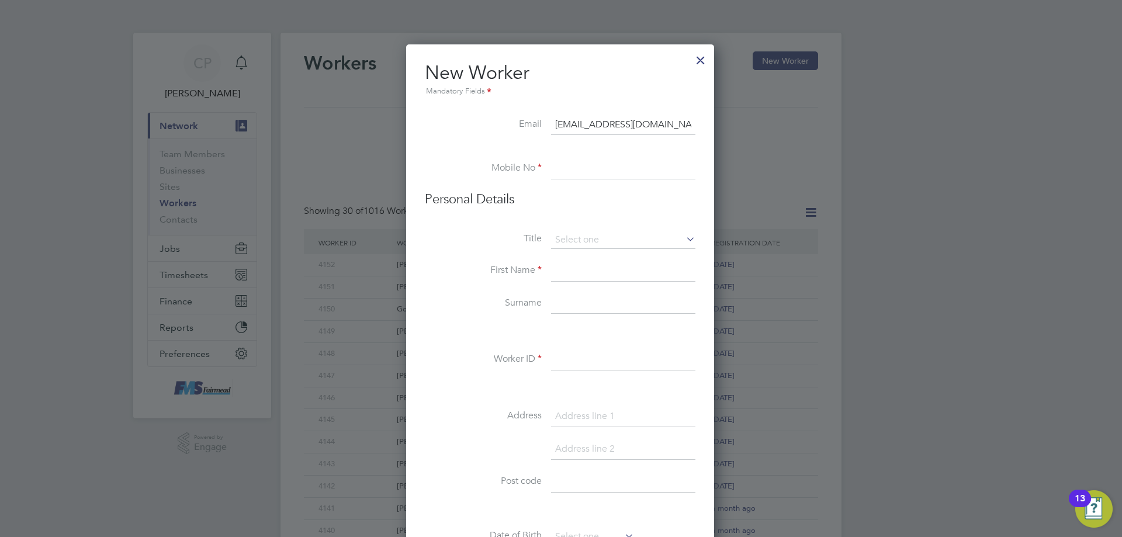
click at [574, 172] on input at bounding box center [623, 168] width 144 height 21
paste input "07459025641"
type input "07459025641"
drag, startPoint x: 577, startPoint y: 223, endPoint x: 580, endPoint y: 258, distance: 34.6
click at [577, 223] on li "Personal Details" at bounding box center [560, 211] width 271 height 40
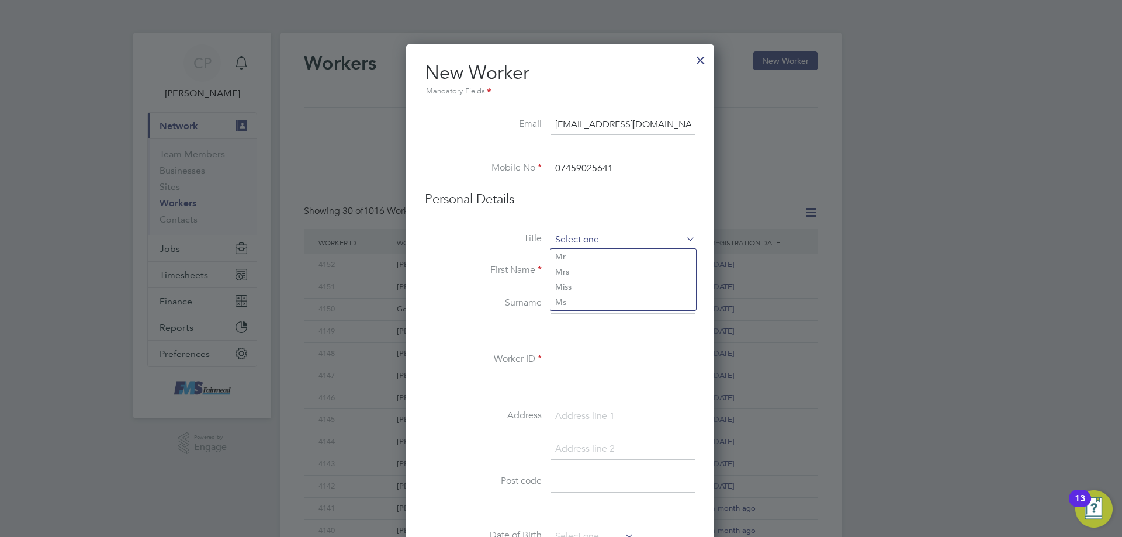
click at [579, 247] on input at bounding box center [623, 240] width 144 height 18
click at [570, 275] on li "Mrs" at bounding box center [623, 271] width 146 height 15
type input "Mrs"
click at [565, 243] on input at bounding box center [623, 240] width 144 height 18
click at [565, 275] on li "Mrs" at bounding box center [623, 271] width 146 height 15
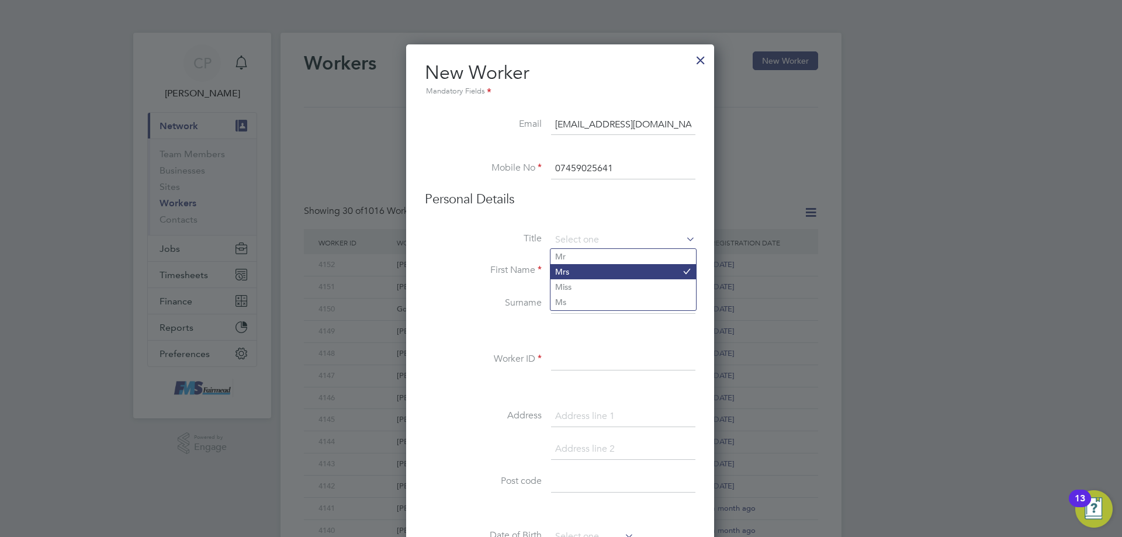
type input "Mrs"
drag, startPoint x: 574, startPoint y: 237, endPoint x: 574, endPoint y: 247, distance: 10.5
click at [574, 240] on input at bounding box center [623, 240] width 144 height 18
click at [572, 252] on li "Mr" at bounding box center [623, 256] width 146 height 15
type input "Mr"
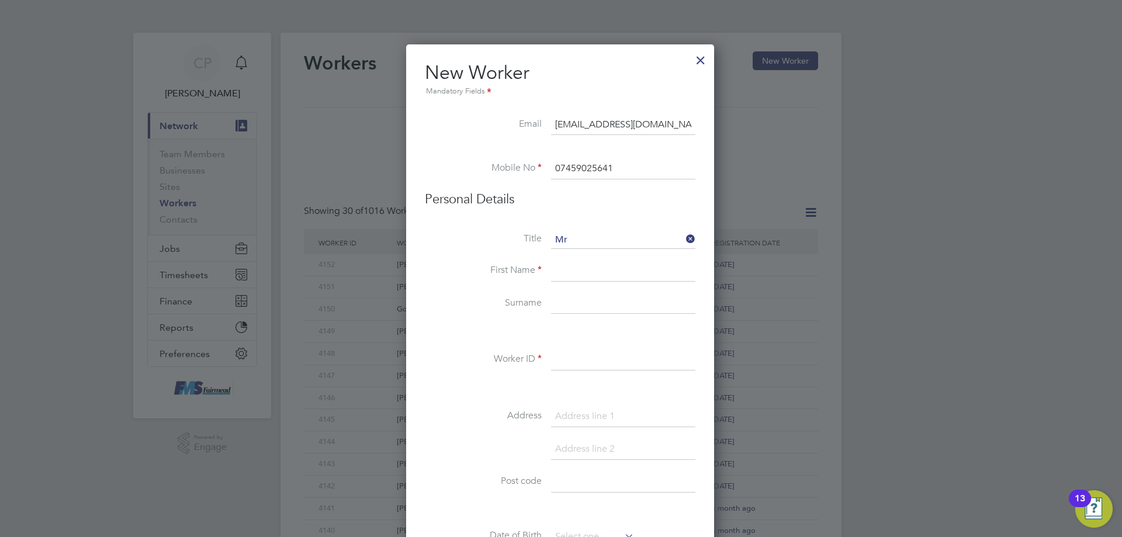
drag, startPoint x: 567, startPoint y: 269, endPoint x: 518, endPoint y: 273, distance: 49.8
click at [568, 271] on div "Workers New Worker My Workers All Workers Search Registered Select date To Sele…" at bounding box center [561, 505] width 561 height 944
click at [583, 262] on input at bounding box center [623, 271] width 144 height 21
type input "[PERSON_NAME]"
click at [575, 294] on input at bounding box center [623, 303] width 144 height 21
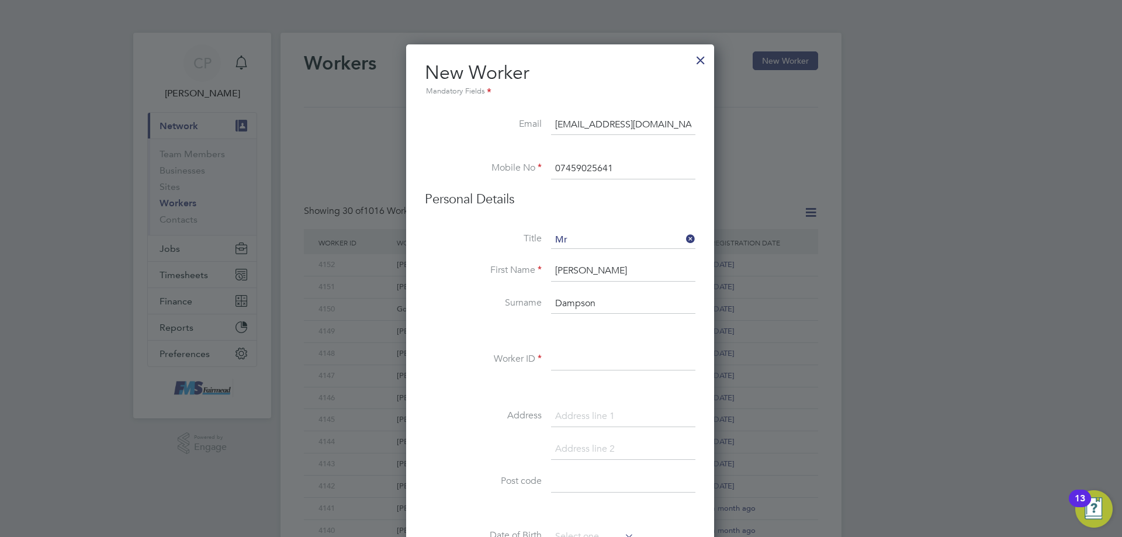
type input "Dampson"
click at [580, 352] on input at bounding box center [623, 359] width 144 height 21
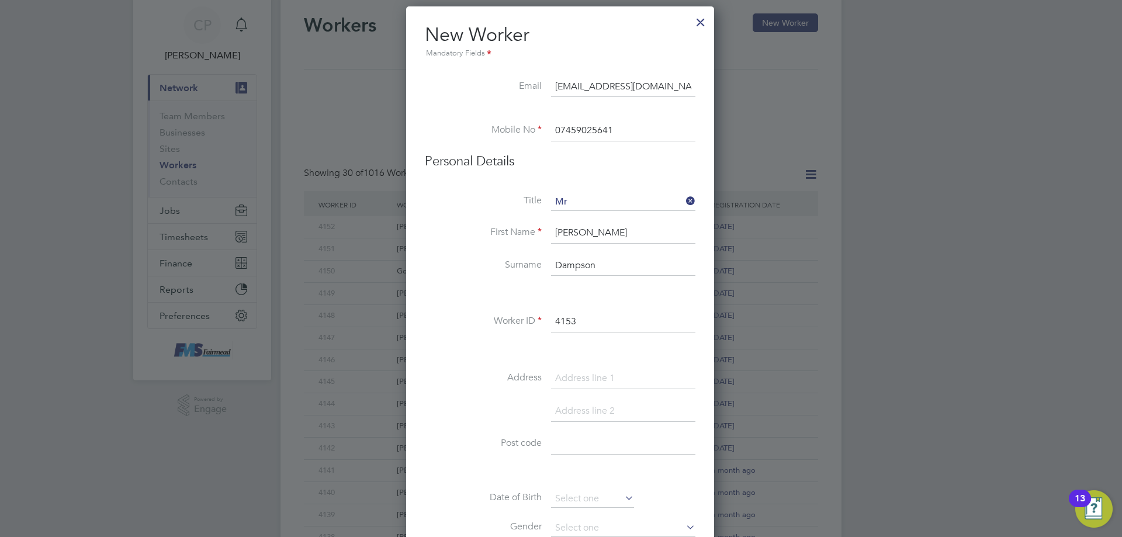
scroll to position [58, 0]
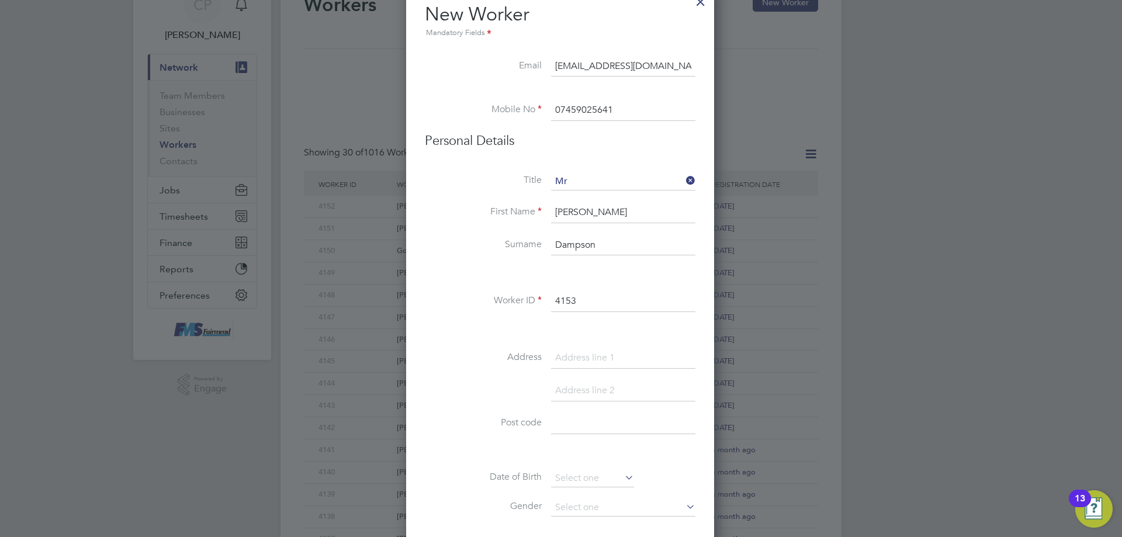
type input "4153"
drag, startPoint x: 559, startPoint y: 337, endPoint x: 636, endPoint y: 379, distance: 87.6
click at [560, 337] on div "Title Mr First Name [PERSON_NAME] Surname Dampson Worker ID 4153 Address Post c…" at bounding box center [560, 385] width 271 height 424
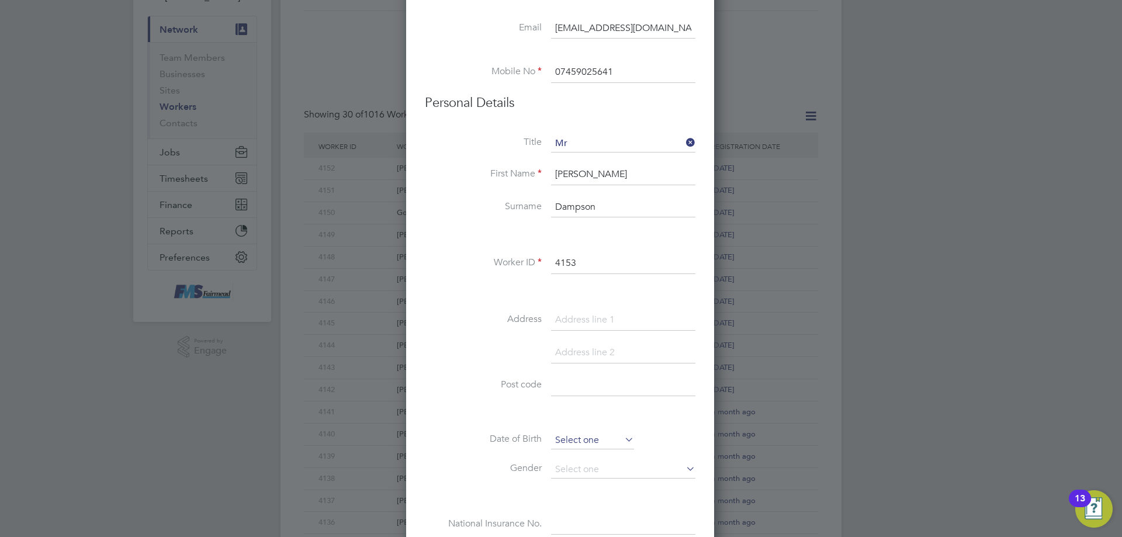
scroll to position [117, 0]
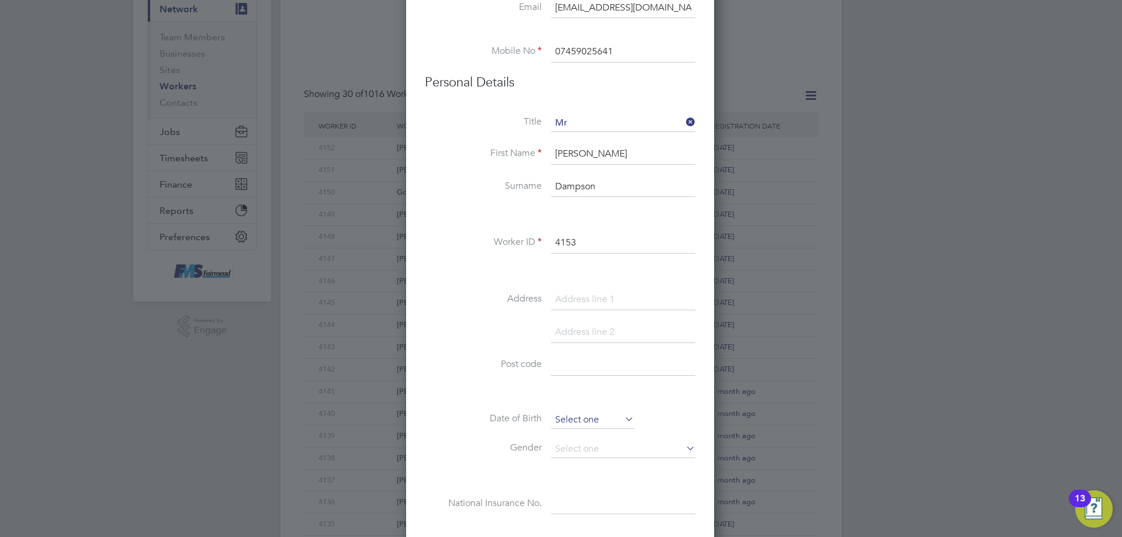
click at [572, 415] on input at bounding box center [592, 420] width 83 height 18
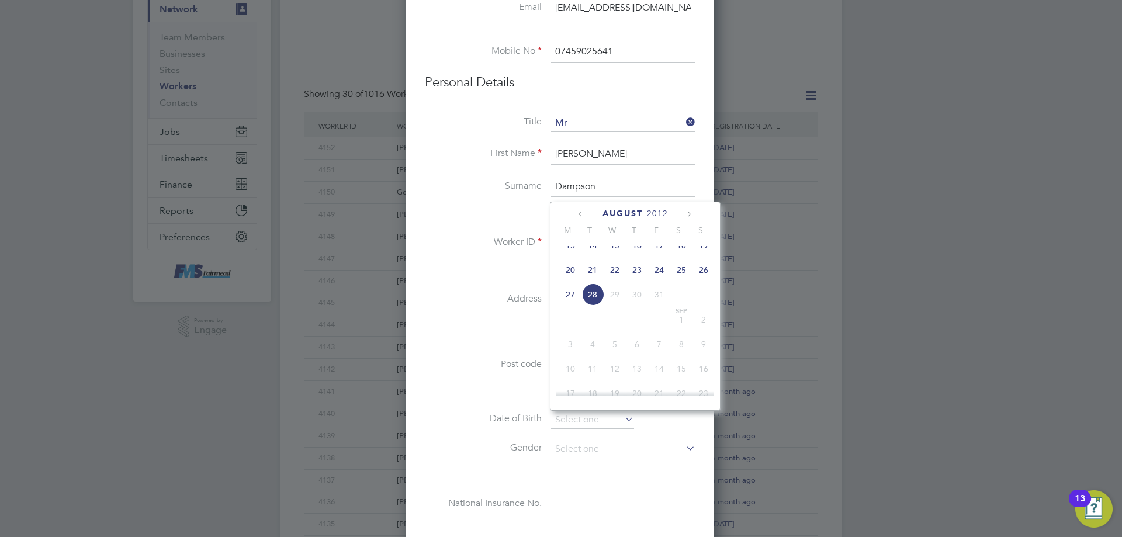
click at [508, 366] on label "Post code" at bounding box center [483, 364] width 117 height 12
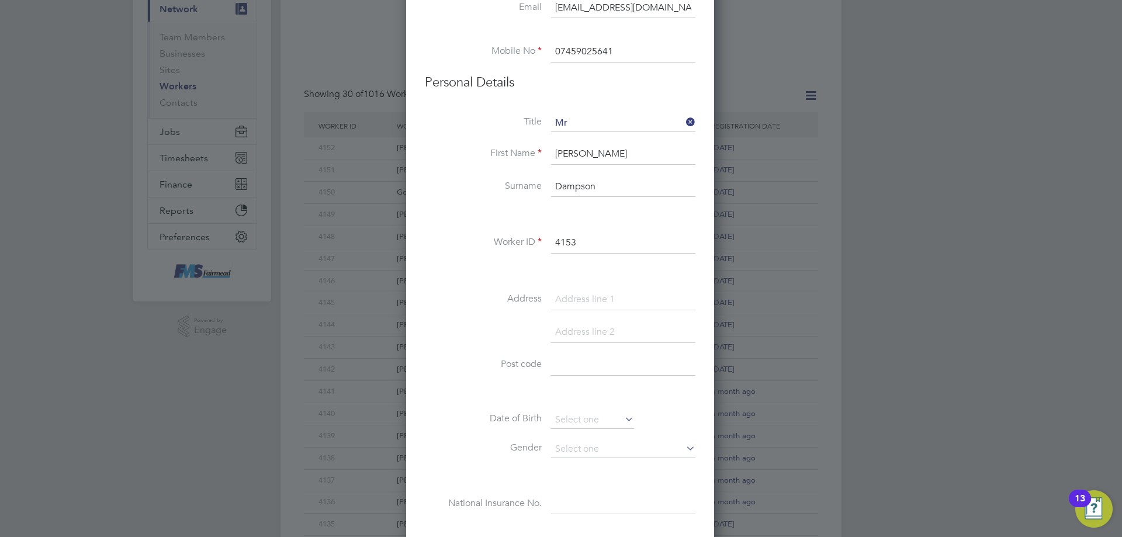
click at [572, 357] on div "Workers New Worker My Workers All Workers Search Registered Select date To Sele…" at bounding box center [561, 388] width 561 height 944
click at [572, 362] on input at bounding box center [623, 365] width 144 height 21
paste input "CM20 3DW"
type input "CM20 3DW"
click at [485, 326] on li at bounding box center [560, 338] width 271 height 33
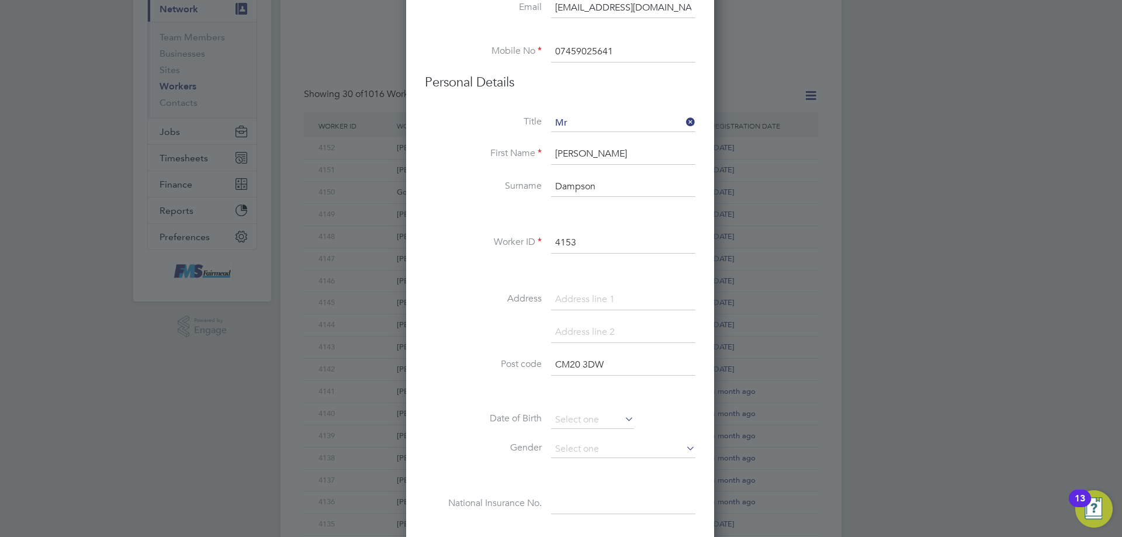
click at [543, 305] on li "Address" at bounding box center [560, 305] width 271 height 33
click at [578, 425] on input at bounding box center [592, 420] width 83 height 18
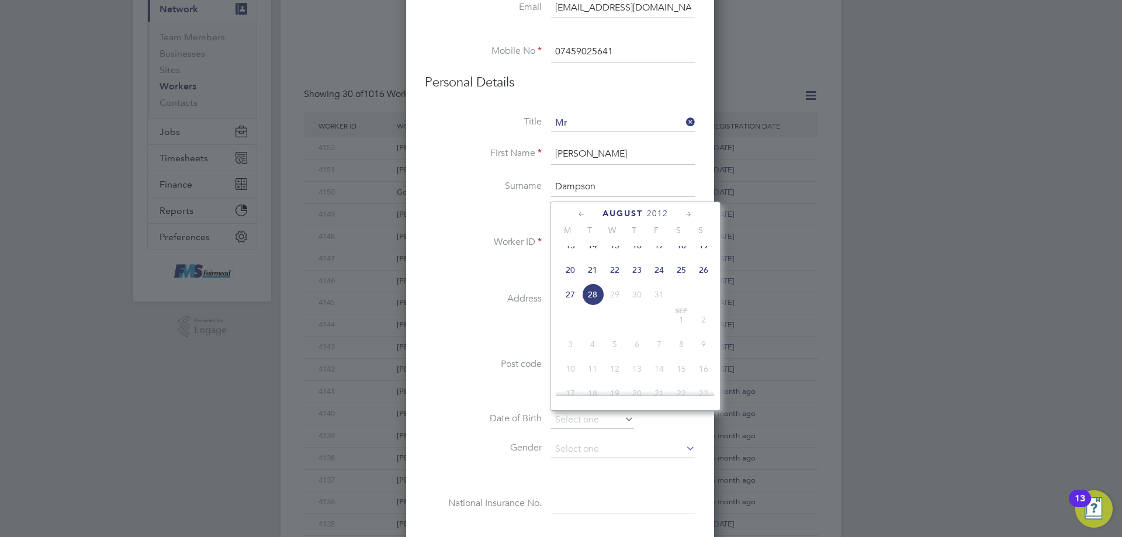
click at [601, 476] on li at bounding box center [560, 476] width 271 height 12
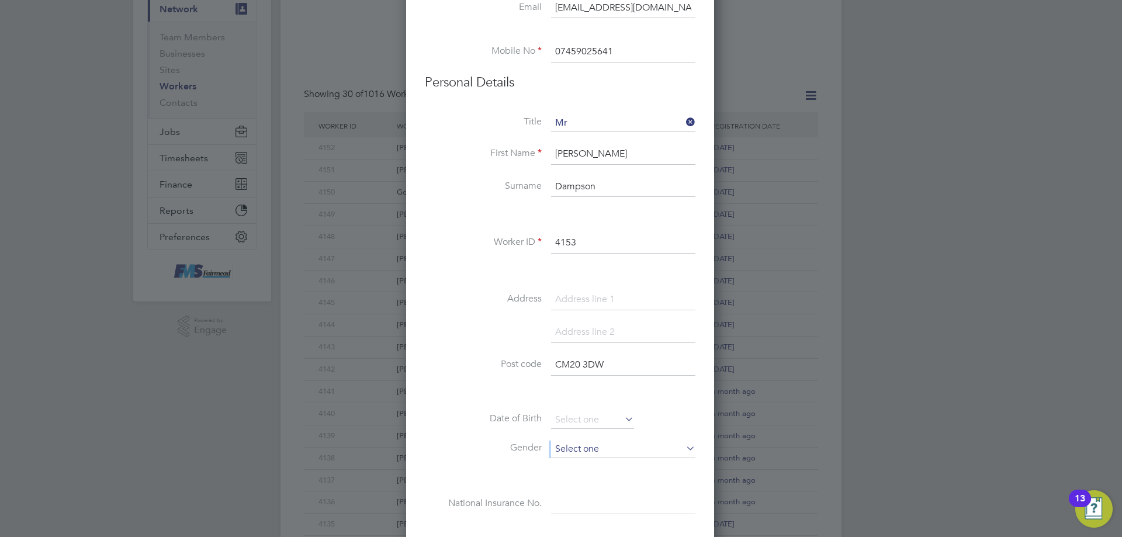
drag, startPoint x: 576, startPoint y: 439, endPoint x: 579, endPoint y: 451, distance: 11.5
click at [576, 441] on div "Title Mr First Name [PERSON_NAME] Surname Dampson Worker ID 4153 Address Post c…" at bounding box center [560, 327] width 271 height 424
click at [587, 456] on input at bounding box center [623, 450] width 144 height 18
click at [582, 466] on li "[DEMOGRAPHIC_DATA]" at bounding box center [623, 465] width 146 height 15
type input "[DEMOGRAPHIC_DATA]"
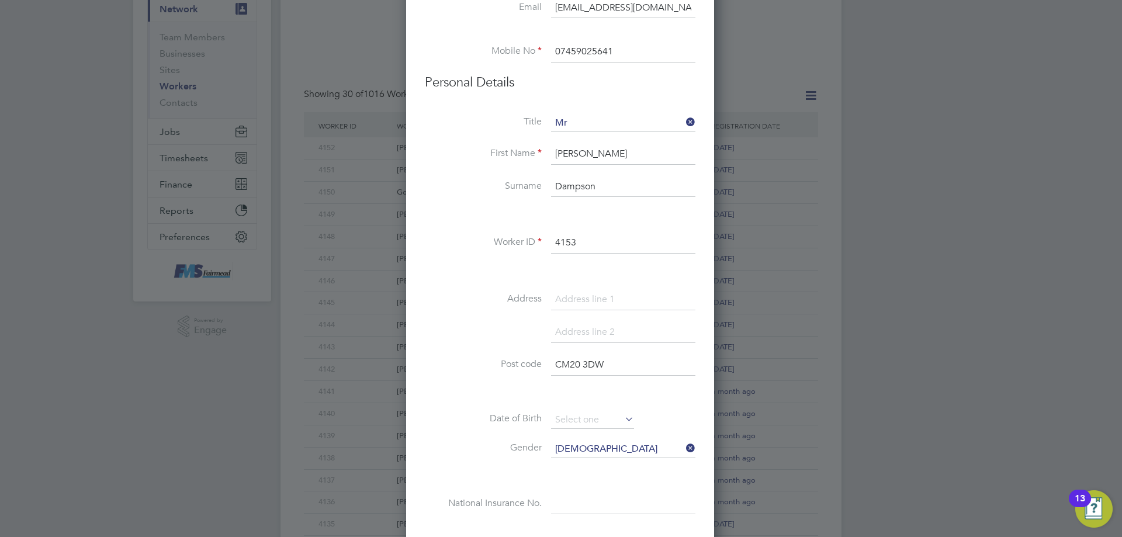
click at [590, 310] on input at bounding box center [623, 299] width 144 height 21
type input "170 Felmongers"
drag, startPoint x: 576, startPoint y: 327, endPoint x: 415, endPoint y: 102, distance: 276.1
click at [576, 327] on input at bounding box center [623, 332] width 144 height 21
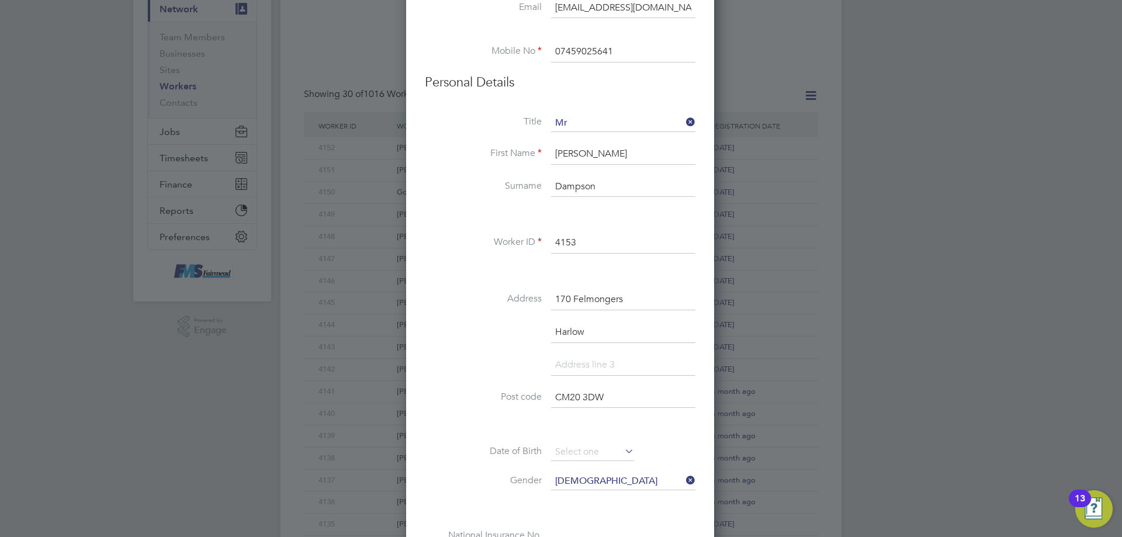
type input "Harlow"
drag, startPoint x: 566, startPoint y: 362, endPoint x: 565, endPoint y: 389, distance: 26.9
click at [566, 362] on input at bounding box center [623, 365] width 144 height 21
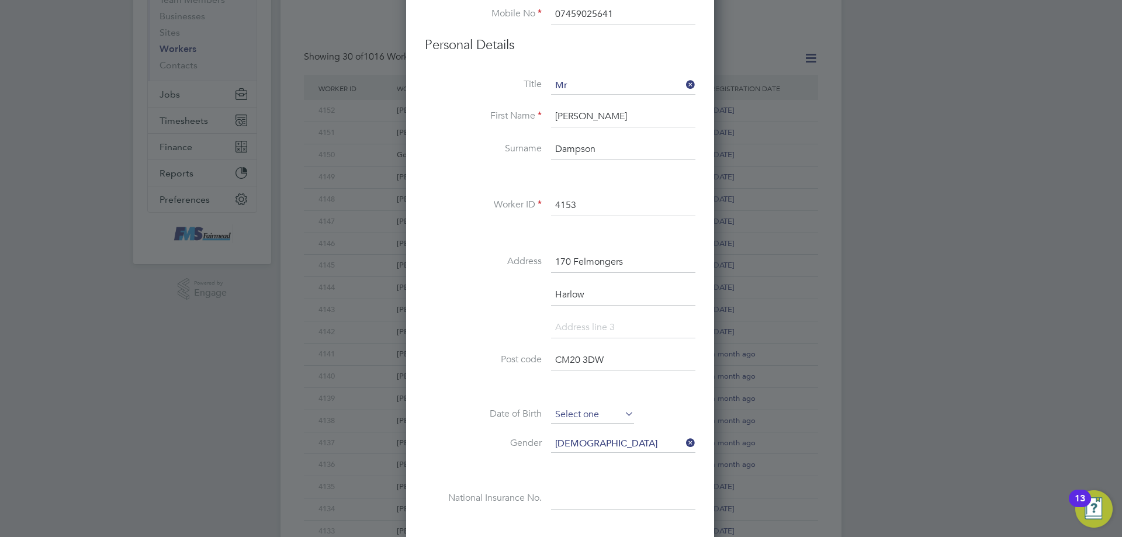
scroll to position [175, 0]
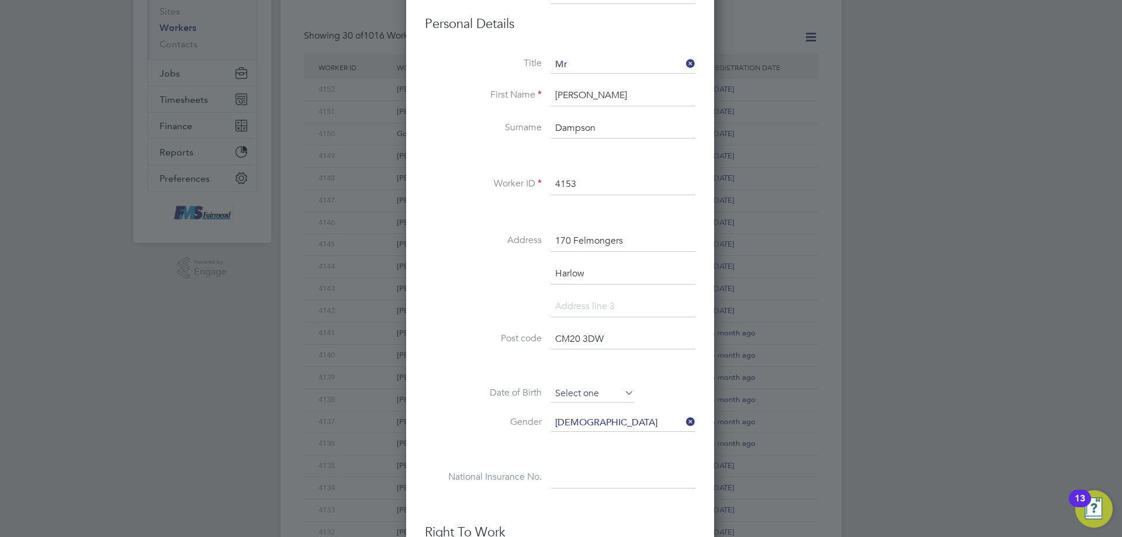
click at [585, 388] on input at bounding box center [592, 394] width 83 height 18
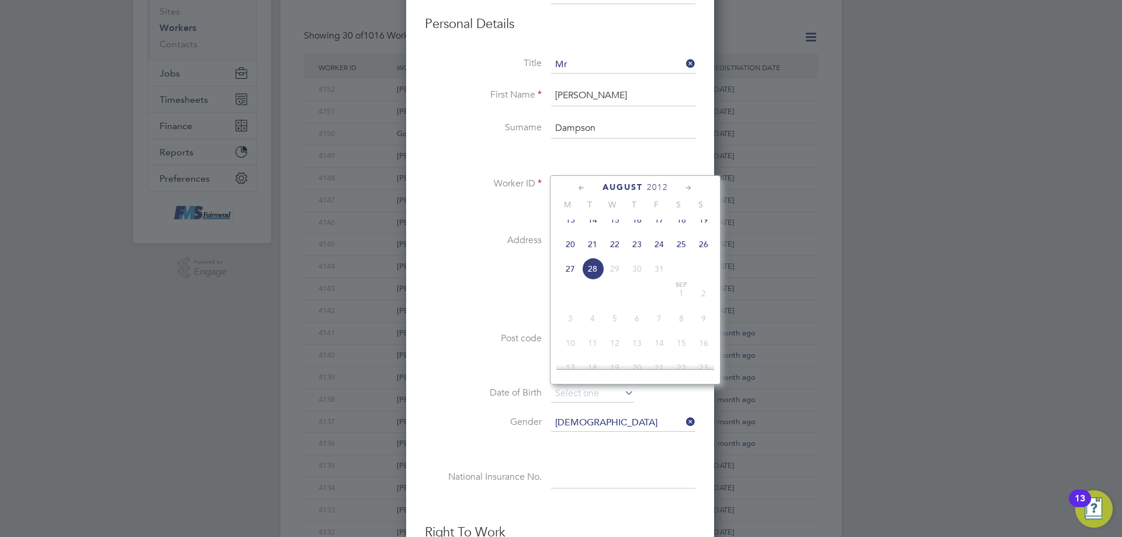
click at [628, 189] on span "August" at bounding box center [622, 187] width 40 height 10
click at [663, 186] on span "2025" at bounding box center [657, 187] width 21 height 10
click at [505, 268] on li "Harlow" at bounding box center [560, 280] width 271 height 33
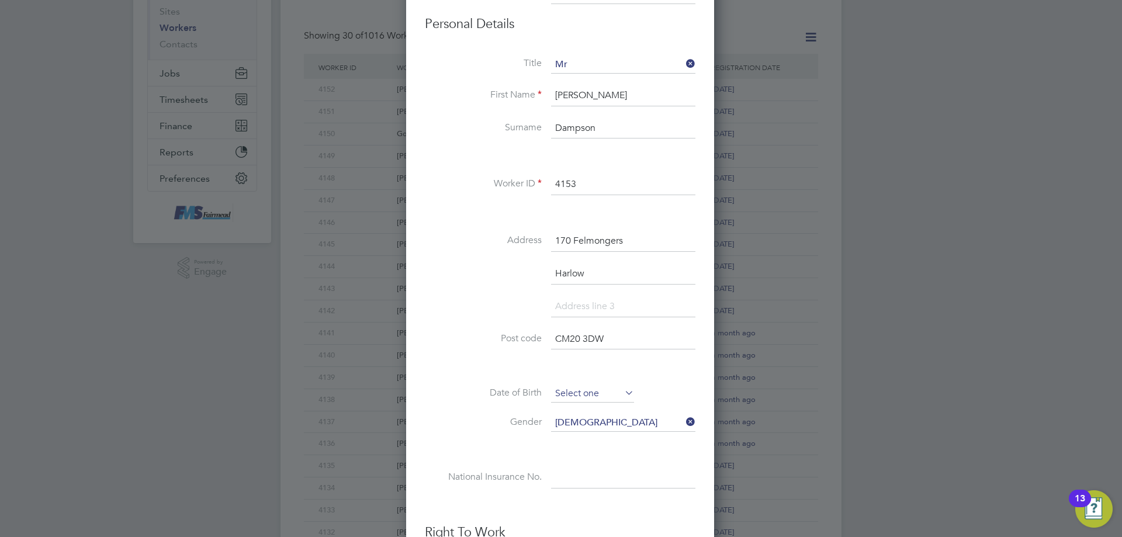
click at [563, 386] on input at bounding box center [592, 394] width 83 height 18
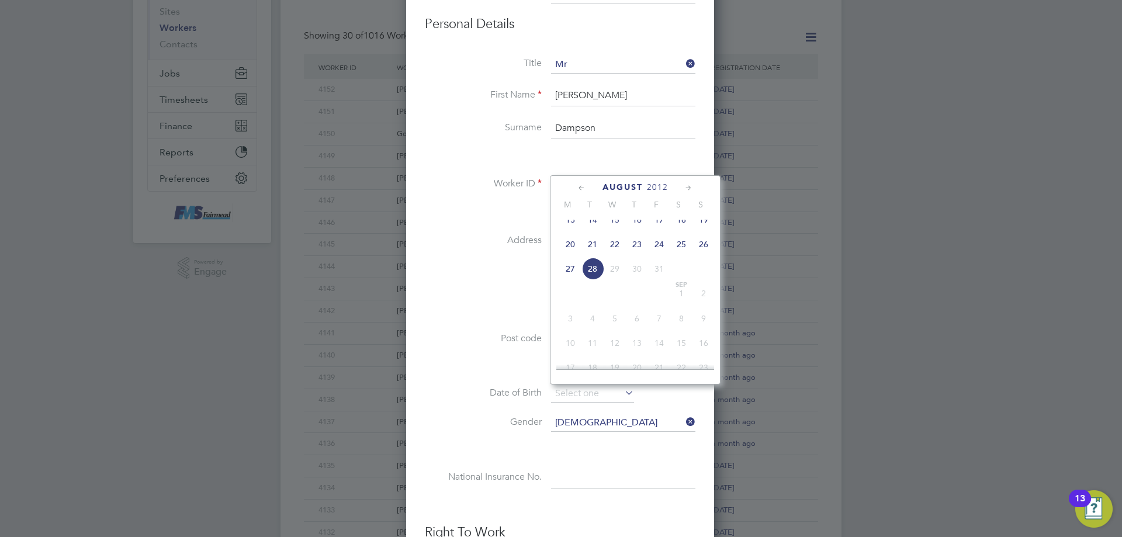
click at [628, 186] on span "August" at bounding box center [622, 187] width 40 height 10
click at [668, 189] on span "2025" at bounding box center [657, 187] width 21 height 10
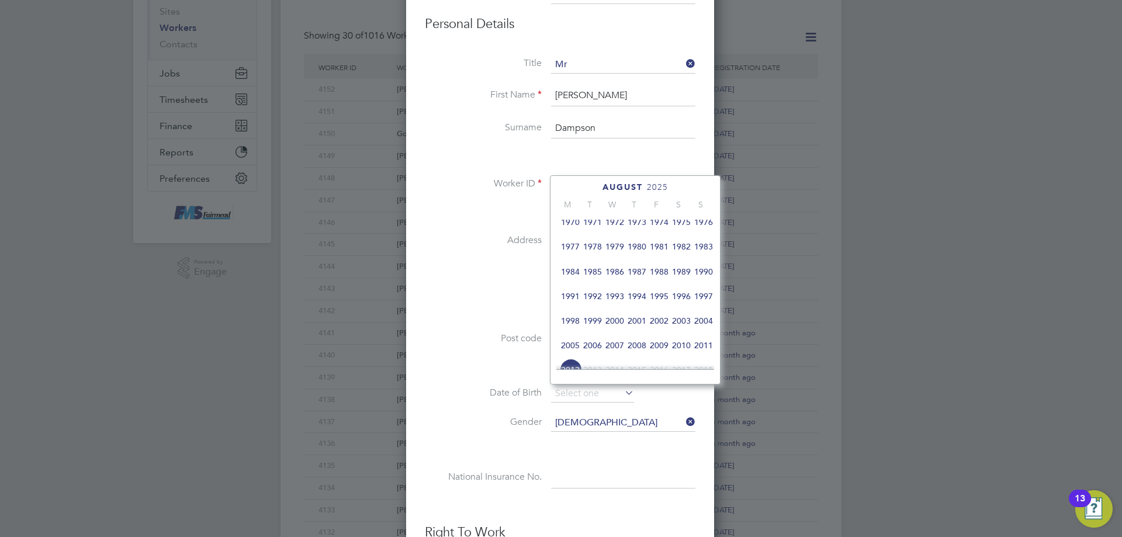
scroll to position [251, 0]
click at [662, 279] on span "1995" at bounding box center [659, 276] width 22 height 22
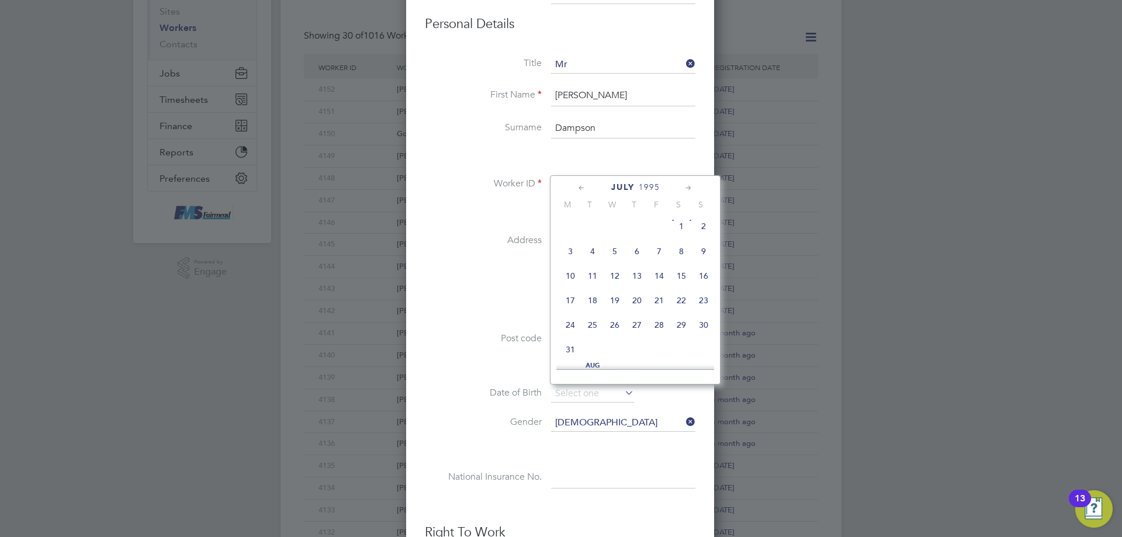
click at [580, 183] on icon at bounding box center [581, 188] width 11 height 13
click at [687, 188] on icon at bounding box center [688, 188] width 11 height 13
click at [638, 306] on span "20" at bounding box center [637, 299] width 22 height 22
type input "[DATE]"
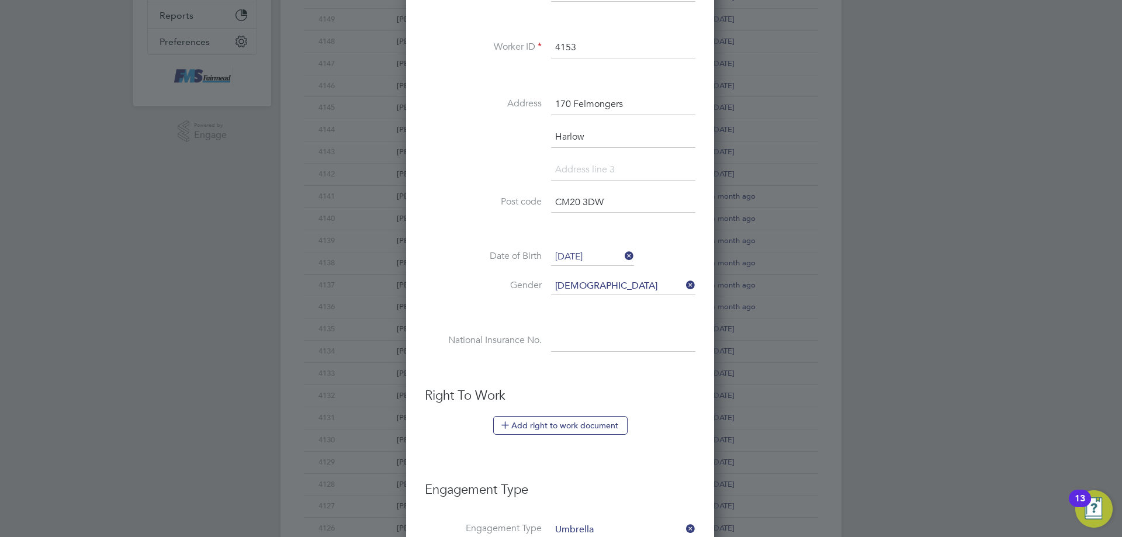
scroll to position [351, 0]
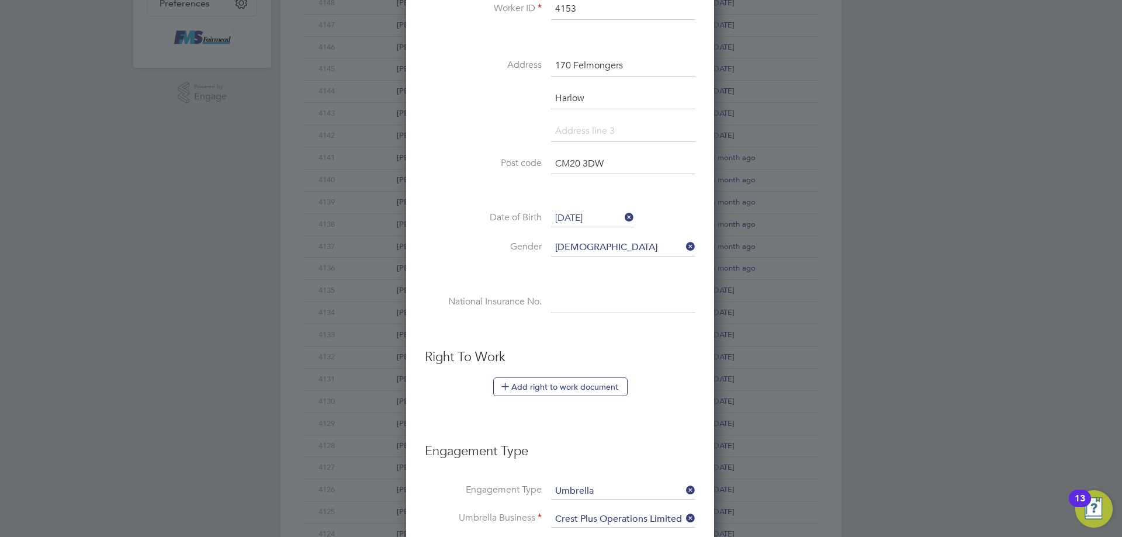
click at [570, 300] on input at bounding box center [623, 302] width 144 height 21
paste input "SZ199543D"
type input "SZ 19 95 43 D"
click at [555, 386] on button "Add right to work document" at bounding box center [560, 387] width 134 height 19
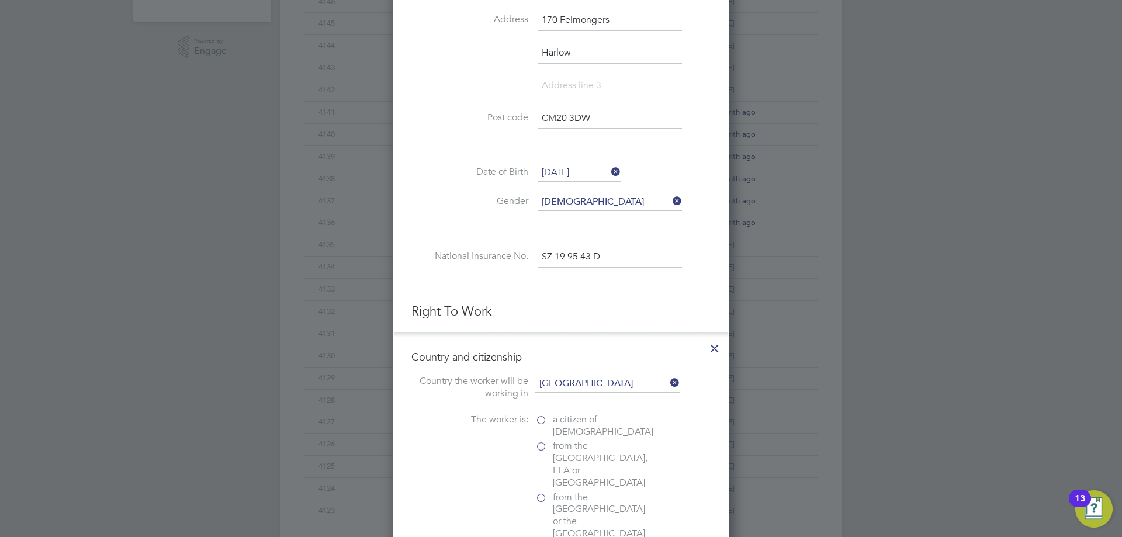
scroll to position [468, 0]
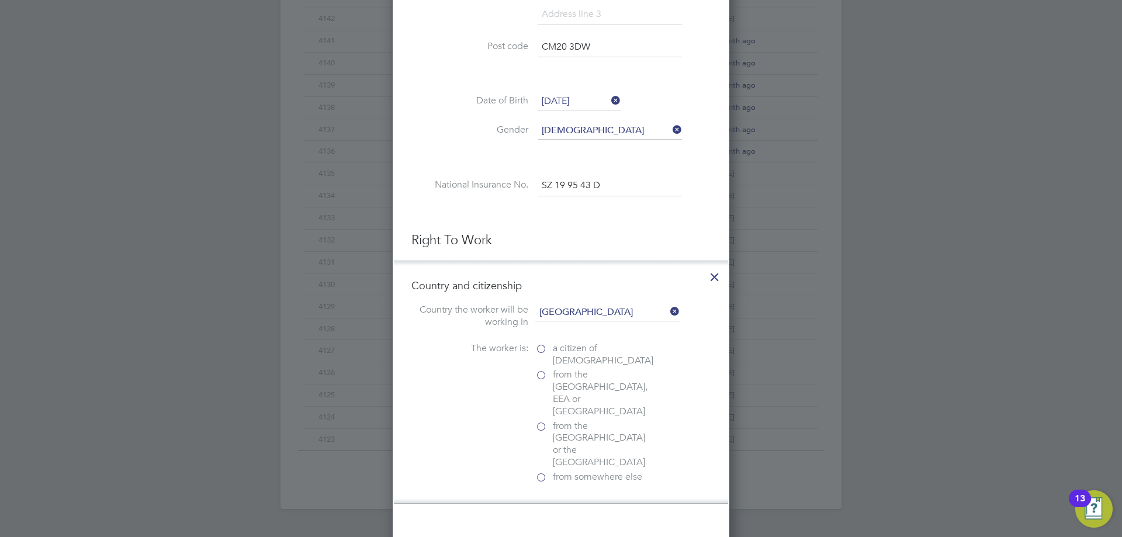
click at [538, 343] on label "a citizen of [DEMOGRAPHIC_DATA]" at bounding box center [593, 354] width 117 height 25
click at [0, 0] on input "a citizen of [DEMOGRAPHIC_DATA]" at bounding box center [0, 0] width 0 height 0
click at [540, 352] on label "a citizen of [DEMOGRAPHIC_DATA]" at bounding box center [593, 354] width 117 height 25
click at [0, 0] on input "a citizen of [DEMOGRAPHIC_DATA]" at bounding box center [0, 0] width 0 height 0
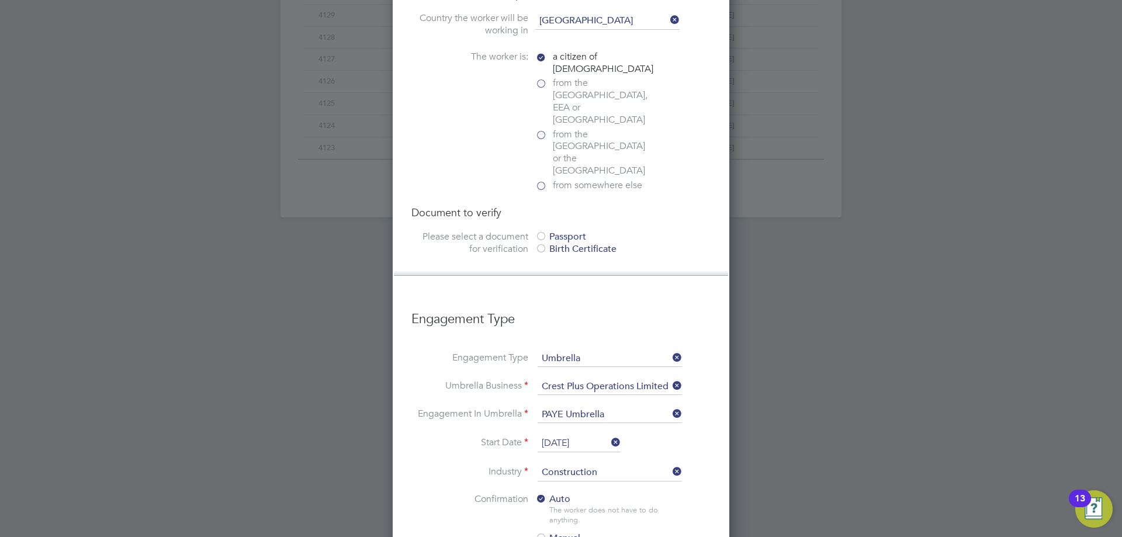
scroll to position [760, 0]
click at [545, 231] on div at bounding box center [541, 237] width 12 height 12
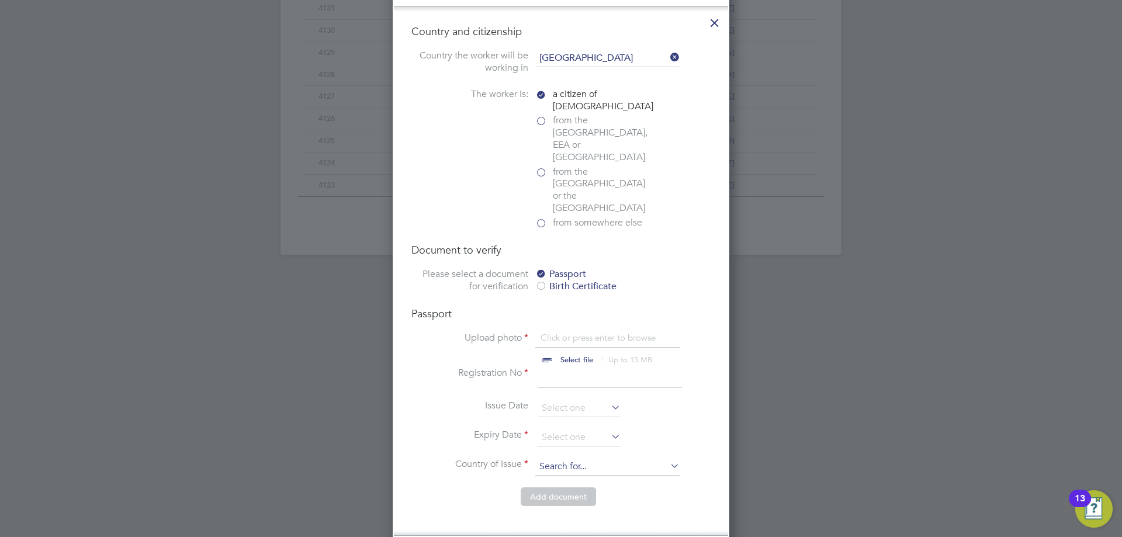
scroll to position [701, 0]
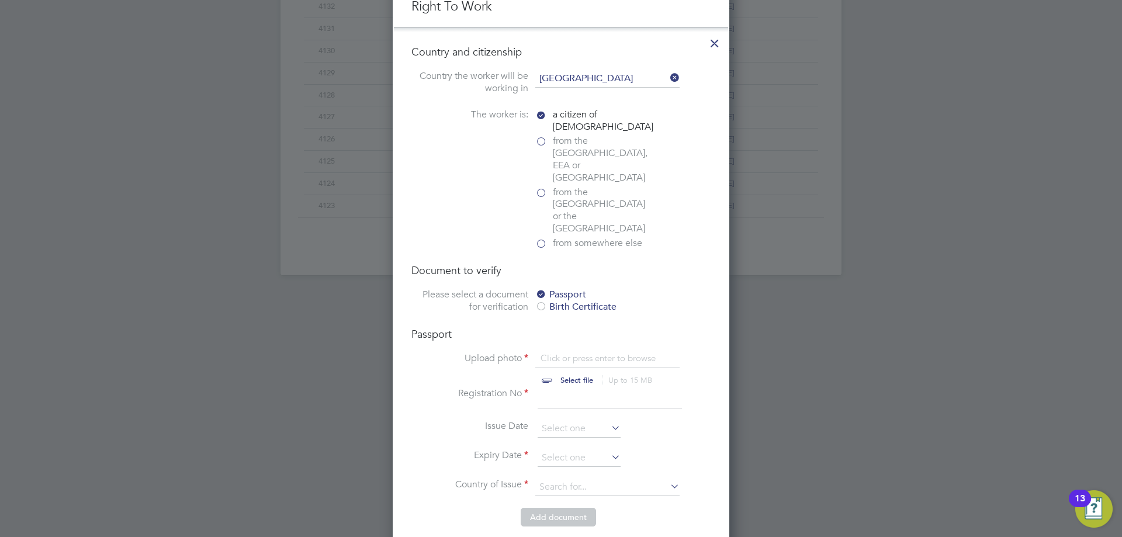
click at [538, 237] on label "from somewhere else" at bounding box center [593, 243] width 117 height 12
click at [0, 0] on input "from somewhere else" at bounding box center [0, 0] width 0 height 0
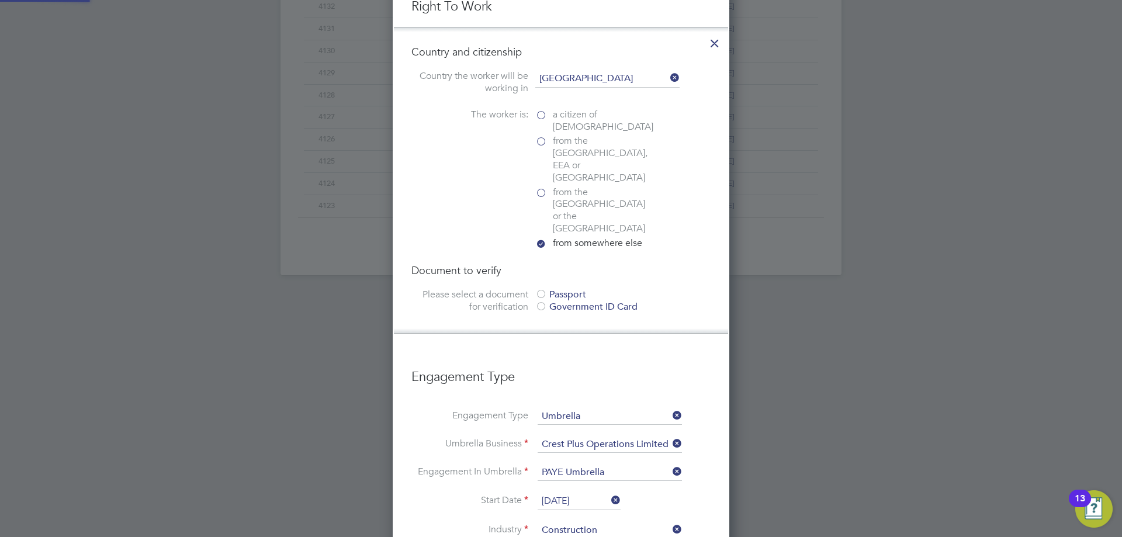
scroll to position [6, 6]
click at [545, 302] on div at bounding box center [541, 308] width 12 height 12
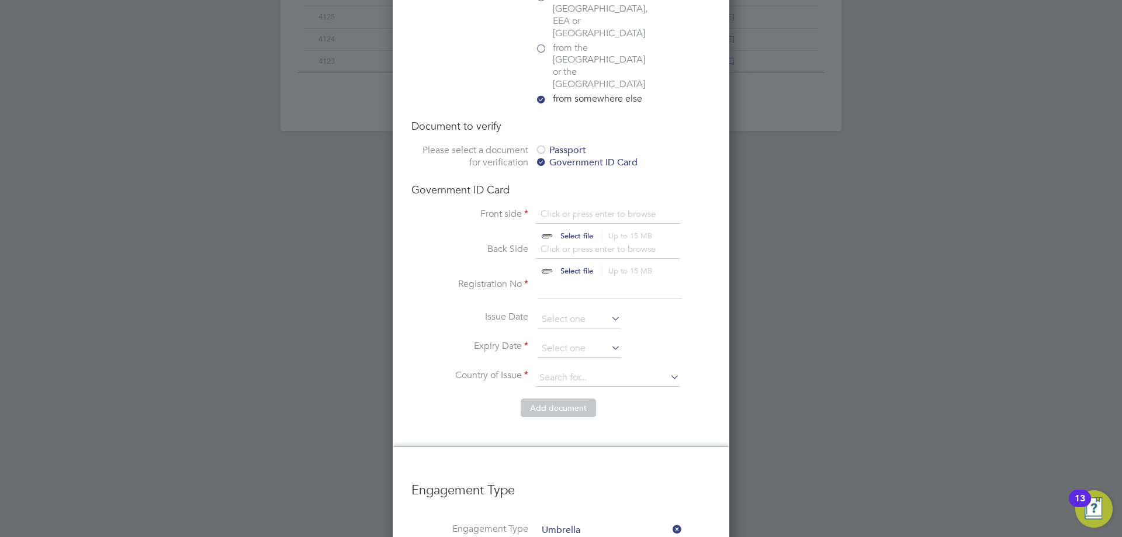
scroll to position [701, 0]
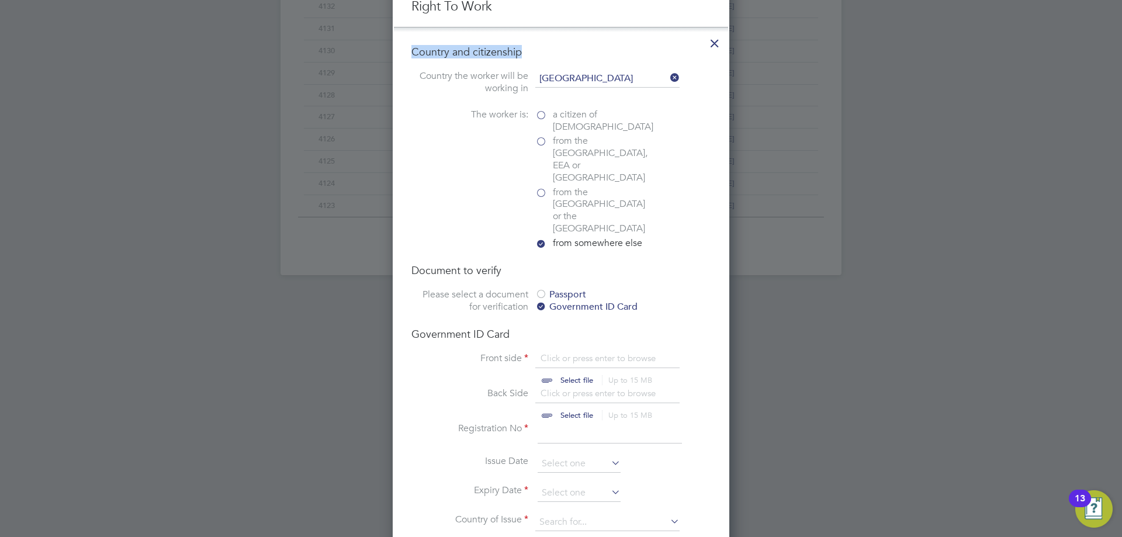
click at [704, 49] on li "Country and citizenship Country the worker will be working in [DEMOGRAPHIC_DATA…" at bounding box center [561, 309] width 334 height 565
click at [711, 48] on icon at bounding box center [714, 40] width 21 height 21
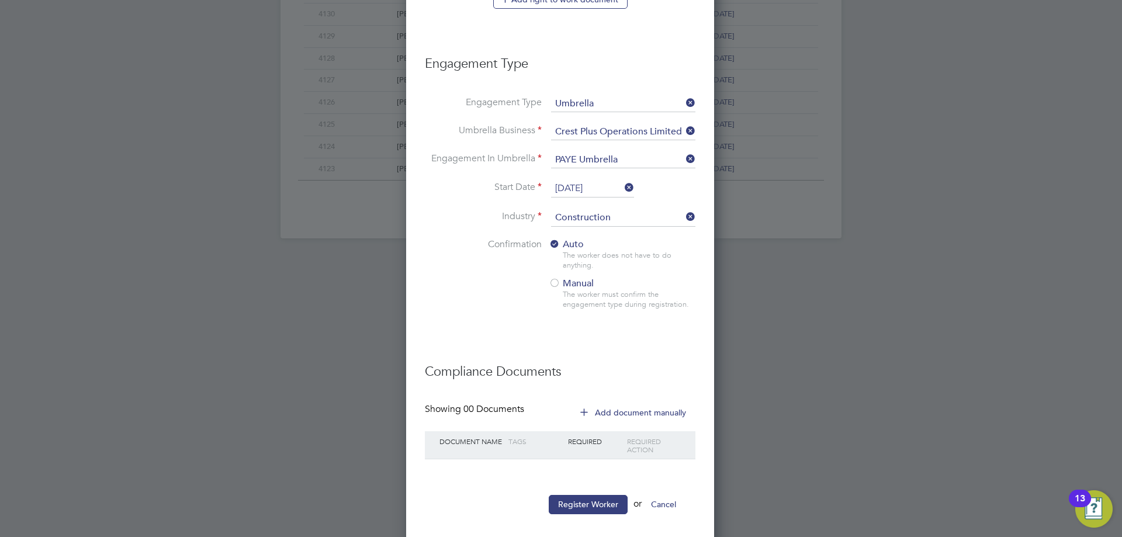
scroll to position [750, 0]
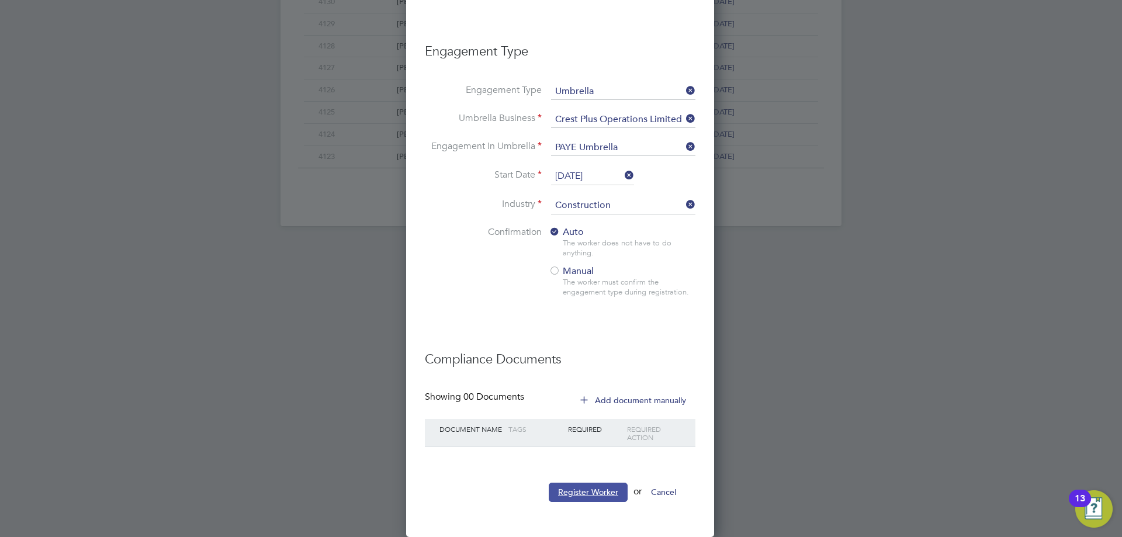
drag, startPoint x: 577, startPoint y: 493, endPoint x: 604, endPoint y: 499, distance: 28.1
click at [576, 493] on button "Register Worker" at bounding box center [588, 492] width 79 height 19
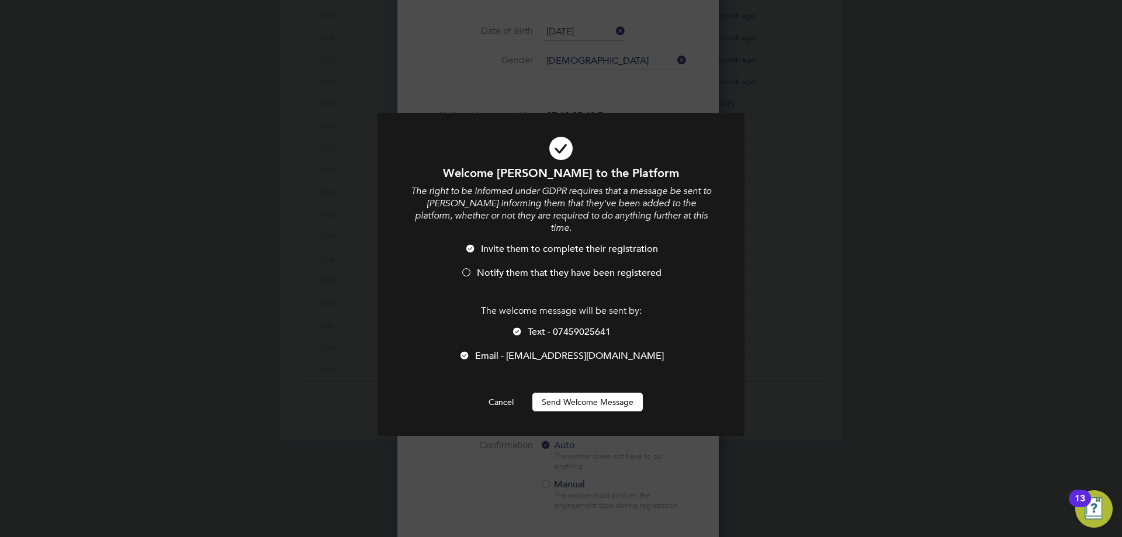
scroll to position [1243, 310]
click at [460, 267] on li "Notify them that they have been registered" at bounding box center [561, 279] width 304 height 24
click at [496, 393] on button "Cancel" at bounding box center [501, 402] width 44 height 19
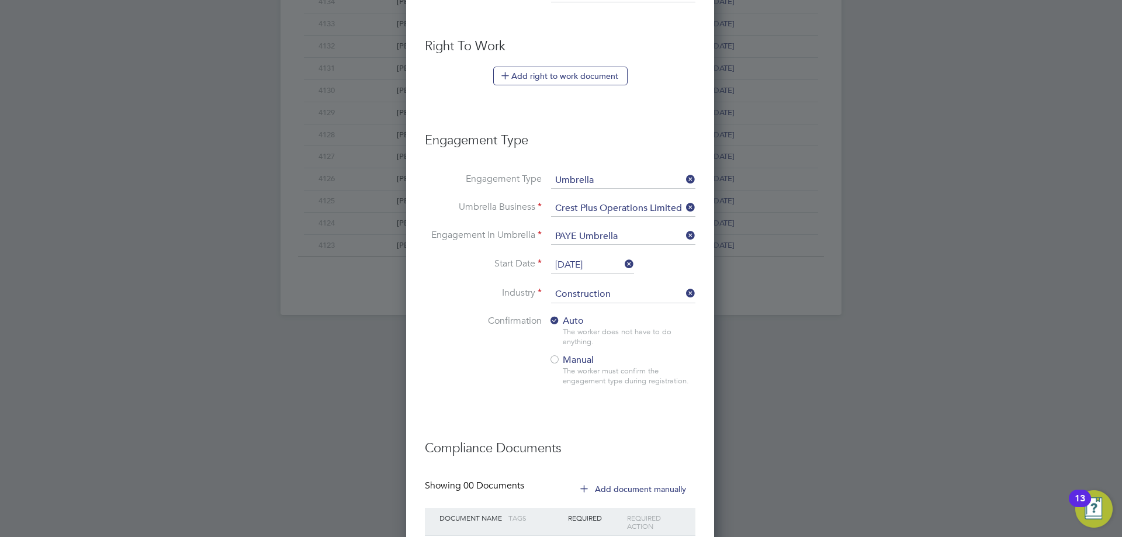
scroll to position [750, 0]
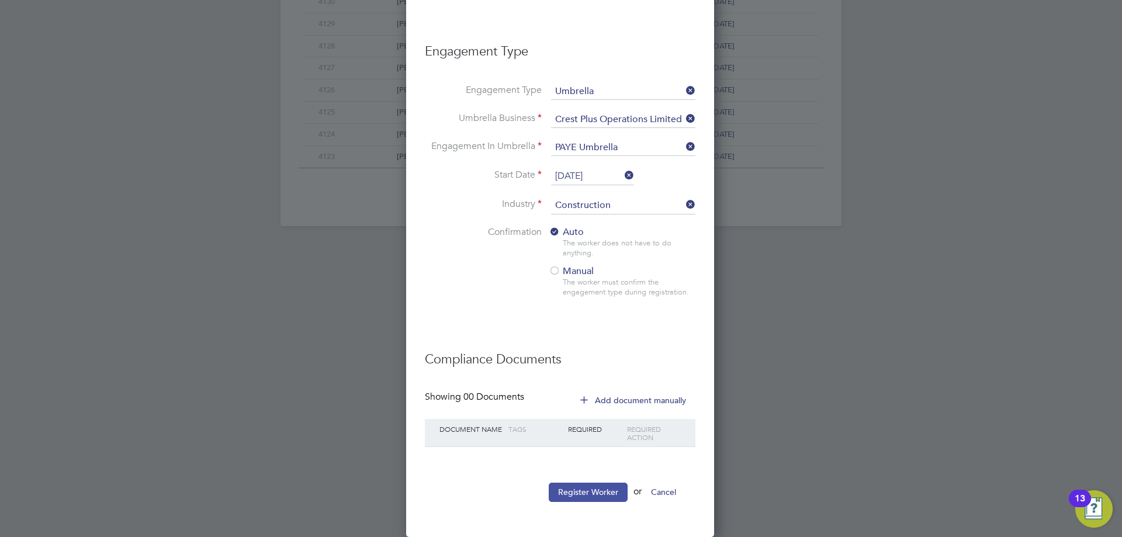
click at [576, 501] on button "Register Worker" at bounding box center [588, 492] width 79 height 19
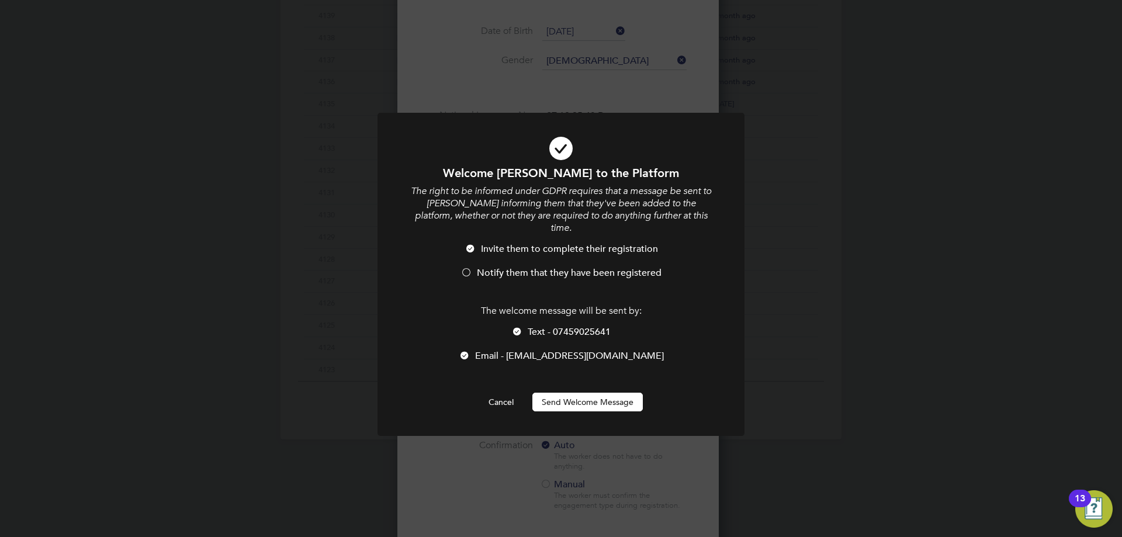
scroll to position [1243, 310]
click at [465, 268] on div at bounding box center [466, 274] width 12 height 12
drag, startPoint x: 588, startPoint y: 394, endPoint x: 604, endPoint y: 437, distance: 45.7
click at [587, 394] on button "Send Welcome Message" at bounding box center [587, 402] width 110 height 19
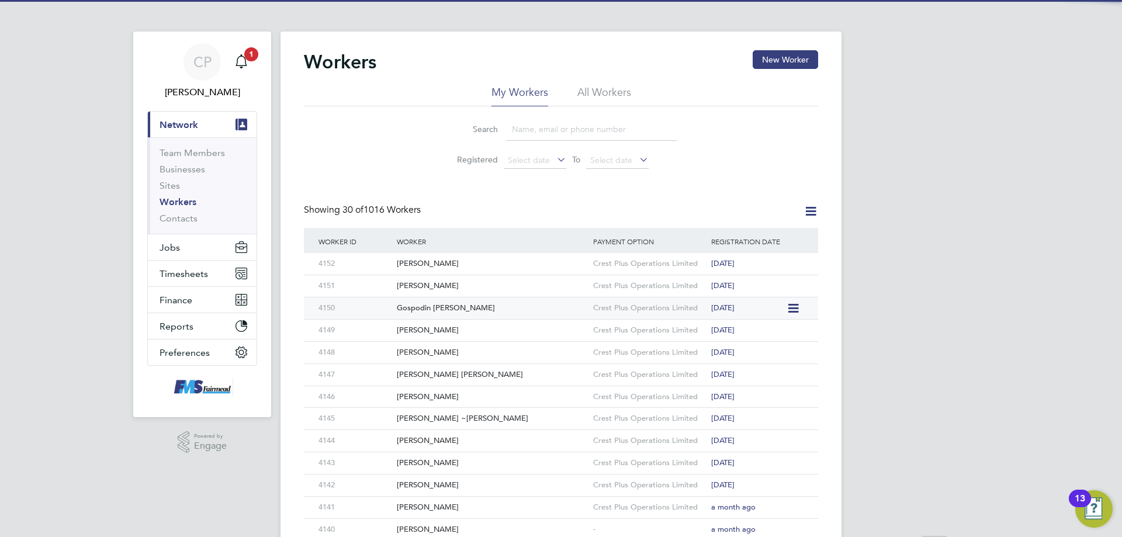
scroll to position [0, 0]
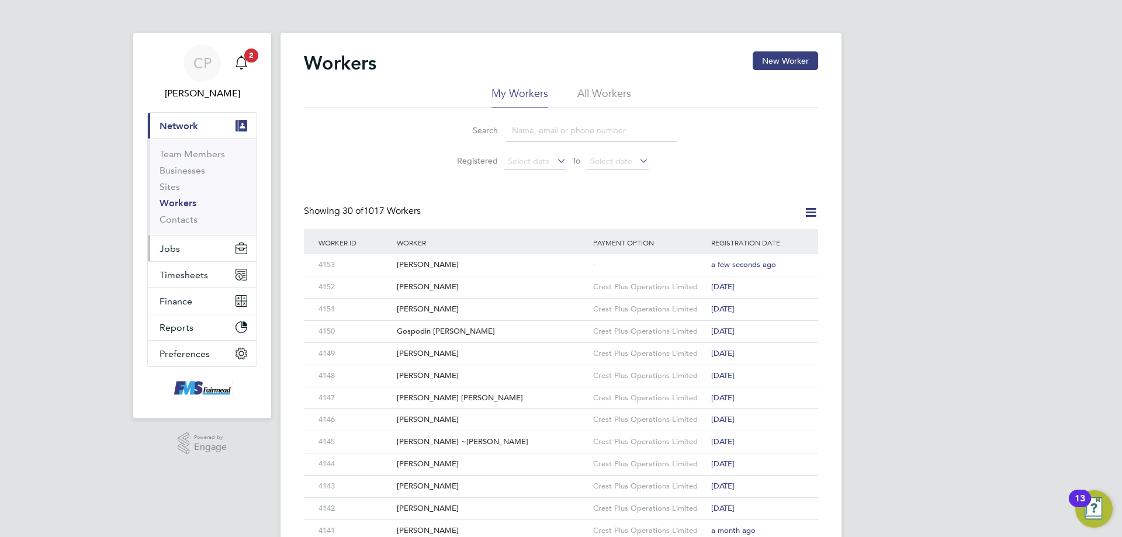
click at [164, 257] on button "Jobs" at bounding box center [202, 249] width 109 height 26
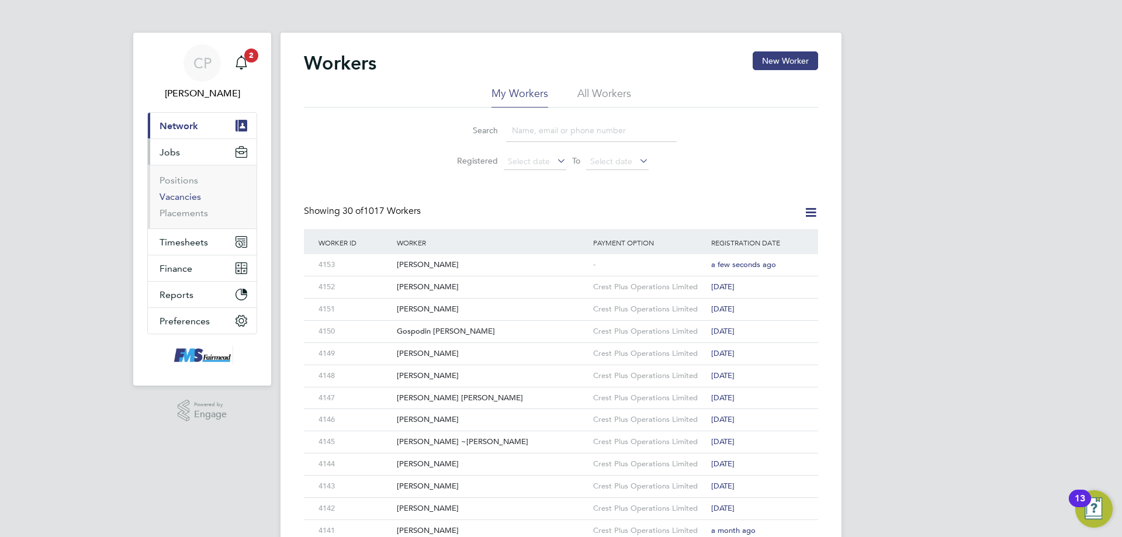
click at [180, 200] on link "Vacancies" at bounding box center [180, 196] width 41 height 11
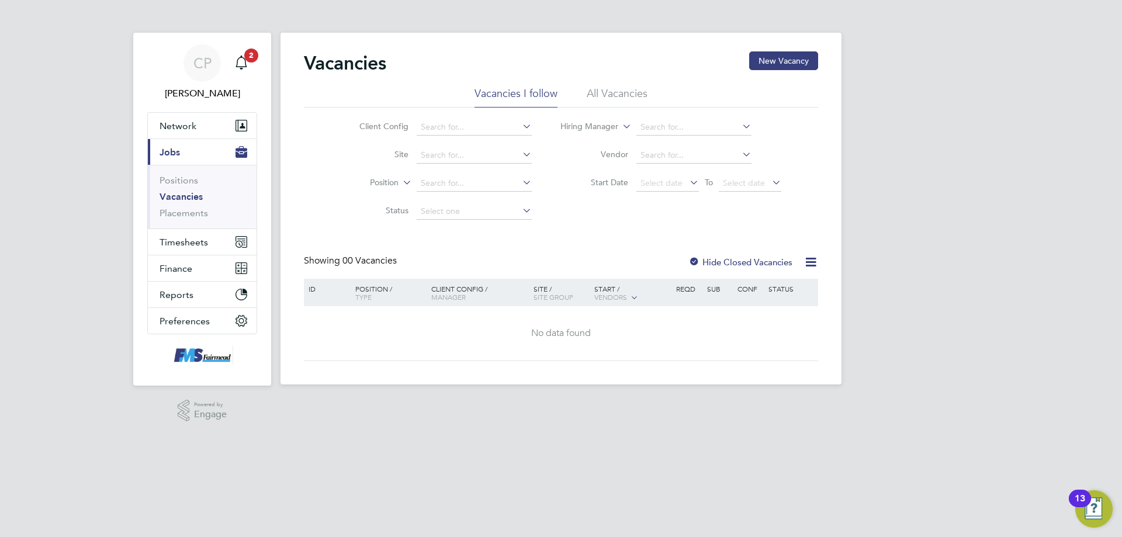
click at [693, 262] on div at bounding box center [694, 263] width 12 height 12
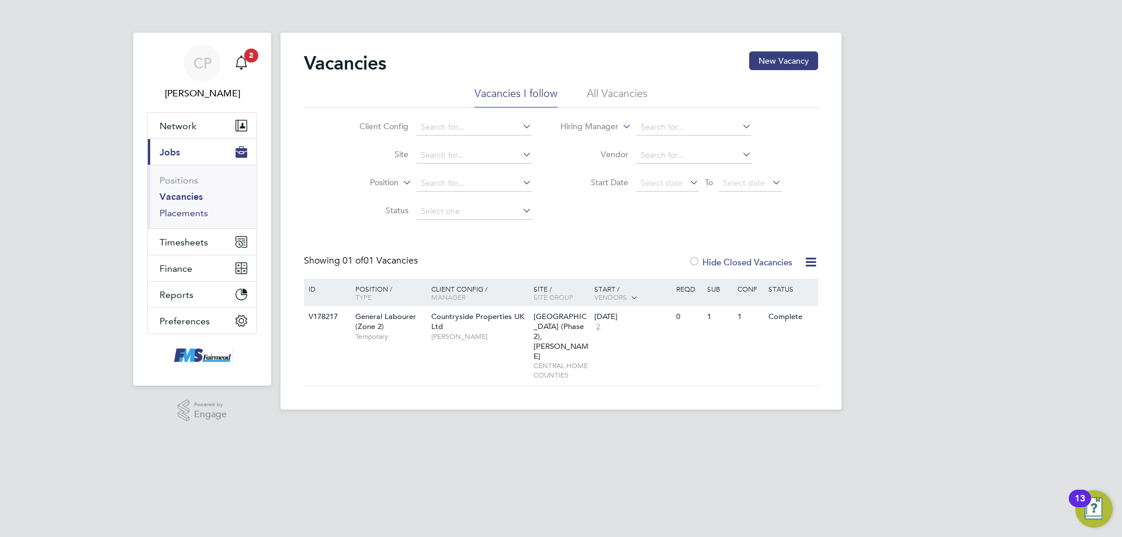
click at [189, 212] on link "Placements" at bounding box center [184, 212] width 49 height 11
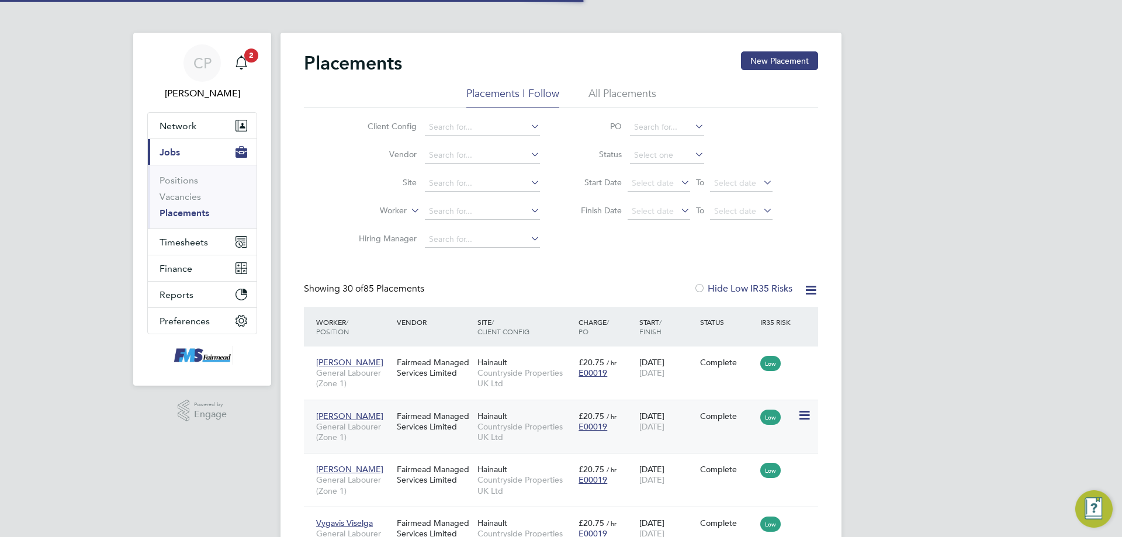
scroll to position [11, 55]
click at [172, 199] on link "Vacancies" at bounding box center [180, 196] width 41 height 11
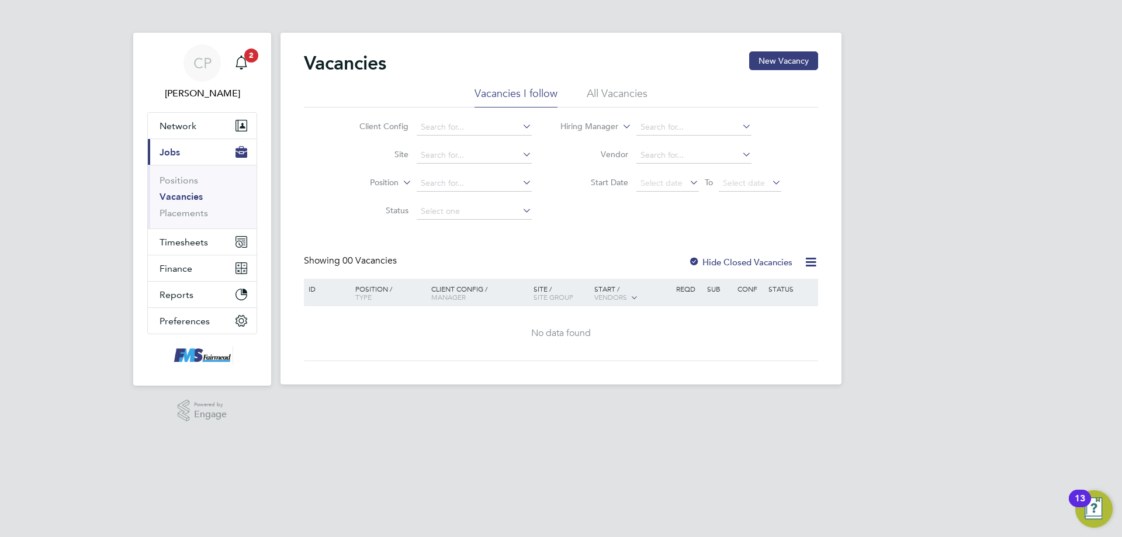
click at [694, 264] on div at bounding box center [694, 263] width 12 height 12
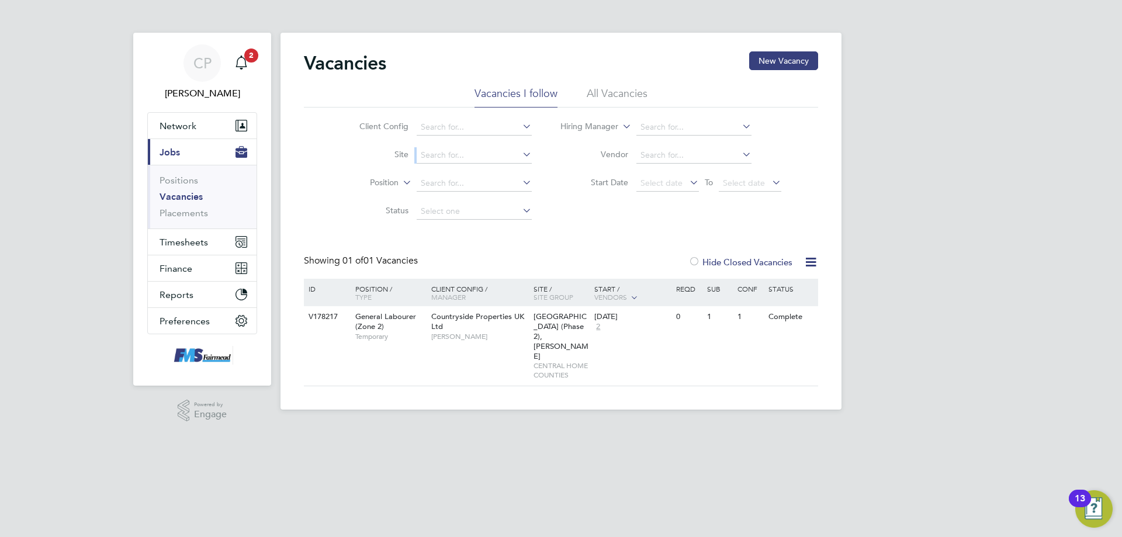
click at [449, 139] on ul "Client Config Site Position Status" at bounding box center [437, 169] width 220 height 112
click at [444, 130] on input at bounding box center [474, 127] width 115 height 16
type input "Beam Park (Partnership)"
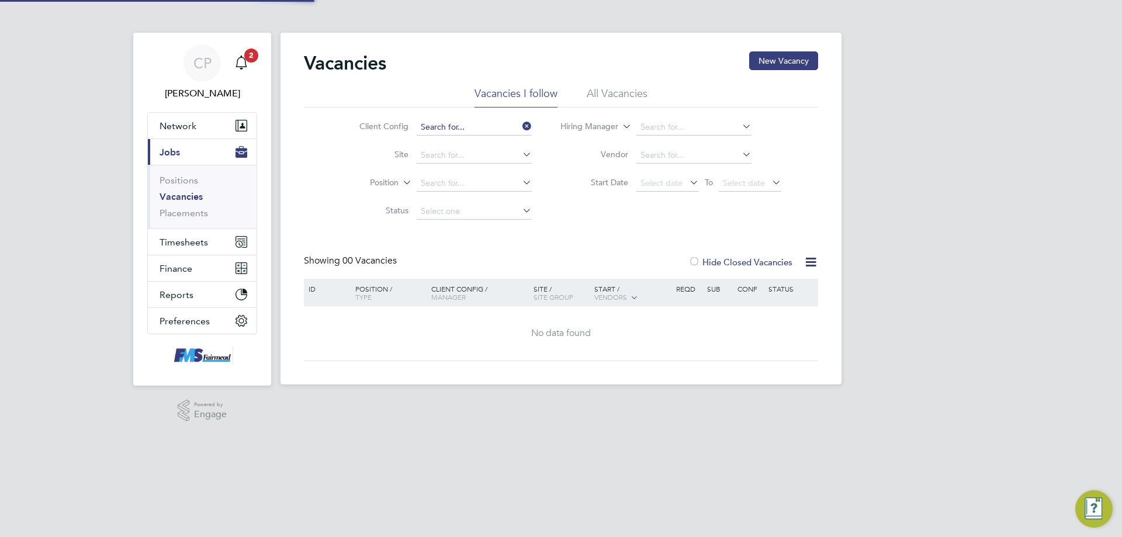
drag, startPoint x: 488, startPoint y: 119, endPoint x: 529, endPoint y: 122, distance: 41.0
click at [492, 121] on input at bounding box center [474, 127] width 115 height 16
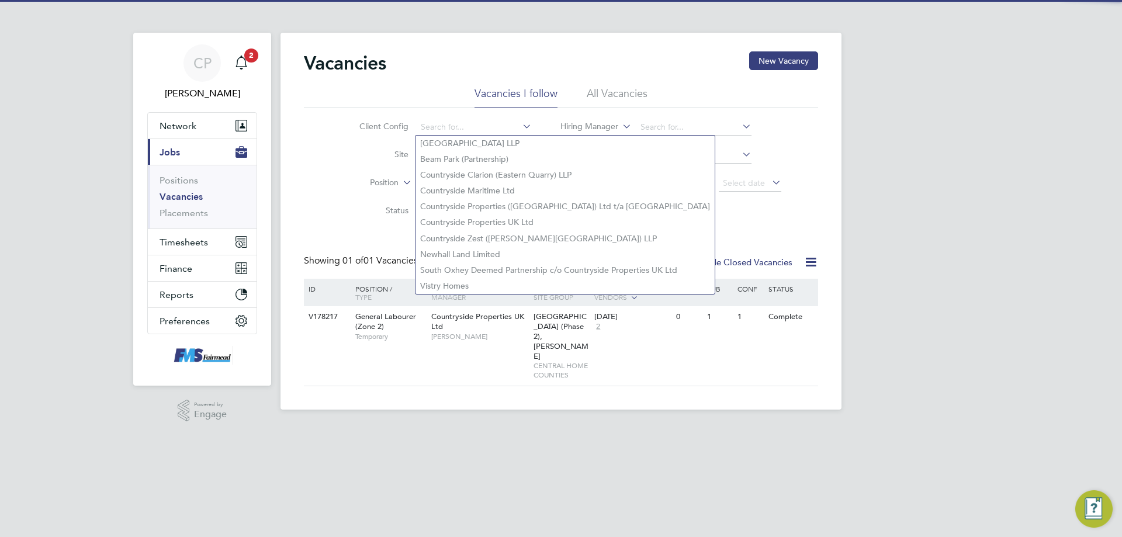
click at [520, 127] on icon at bounding box center [520, 126] width 0 height 16
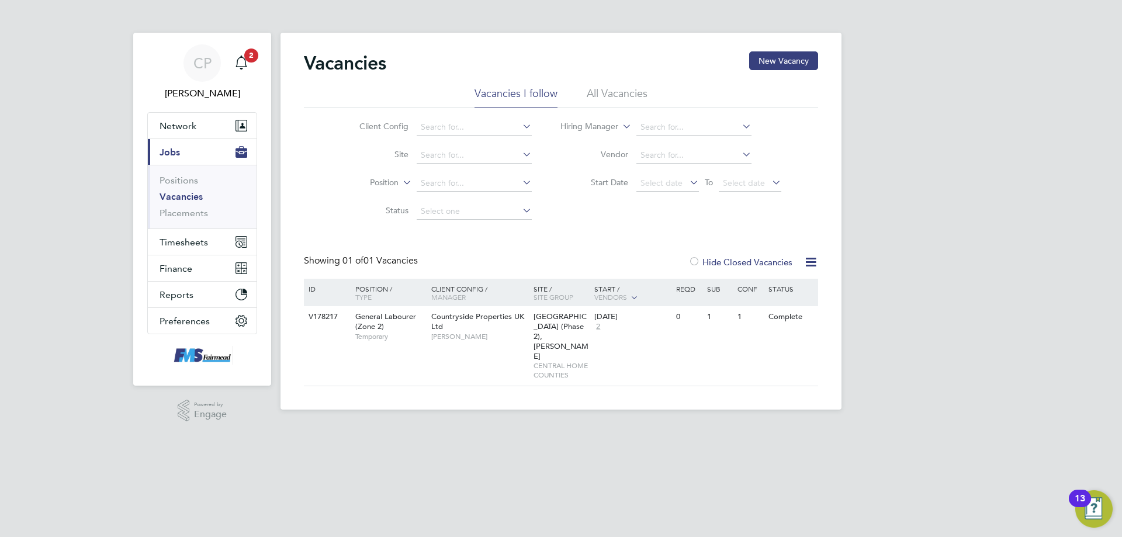
click at [452, 165] on li "Site" at bounding box center [437, 155] width 220 height 28
click at [451, 162] on div "Vacancies New Vacancy Vacancies I follow All Vacancies Client Config Site Posit…" at bounding box center [561, 221] width 561 height 377
click at [471, 162] on input at bounding box center [474, 155] width 115 height 16
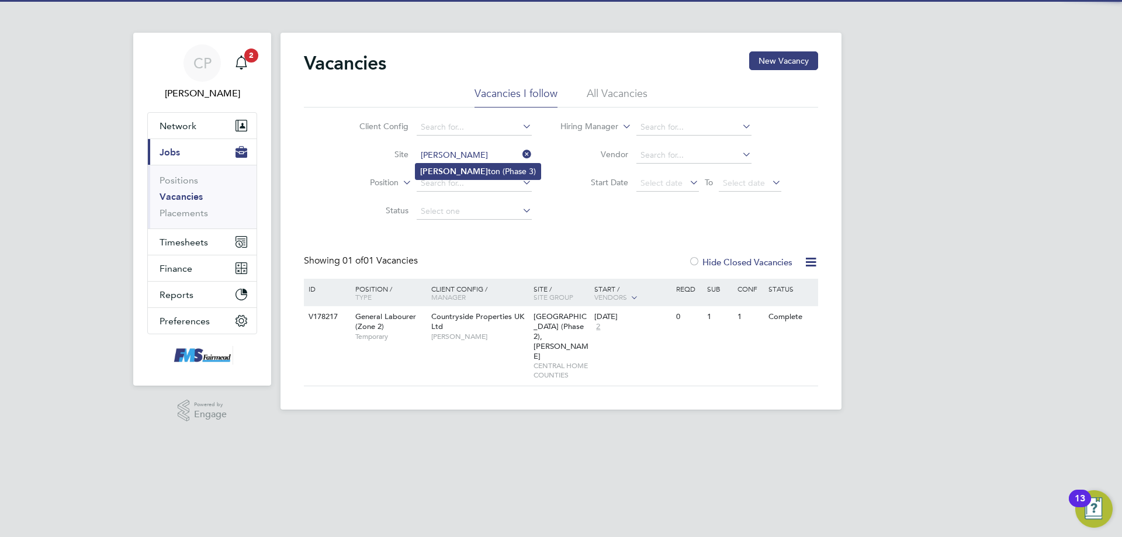
click at [480, 174] on li "[PERSON_NAME] ton (Phase 3)" at bounding box center [477, 172] width 125 height 16
type input "Royston (Phase 3)"
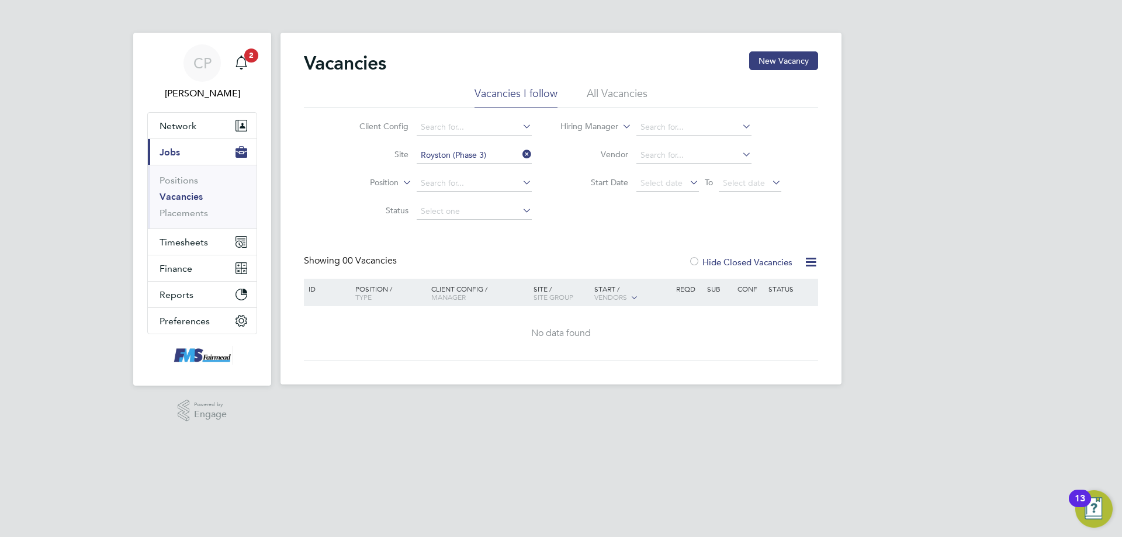
click at [689, 255] on div "Hide Closed Vacancies" at bounding box center [737, 262] width 115 height 15
click at [693, 259] on div at bounding box center [694, 263] width 12 height 12
click at [696, 258] on div at bounding box center [694, 263] width 12 height 12
click at [602, 95] on li "All Vacancies" at bounding box center [617, 96] width 61 height 21
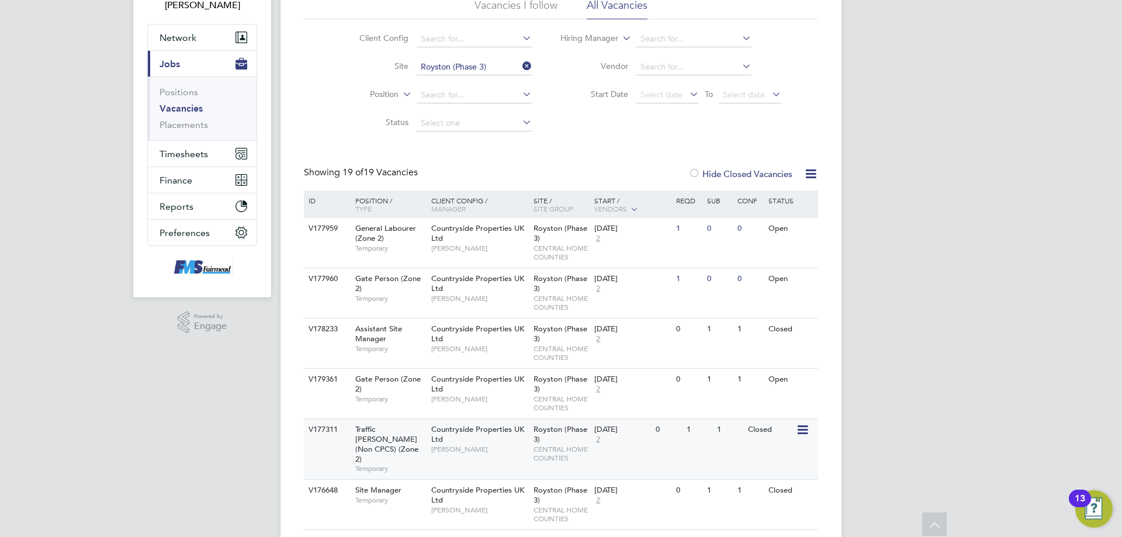
scroll to position [117, 0]
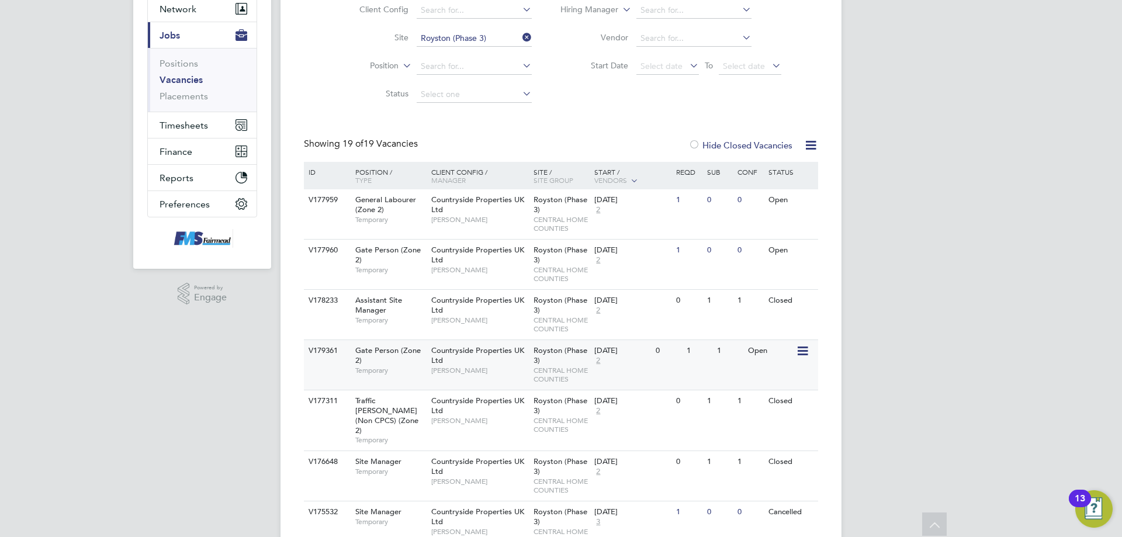
click at [752, 352] on div "Open" at bounding box center [770, 351] width 51 height 22
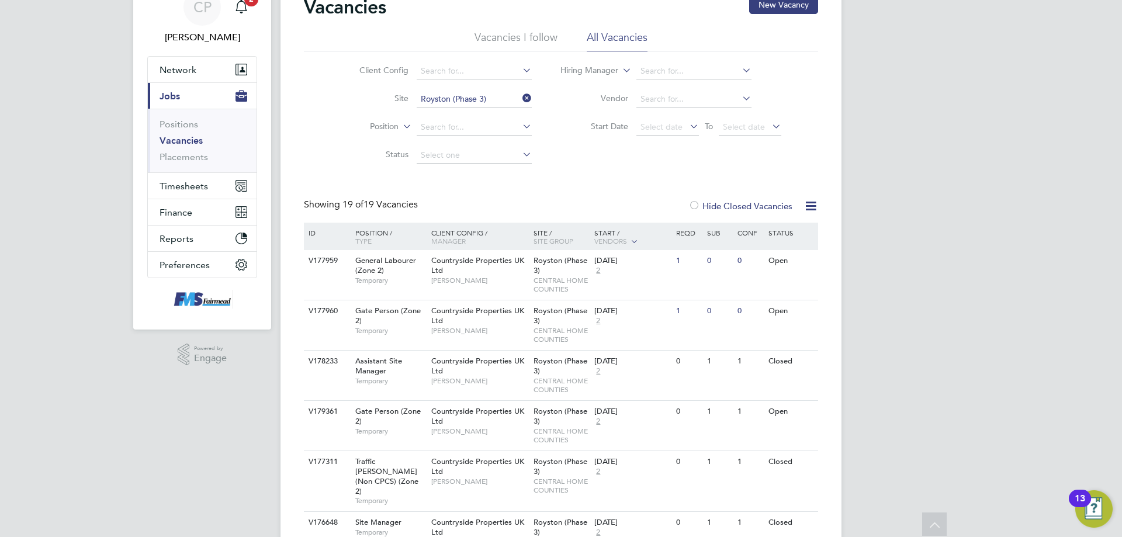
scroll to position [0, 0]
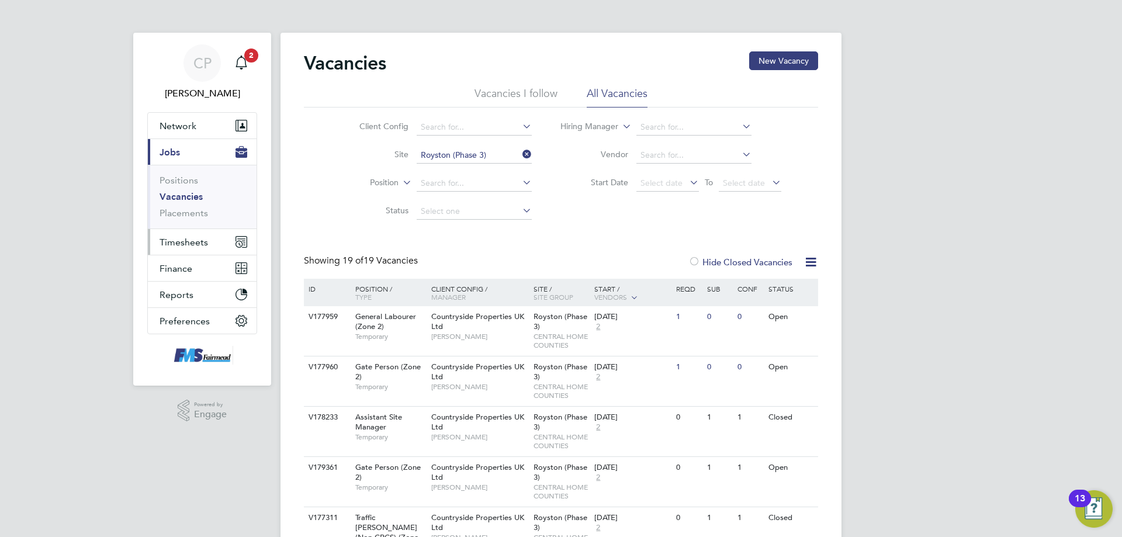
click at [178, 241] on span "Timesheets" at bounding box center [184, 242] width 49 height 11
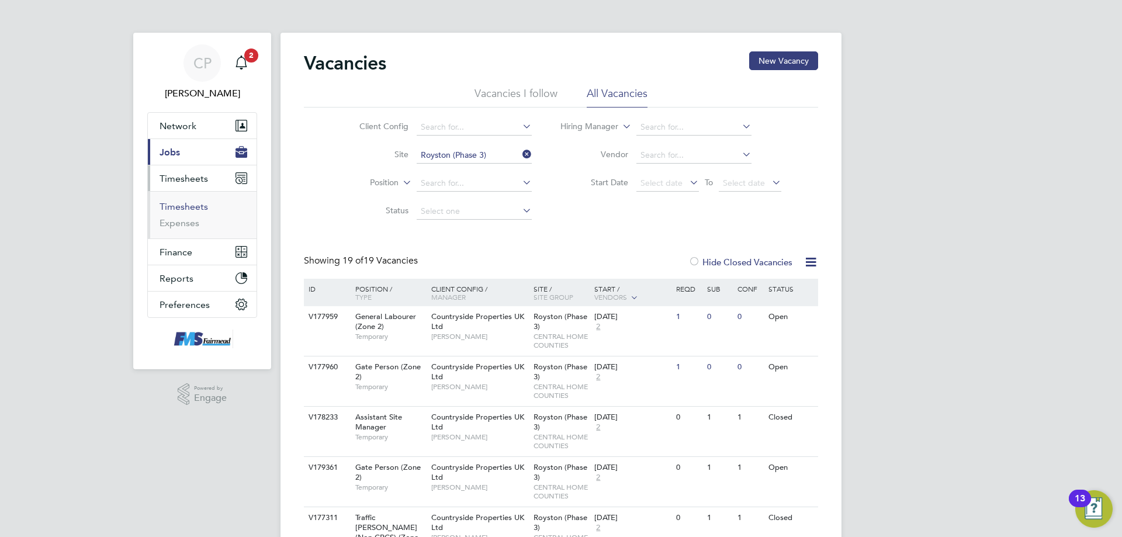
click at [186, 206] on link "Timesheets" at bounding box center [184, 206] width 49 height 11
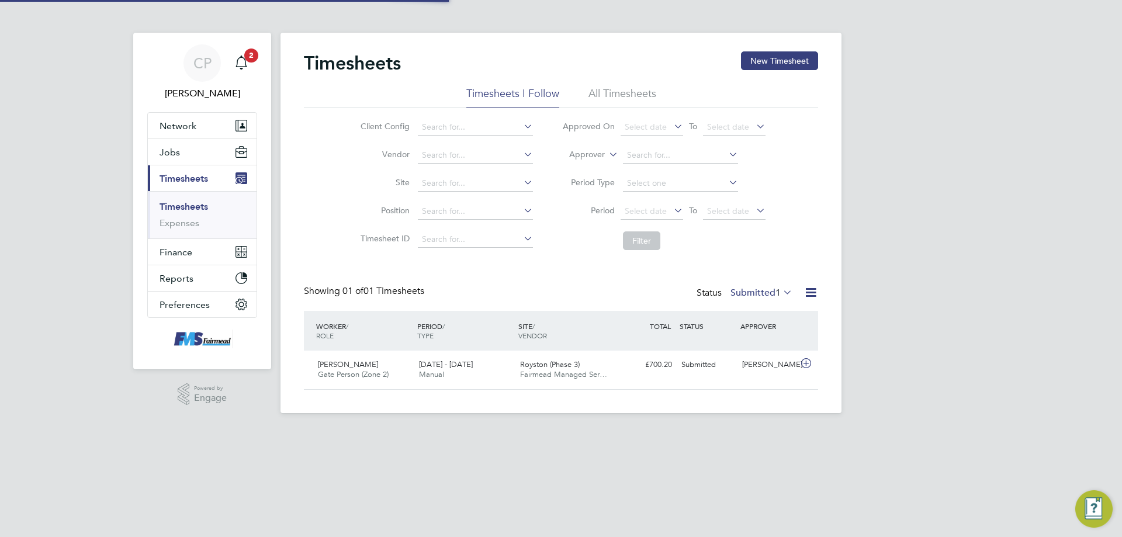
scroll to position [30, 102]
click at [775, 64] on button "New Timesheet" at bounding box center [779, 60] width 77 height 19
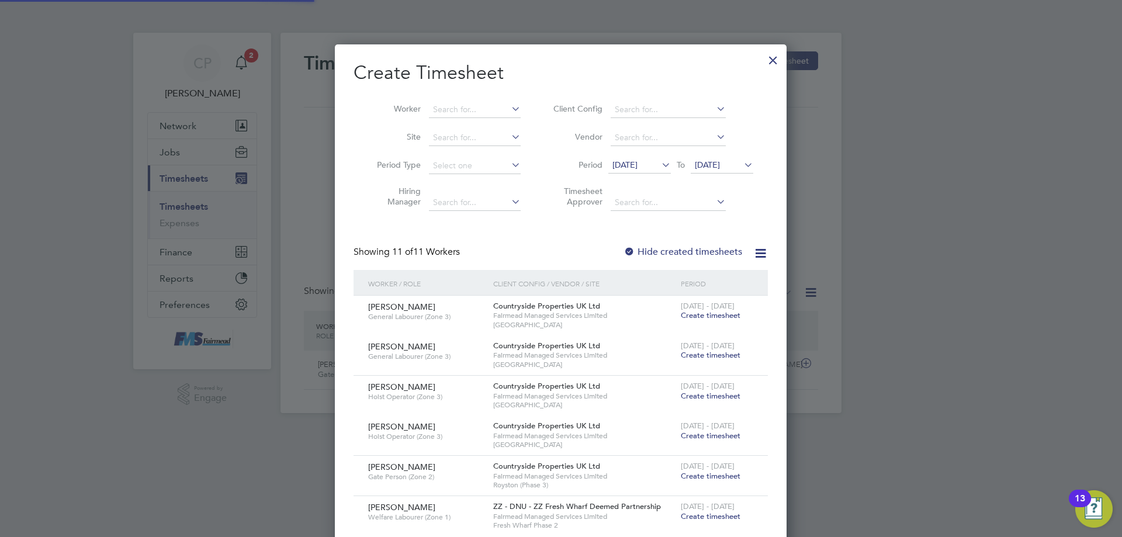
scroll to position [918, 452]
click at [472, 111] on input at bounding box center [475, 110] width 92 height 16
click at [444, 172] on b "Gra" at bounding box center [440, 173] width 14 height 10
type input "[PERSON_NAME]"
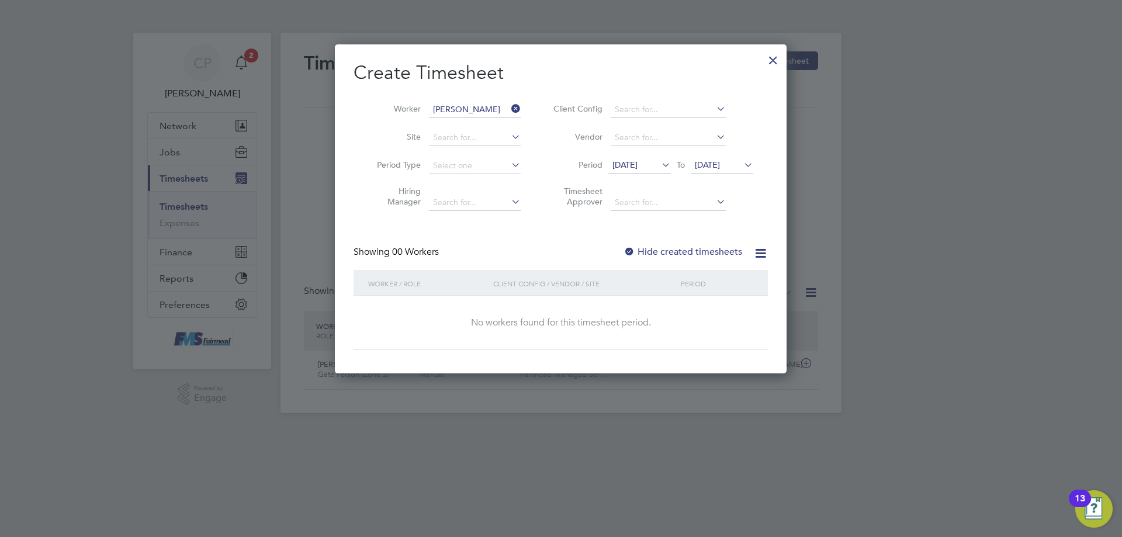
scroll to position [330, 452]
click at [631, 171] on span "[DATE]" at bounding box center [639, 166] width 63 height 16
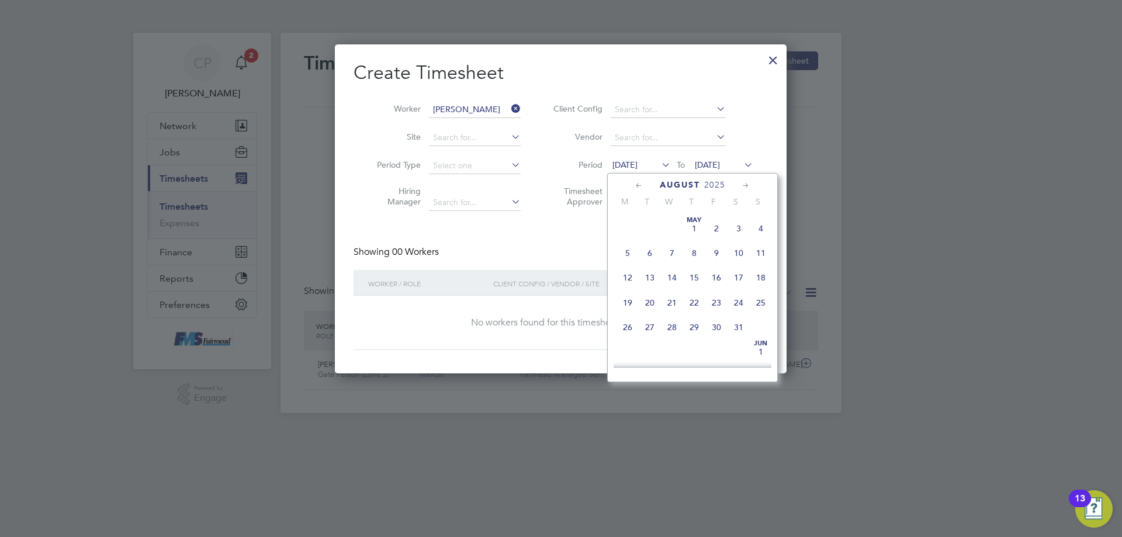
scroll to position [404, 0]
click at [629, 301] on span "18" at bounding box center [628, 293] width 22 height 22
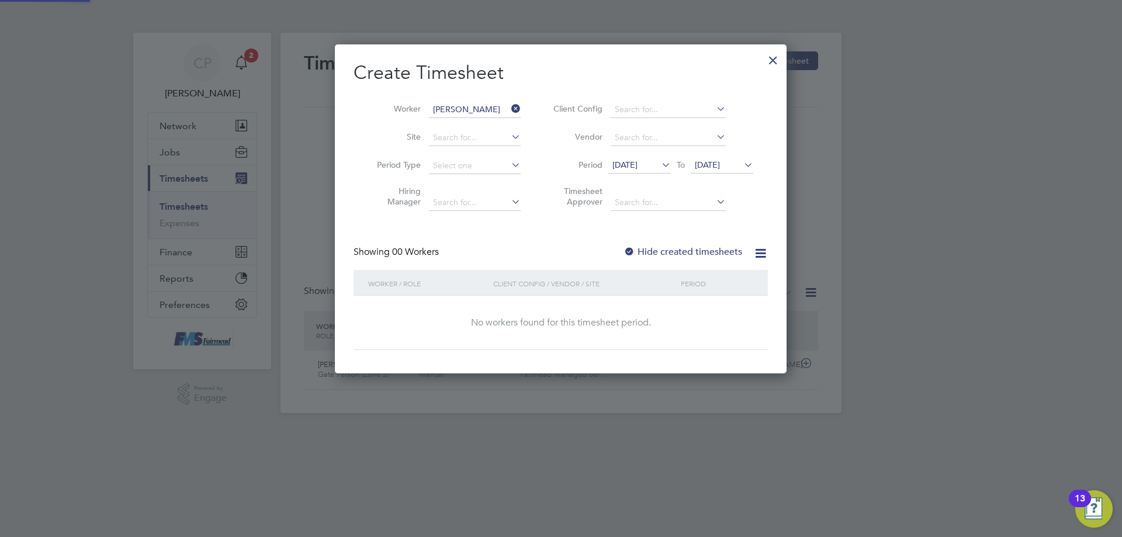
scroll to position [330, 452]
click at [725, 171] on span "[DATE]" at bounding box center [722, 166] width 63 height 16
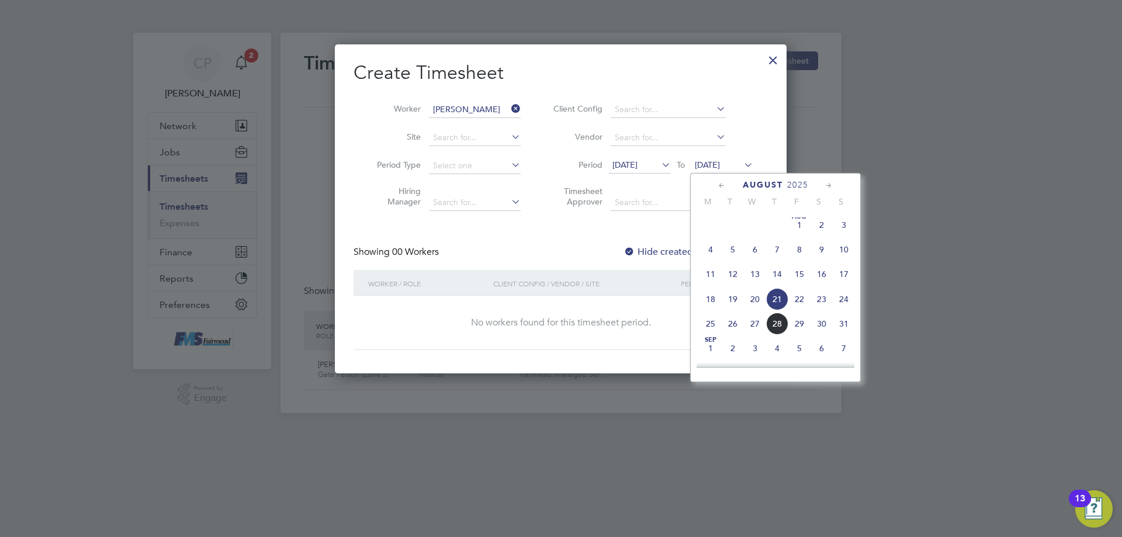
scroll to position [372, 0]
click at [777, 282] on span "7" at bounding box center [777, 276] width 22 height 22
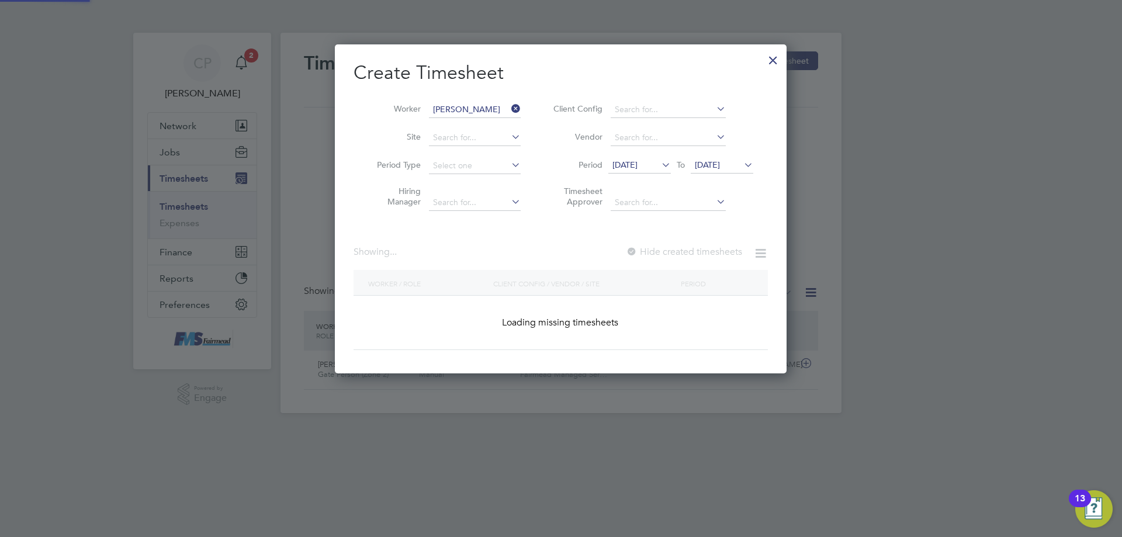
scroll to position [315, 452]
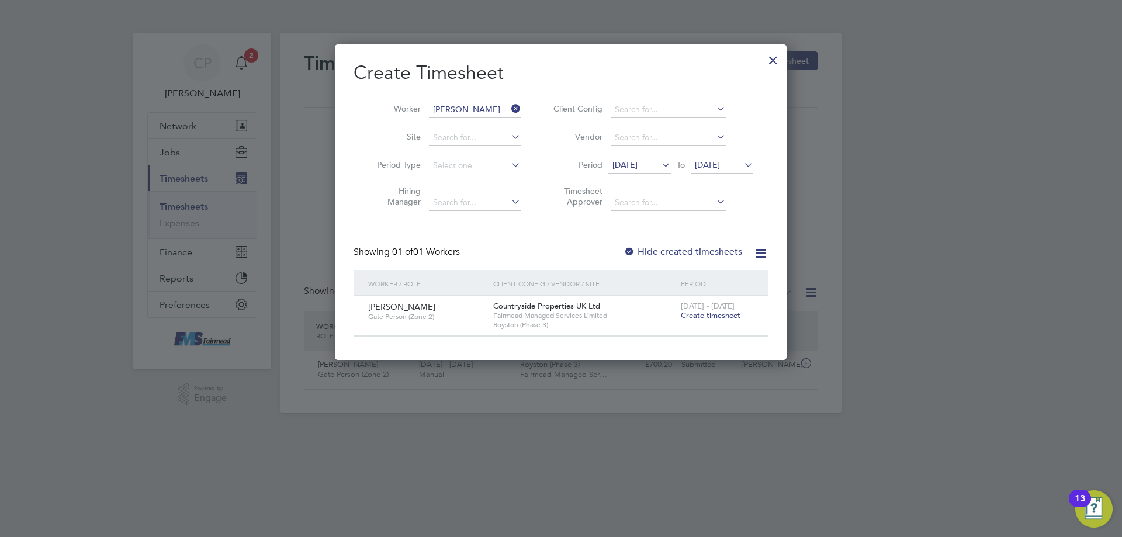
click at [711, 315] on span "Create timesheet" at bounding box center [711, 315] width 60 height 10
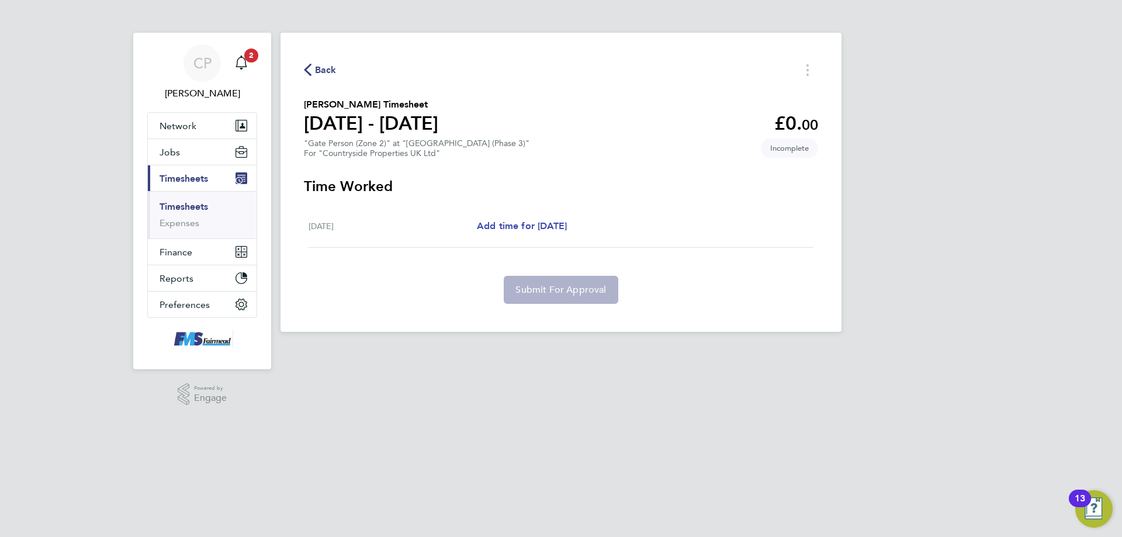
click at [507, 220] on span "Add time for [DATE]" at bounding box center [522, 225] width 90 height 11
select select "30"
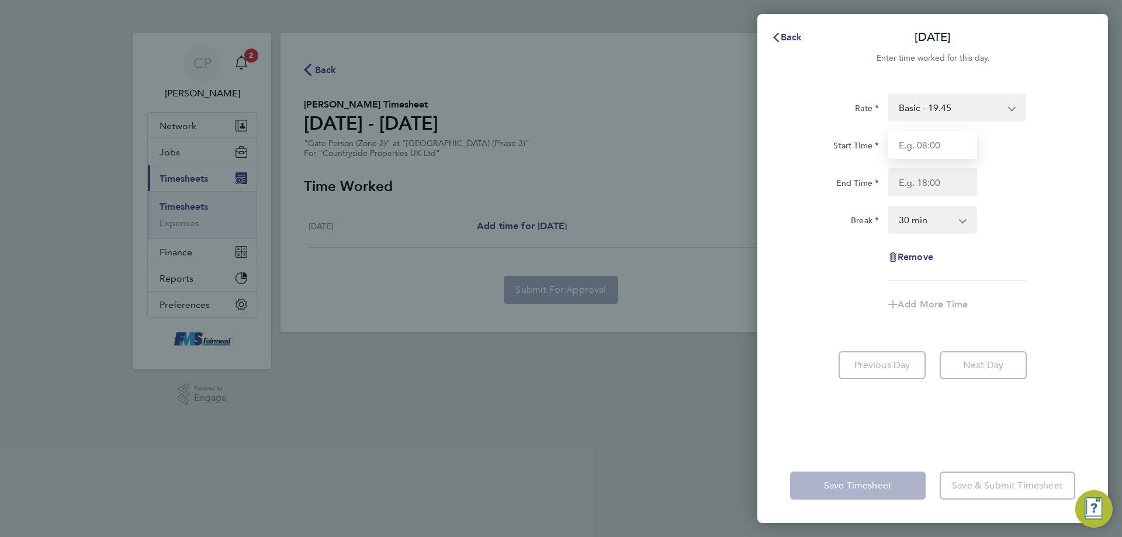
click at [919, 131] on input "Start Time" at bounding box center [932, 145] width 89 height 28
type input "07:30"
click at [917, 180] on input "End Time" at bounding box center [932, 182] width 89 height 28
type input "17:00"
click at [1000, 181] on div "End Time 17:00" at bounding box center [932, 182] width 295 height 28
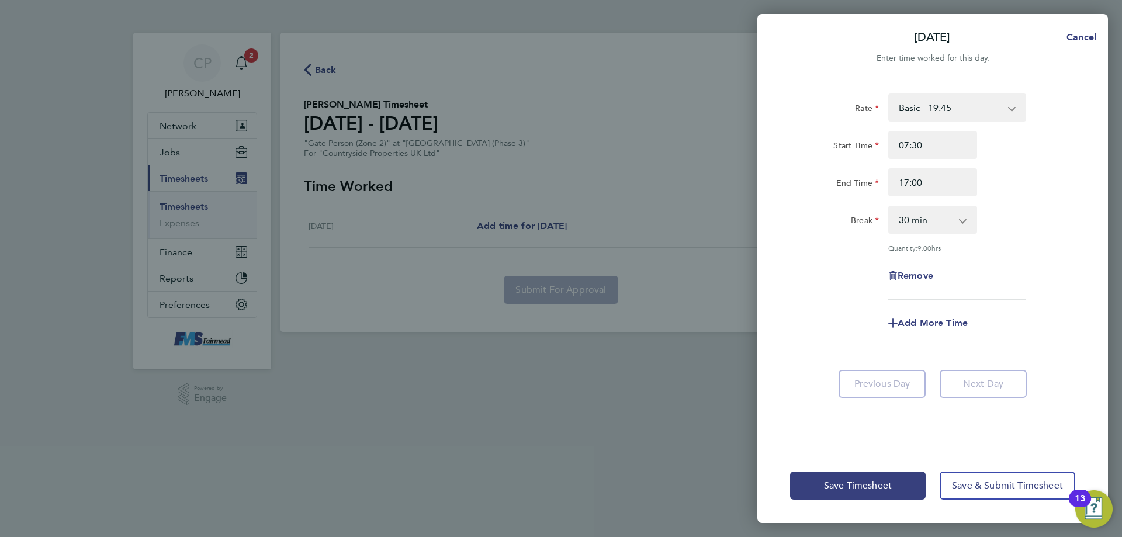
click at [1064, 240] on div "Rate Basic - 19.45 Start Time 07:30 End Time 17:00 Break 0 min 15 min 30 min 45…" at bounding box center [932, 197] width 285 height 206
drag, startPoint x: 898, startPoint y: 484, endPoint x: 808, endPoint y: 466, distance: 92.4
click at [898, 481] on button "Save Timesheet" at bounding box center [858, 486] width 136 height 28
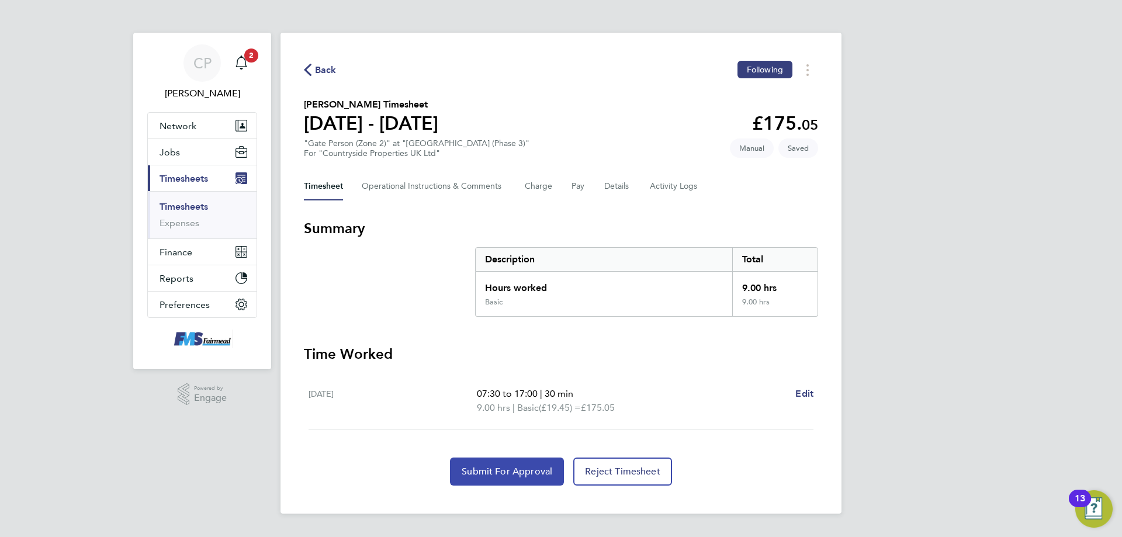
click at [510, 462] on button "Submit For Approval" at bounding box center [507, 472] width 114 height 28
drag, startPoint x: 203, startPoint y: 209, endPoint x: 196, endPoint y: 204, distance: 8.8
click at [203, 209] on link "Timesheets" at bounding box center [184, 206] width 49 height 11
click at [196, 204] on link "Timesheets" at bounding box center [184, 206] width 49 height 11
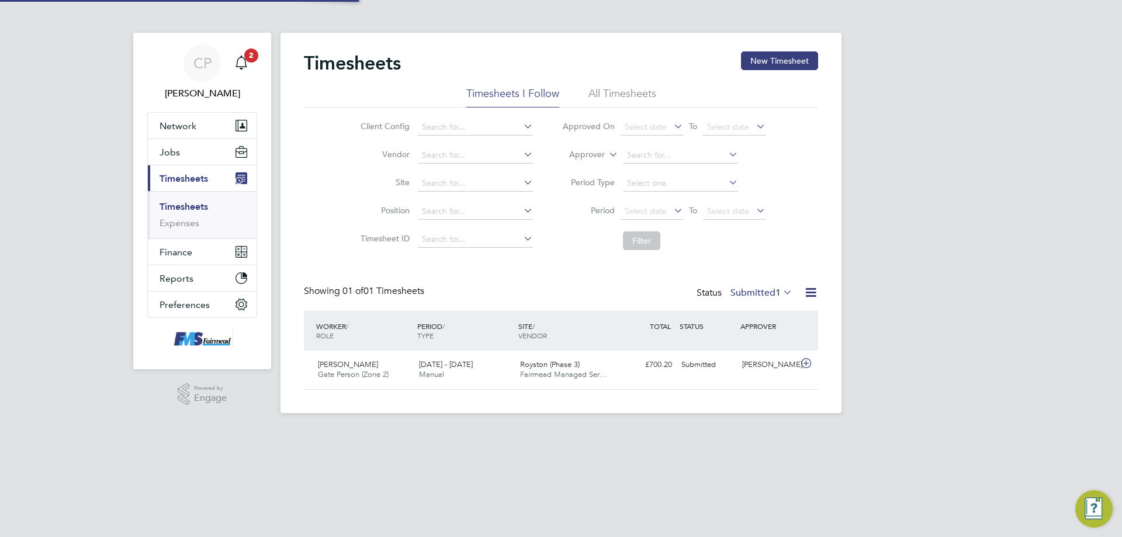
scroll to position [6, 6]
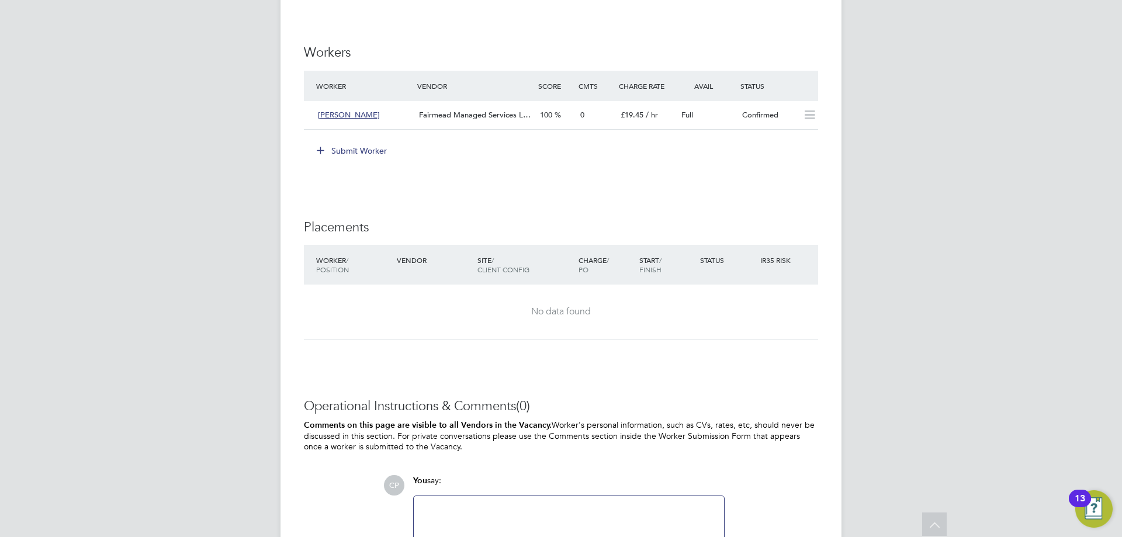
scroll to position [881, 0]
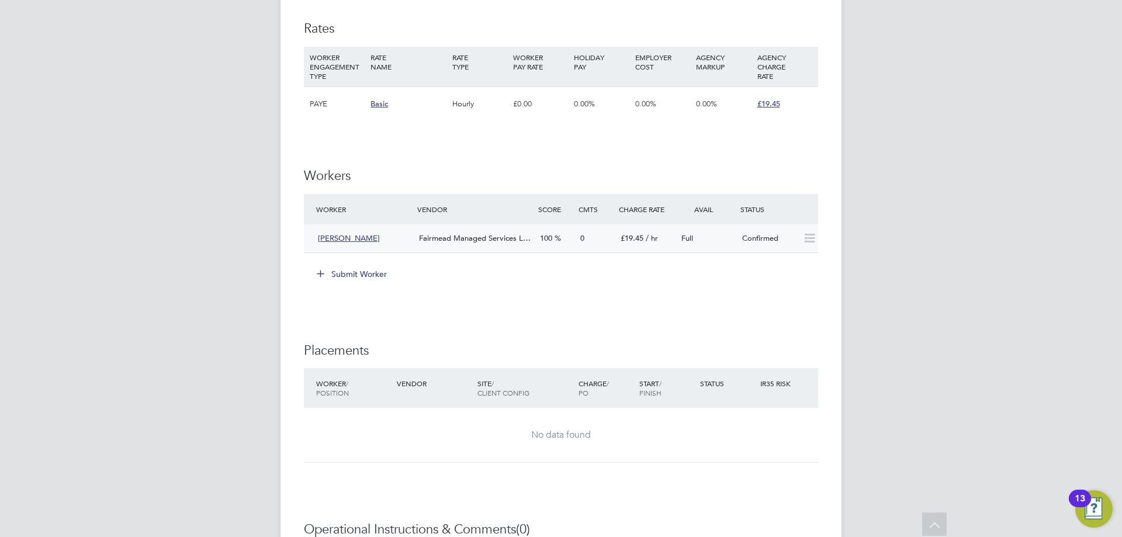
drag, startPoint x: 808, startPoint y: 231, endPoint x: 810, endPoint y: 242, distance: 11.2
click at [809, 234] on icon at bounding box center [809, 238] width 15 height 9
click at [761, 234] on div "Confirmed" at bounding box center [767, 238] width 61 height 19
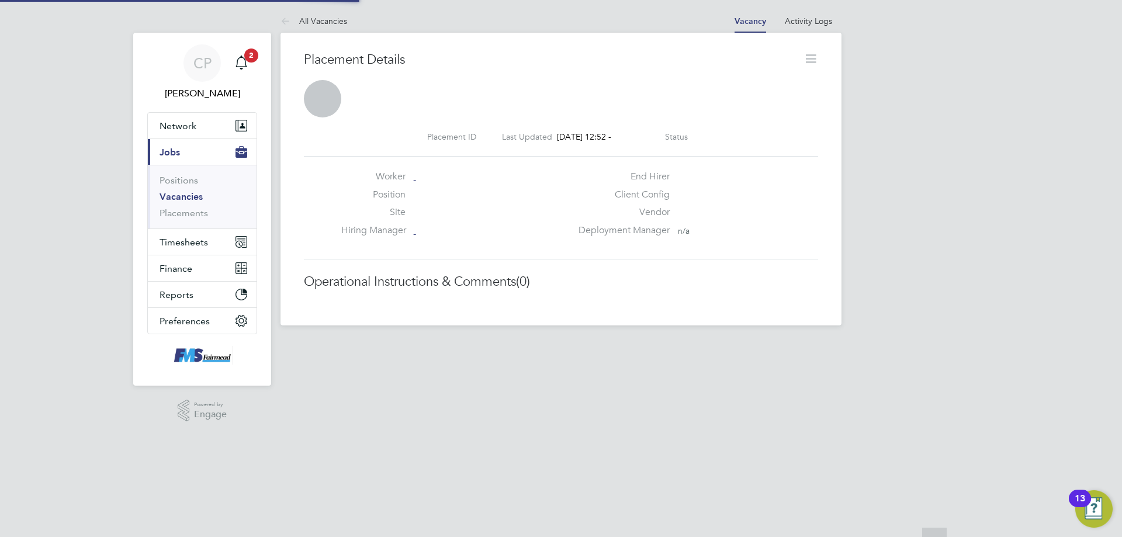
scroll to position [6, 6]
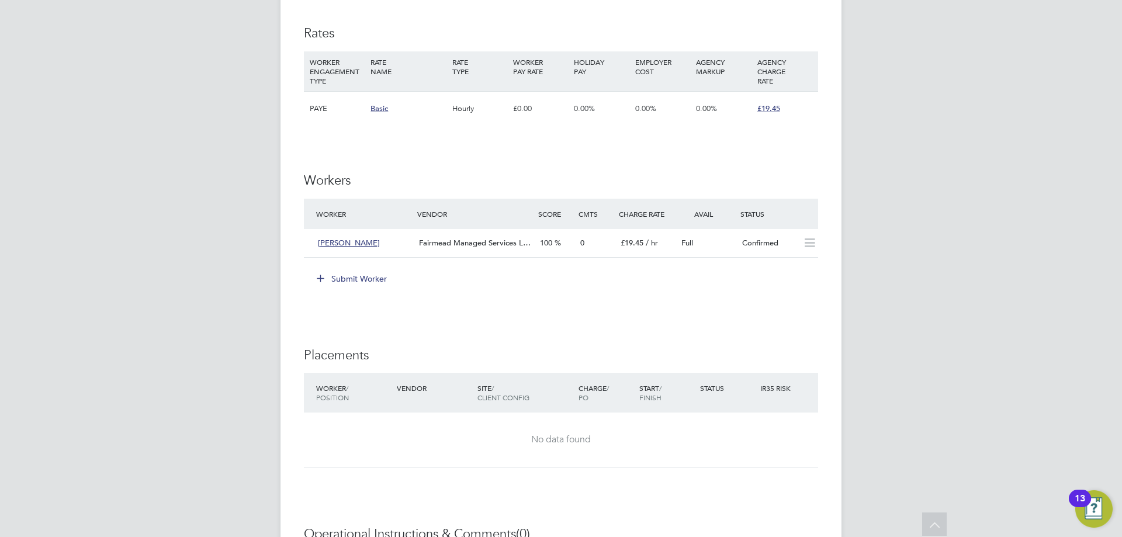
click at [338, 279] on button "Submit Worker" at bounding box center [353, 278] width 88 height 19
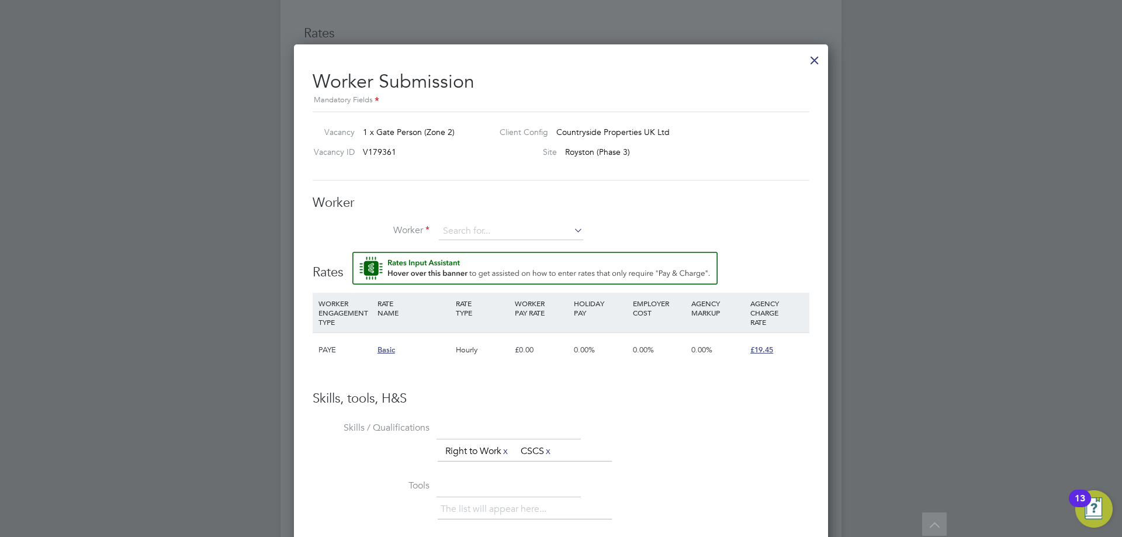
click at [461, 222] on div "Worker Worker Worker Engagement Type" at bounding box center [561, 224] width 497 height 58
drag, startPoint x: 546, startPoint y: 198, endPoint x: 542, endPoint y: 205, distance: 7.6
click at [546, 198] on h3 "Worker" at bounding box center [561, 203] width 497 height 17
click at [527, 220] on div "Worker Worker Worker Engagement Type" at bounding box center [561, 224] width 497 height 58
click at [521, 223] on input at bounding box center [511, 232] width 144 height 18
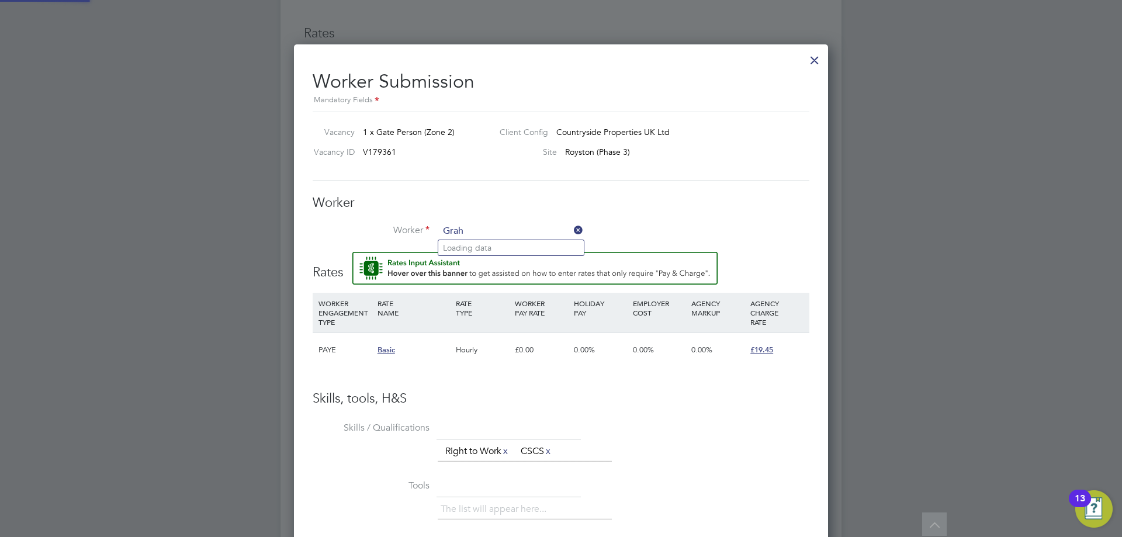
type input "Grah"
click at [462, 221] on div "Worker Worker Worker Engagement Type" at bounding box center [561, 224] width 497 height 58
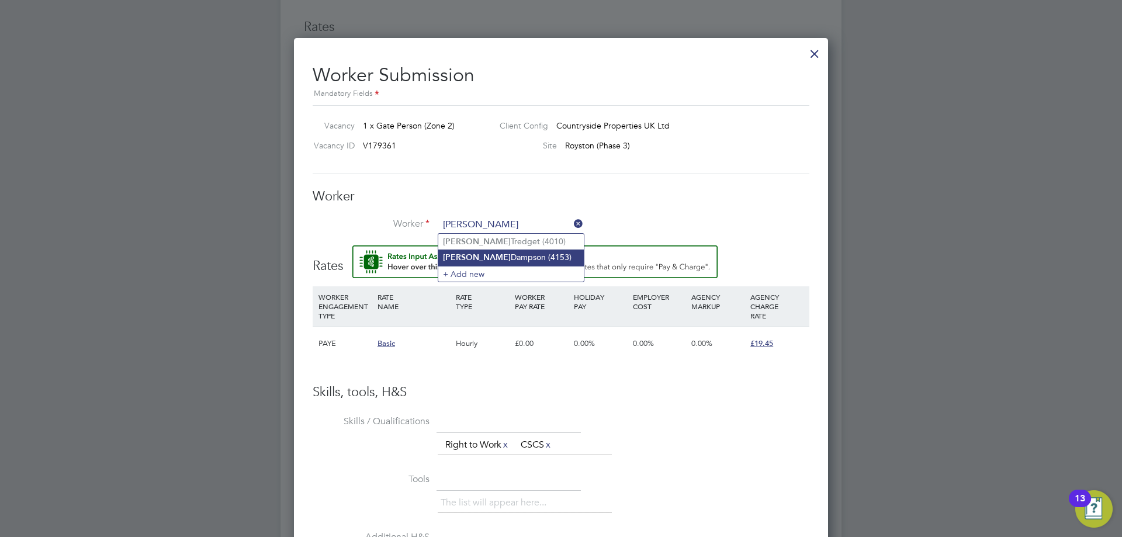
click at [477, 255] on li "Graham Dampson (4153)" at bounding box center [511, 258] width 146 height 16
type input "Graham Dampson (4153)"
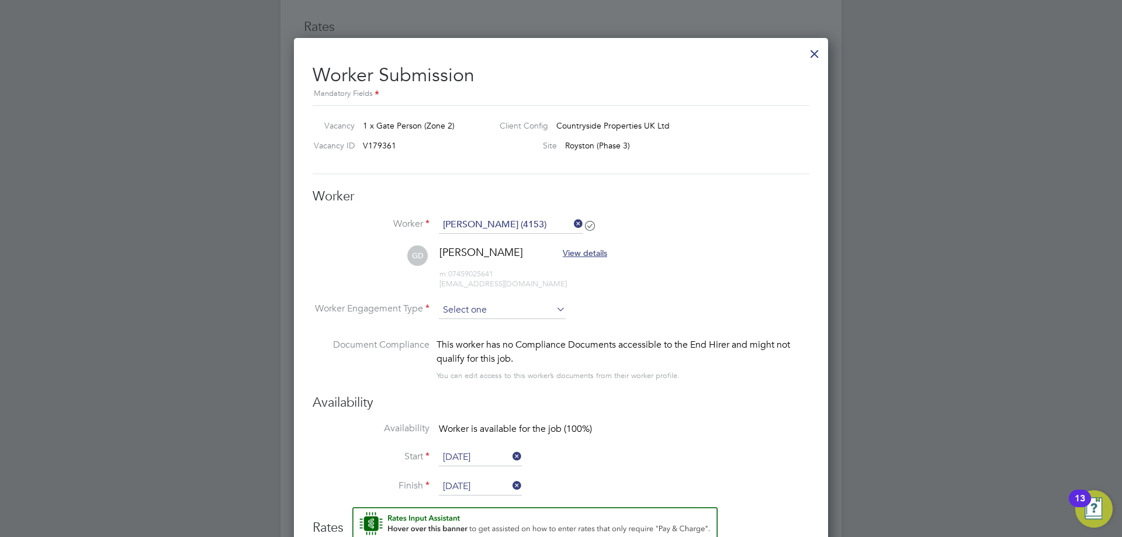
click at [442, 317] on input at bounding box center [502, 311] width 127 height 18
click at [456, 337] on li "PAYE" at bounding box center [502, 341] width 128 height 15
type input "PAYE"
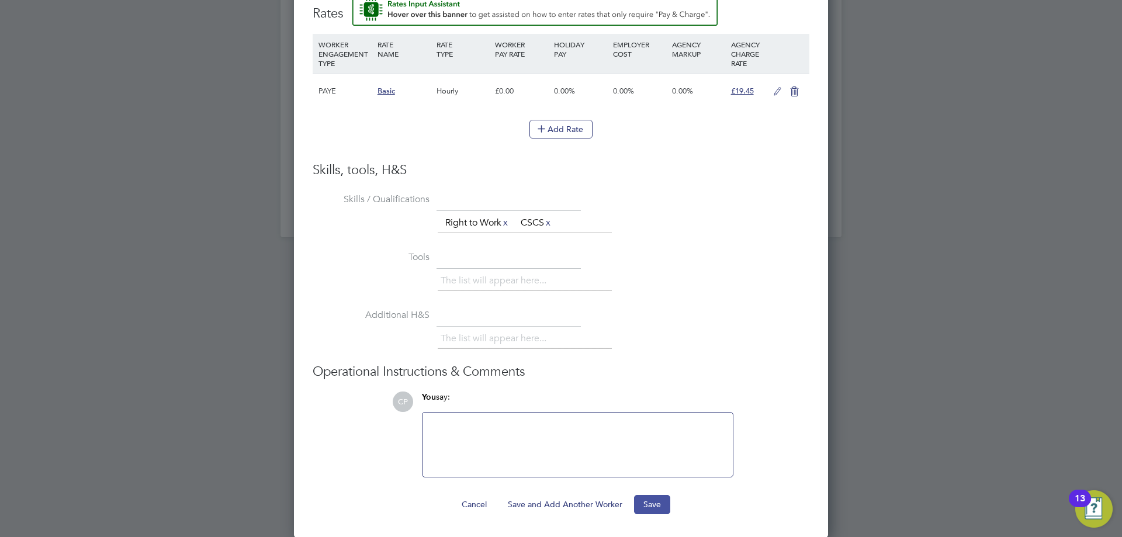
click at [649, 499] on button "Save" at bounding box center [652, 504] width 36 height 19
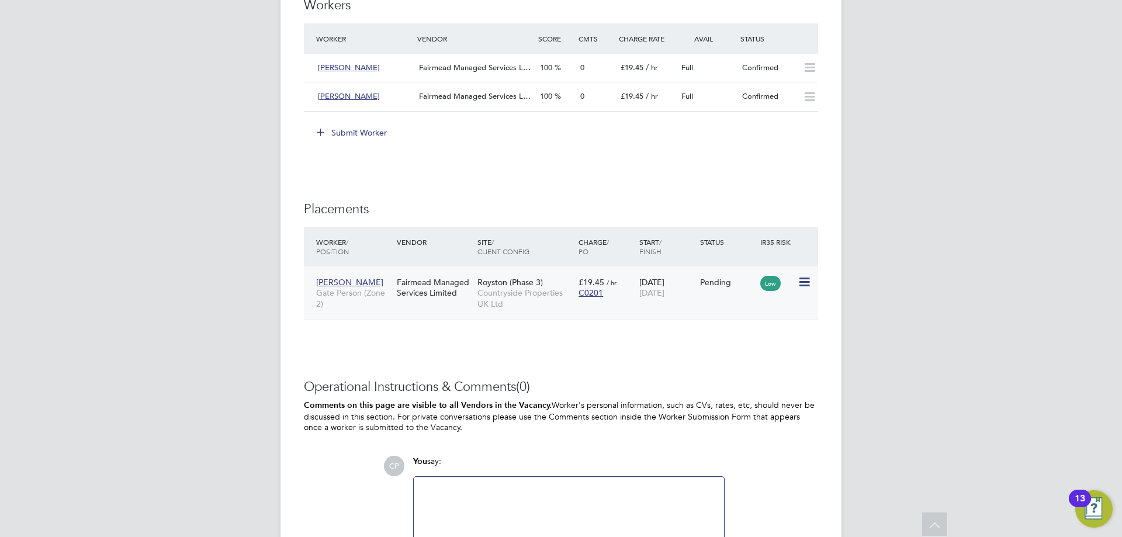
click at [796, 281] on div "Low" at bounding box center [777, 282] width 40 height 22
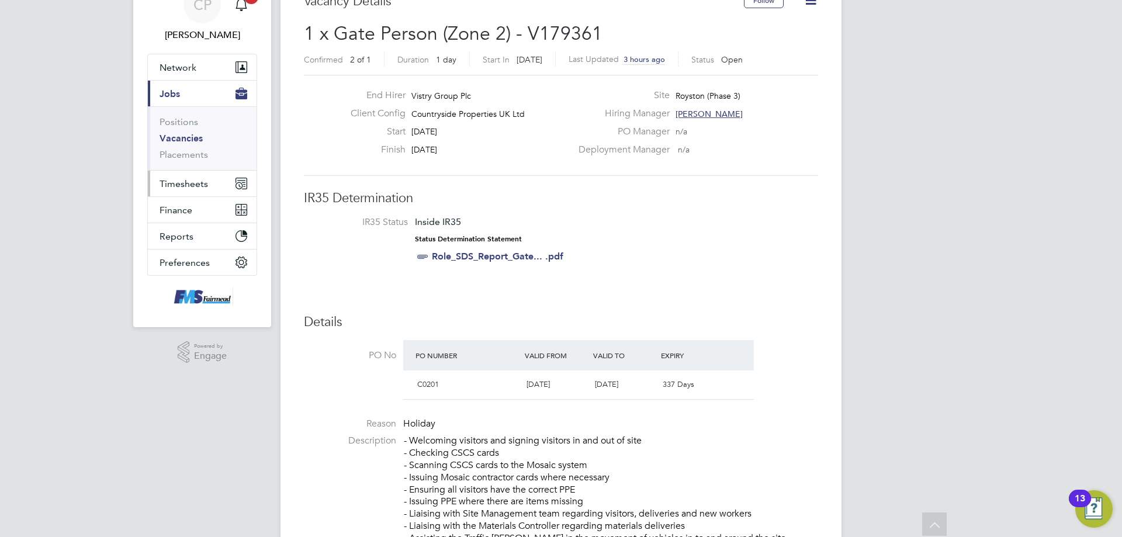
click at [181, 177] on button "Timesheets" at bounding box center [202, 184] width 109 height 26
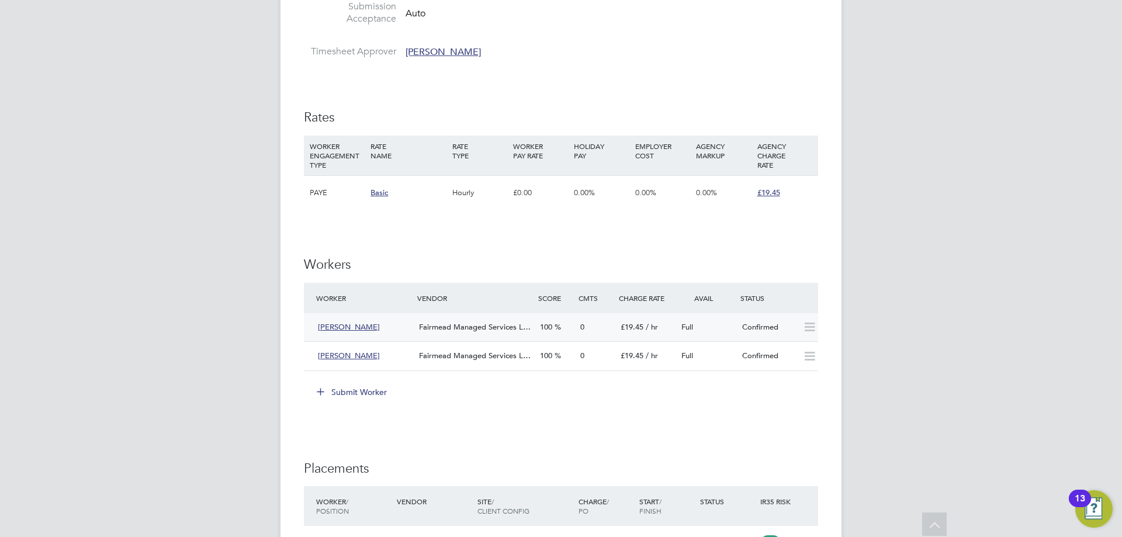
click at [809, 325] on icon at bounding box center [809, 327] width 15 height 9
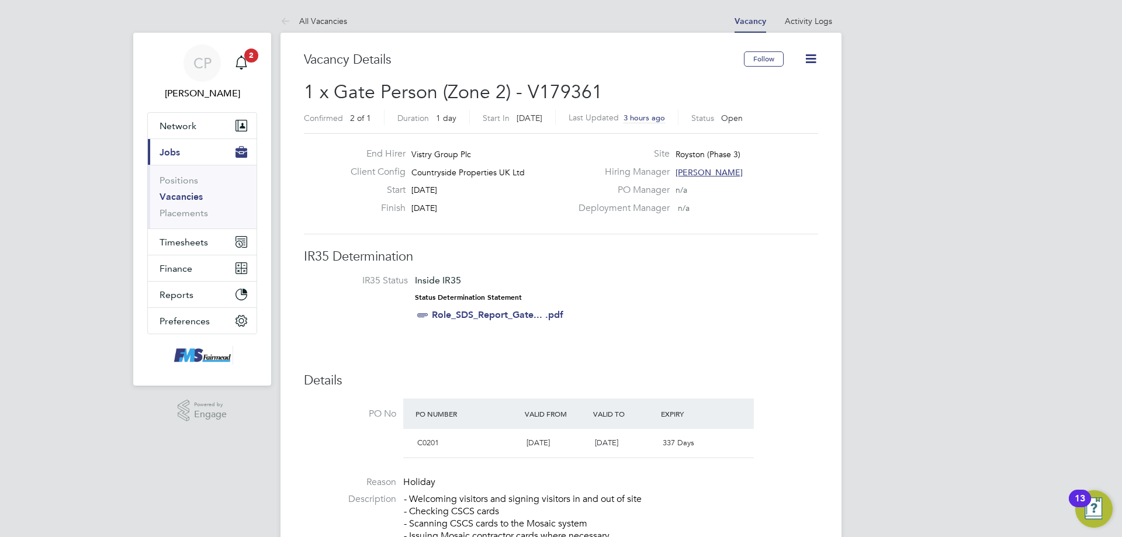
click at [817, 61] on icon at bounding box center [811, 58] width 15 height 15
click at [759, 309] on li "IR35 Status Inside IR35 Status Determination Statement Role_SDS_Report_Gate... …" at bounding box center [561, 300] width 491 height 51
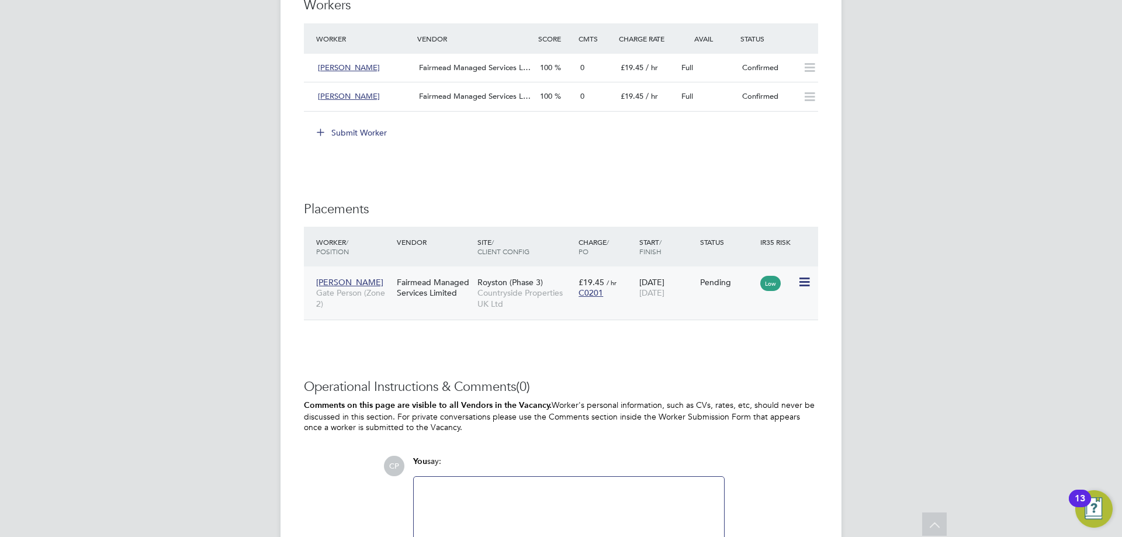
click at [806, 279] on icon at bounding box center [804, 282] width 12 height 14
drag, startPoint x: 745, startPoint y: 355, endPoint x: 728, endPoint y: 355, distance: 17.0
click at [745, 355] on li "Start" at bounding box center [768, 354] width 83 height 16
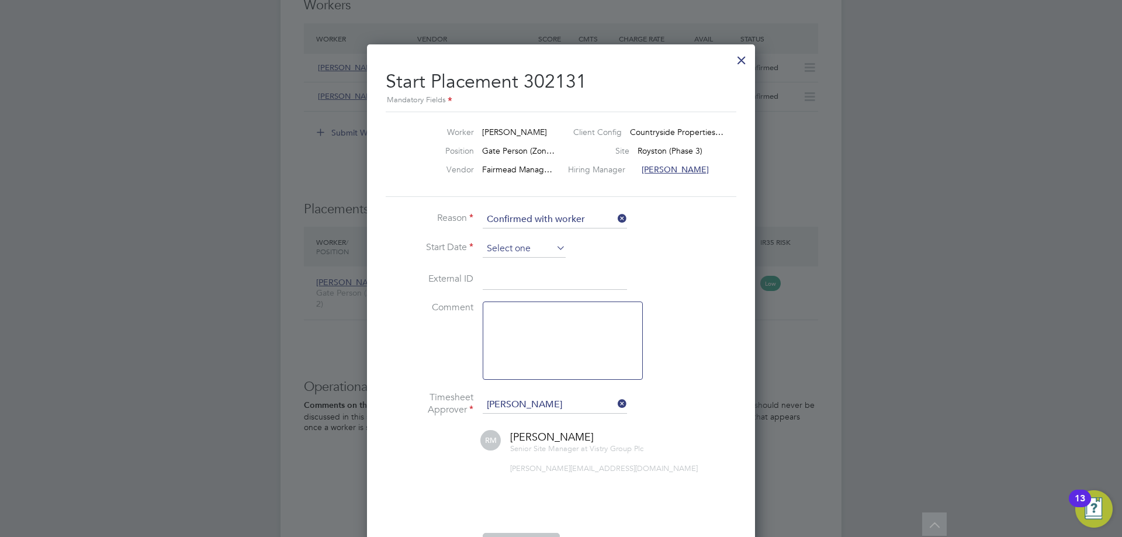
click at [517, 244] on input at bounding box center [524, 249] width 83 height 18
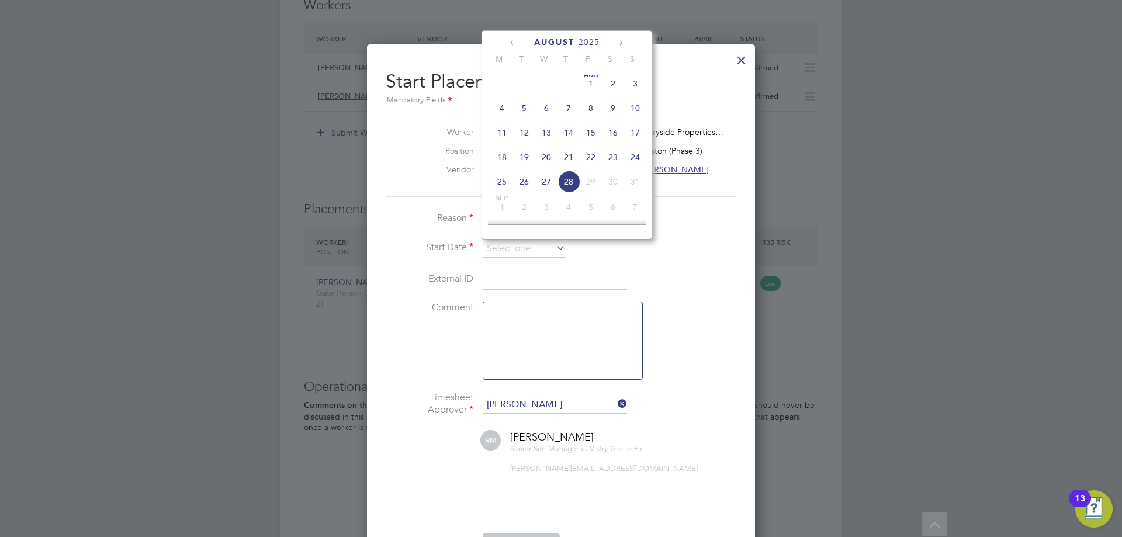
click at [567, 116] on span "7" at bounding box center [569, 108] width 22 height 22
type input "[DATE]"
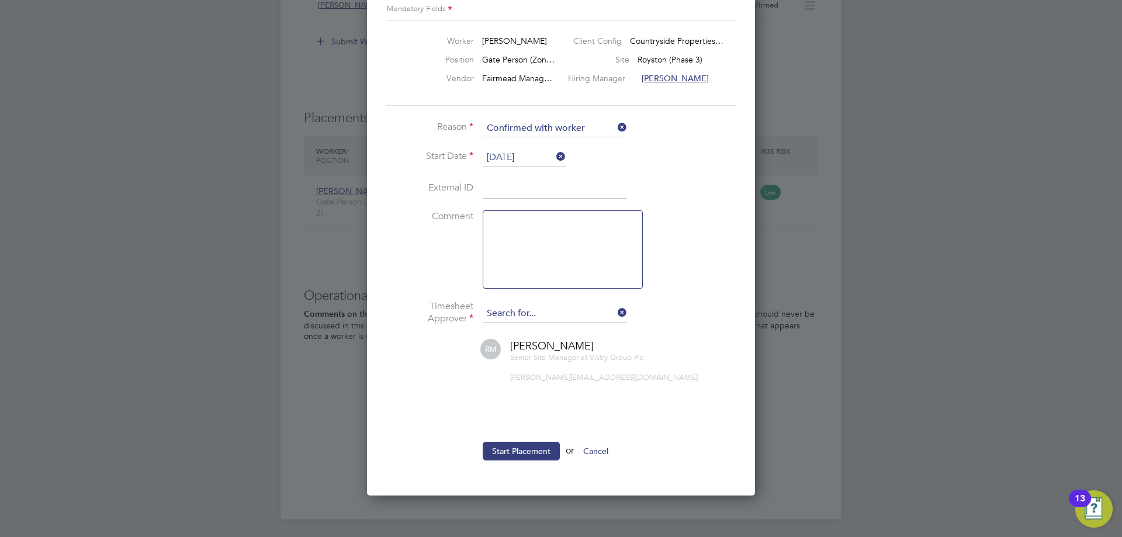
click at [536, 318] on input at bounding box center [555, 314] width 144 height 18
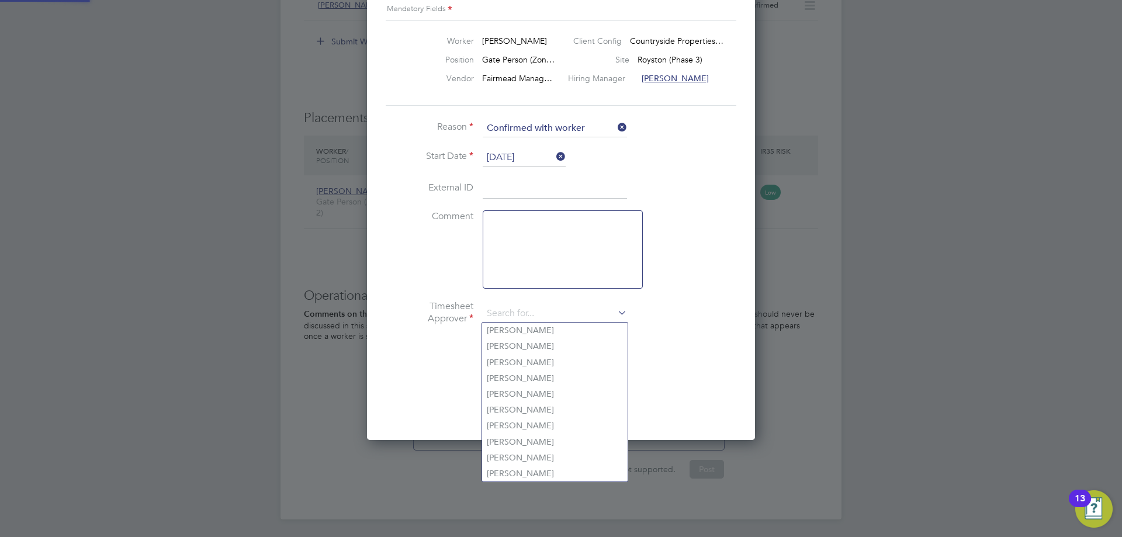
click at [685, 318] on li "Timesheet Approver" at bounding box center [561, 319] width 351 height 39
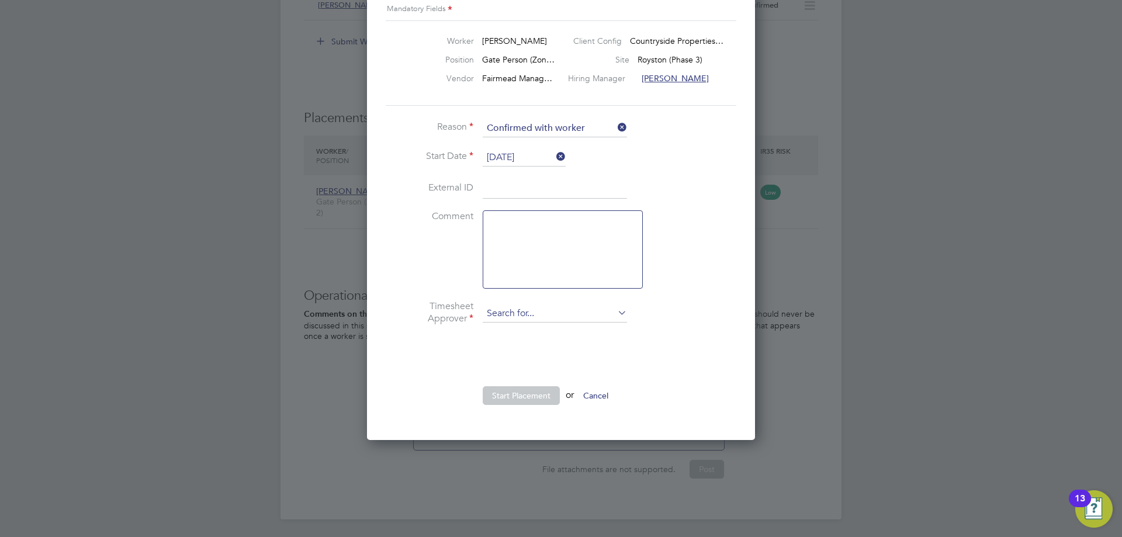
click at [541, 318] on input at bounding box center [555, 314] width 144 height 18
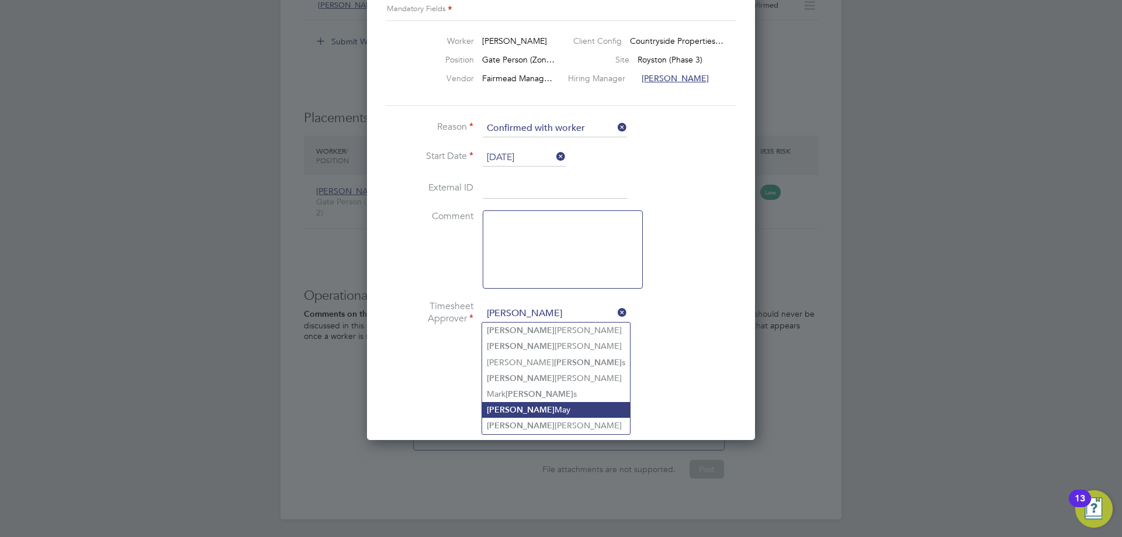
click at [512, 402] on li "Robert May" at bounding box center [556, 410] width 148 height 16
type input "[PERSON_NAME]"
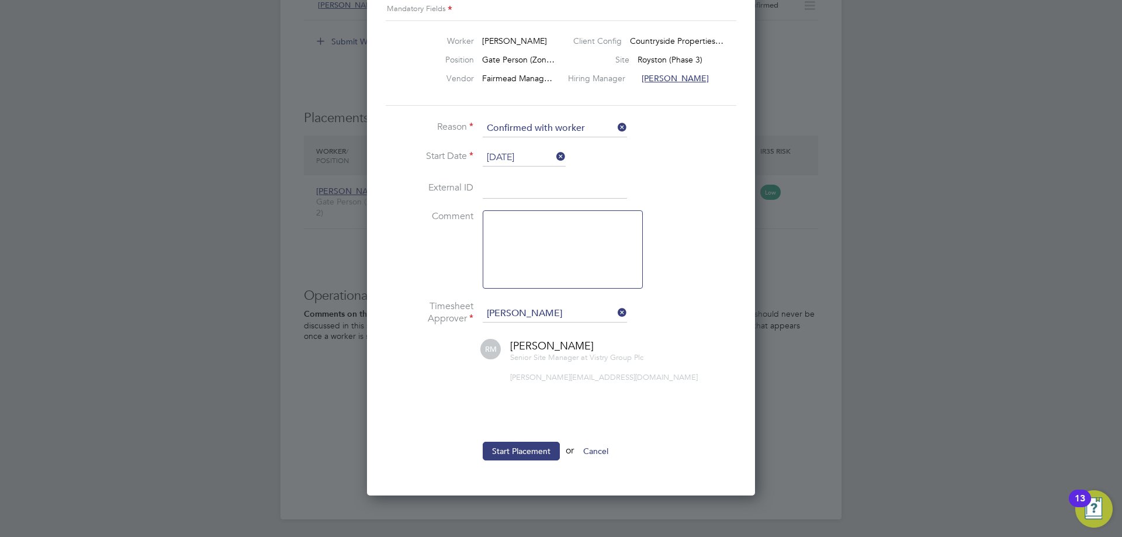
scroll to position [543, 389]
click at [534, 221] on textarea at bounding box center [563, 249] width 160 height 78
type textarea "."
click at [520, 454] on button "Start Placement" at bounding box center [521, 451] width 77 height 19
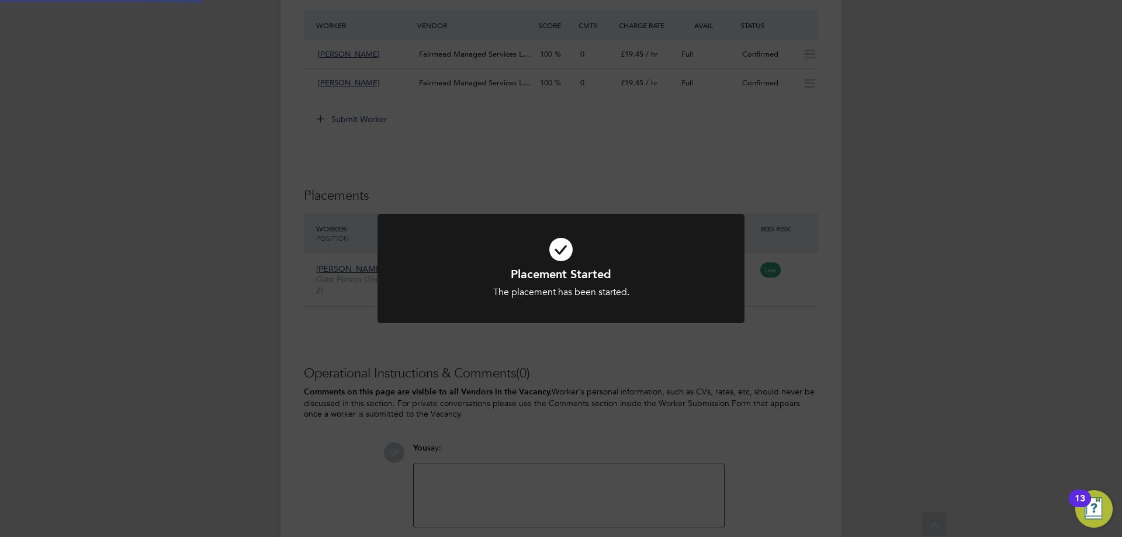
scroll to position [1052, 0]
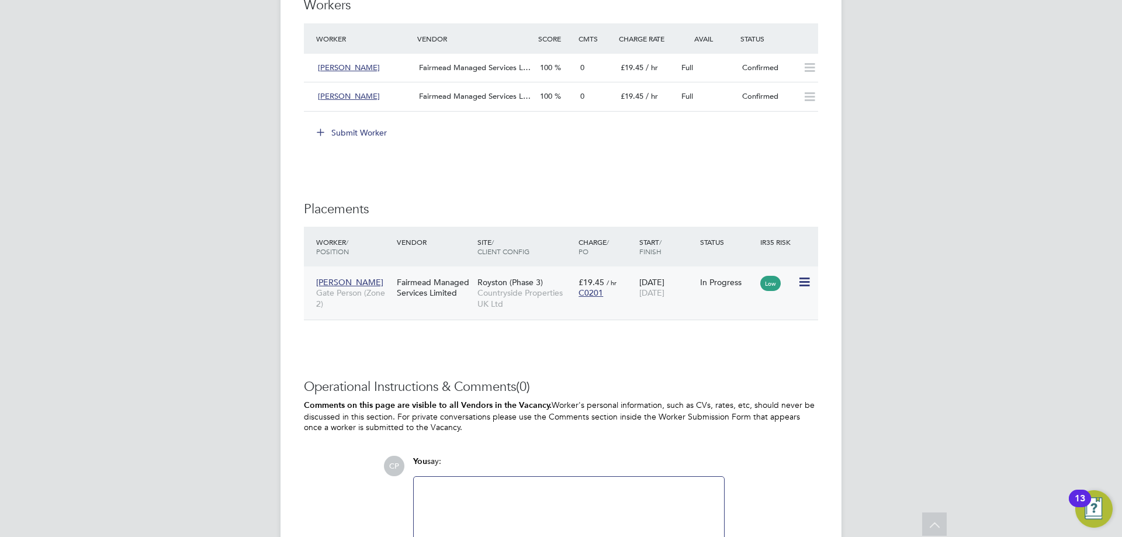
click at [801, 285] on icon at bounding box center [804, 282] width 12 height 14
